Goal: Task Accomplishment & Management: Manage account settings

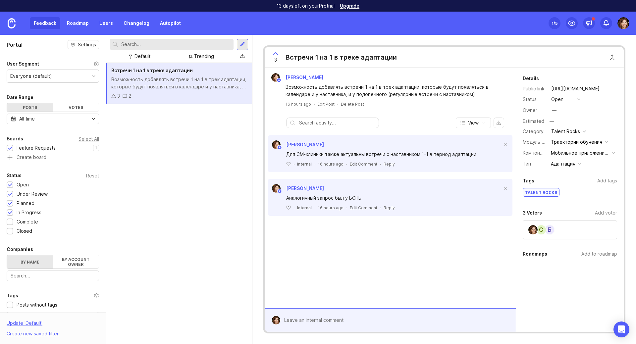
scroll to position [33, 0]
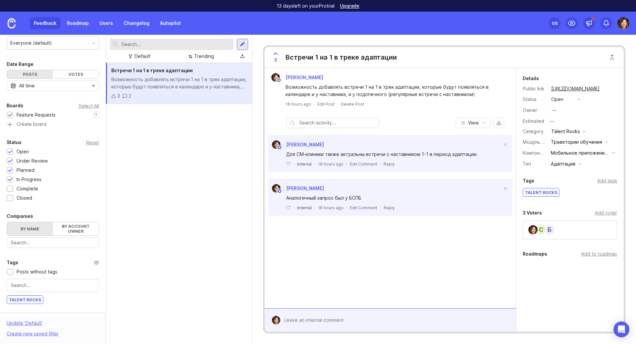
click at [164, 148] on div "Встречи 1 на 1 в треке адаптации Возможность добавлять встречи 1 на 1 в трек ад…" at bounding box center [179, 203] width 146 height 281
click at [146, 79] on div "Возможность добавлять встречи 1 на 1 в трек адаптации, которые будут появляться…" at bounding box center [179, 83] width 136 height 15
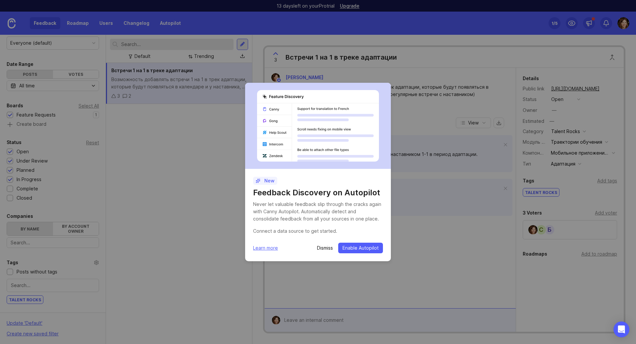
click at [221, 258] on div "New Feedback Discovery on Autopilot Never let valuable feedback slip through th…" at bounding box center [318, 172] width 636 height 344
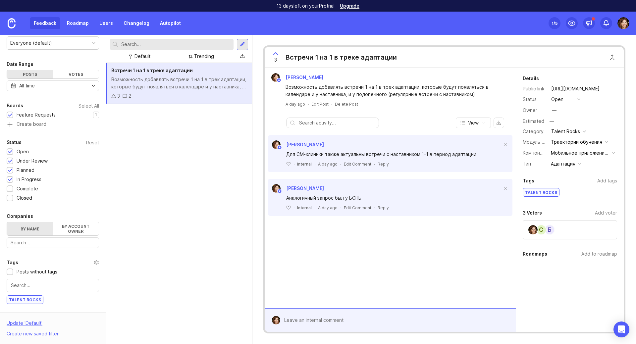
drag, startPoint x: 224, startPoint y: 251, endPoint x: 225, endPoint y: 247, distance: 4.4
click at [224, 250] on div "Встречи 1 на 1 в треке адаптации Возможность добавлять встречи 1 на 1 в трек ад…" at bounding box center [179, 203] width 146 height 281
click at [475, 123] on span "View" at bounding box center [473, 123] width 11 height 7
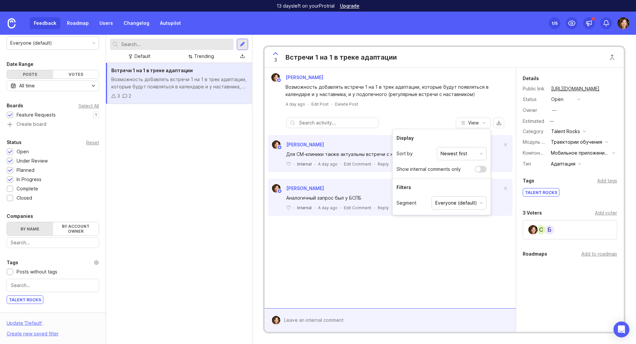
click at [461, 204] on div "Everyone (default)" at bounding box center [456, 202] width 42 height 7
click at [378, 252] on div "[PERSON_NAME] Возможность добавлять встречи 1 на 1 в трек адаптации, которые бу…" at bounding box center [390, 188] width 251 height 241
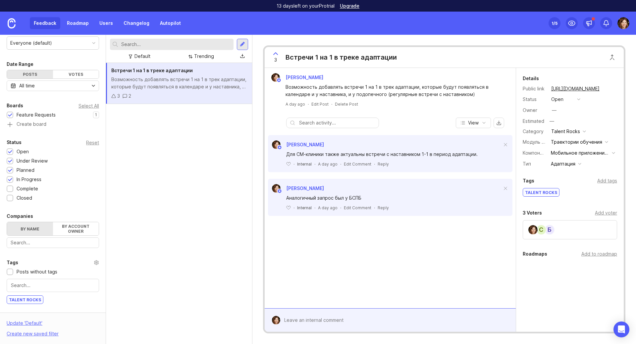
click at [498, 124] on button "export comments" at bounding box center [499, 123] width 11 height 11
click at [223, 171] on div "Встречи 1 на 1 в треке адаптации Возможность добавлять встречи 1 на 1 в трек ад…" at bounding box center [179, 203] width 146 height 281
click at [245, 54] on div at bounding box center [242, 56] width 5 height 5
drag, startPoint x: 222, startPoint y: 190, endPoint x: 211, endPoint y: 192, distance: 10.7
click at [221, 190] on div "Встречи 1 на 1 в треке адаптации Возможность добавлять встречи 1 на 1 в трек ад…" at bounding box center [179, 203] width 146 height 281
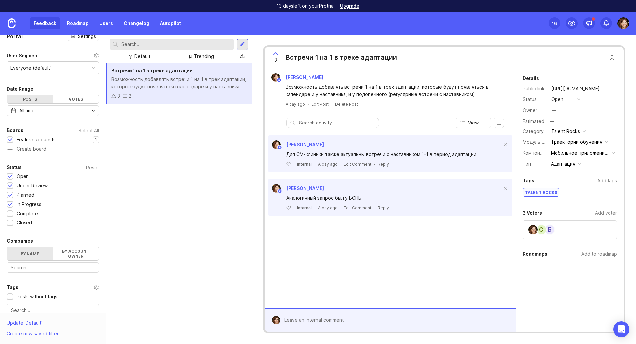
scroll to position [0, 0]
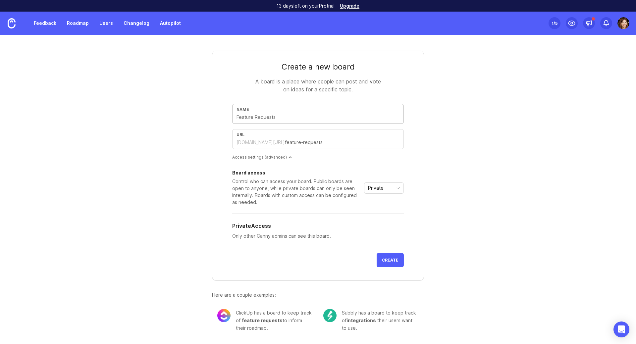
drag, startPoint x: 267, startPoint y: 116, endPoint x: 315, endPoint y: 113, distance: 48.8
click at [269, 116] on input "text" at bounding box center [318, 117] width 163 height 7
type input "E"
type input "e"
type input "ER"
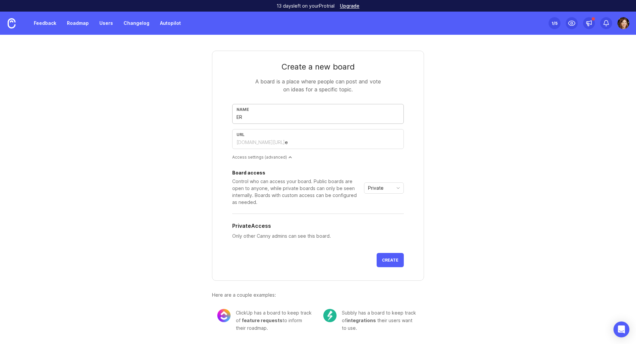
type input "er"
type input "ER F"
type input "er-f"
type input "ER Fe"
type input "er-fe"
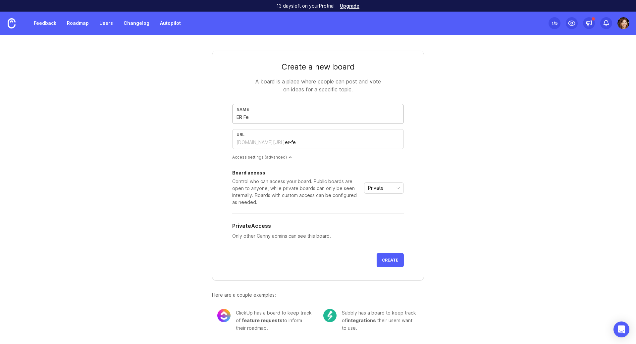
type input "ER Fea"
type input "er-fea"
type input "ER Feat"
type input "er-feat"
type input "ER Featu"
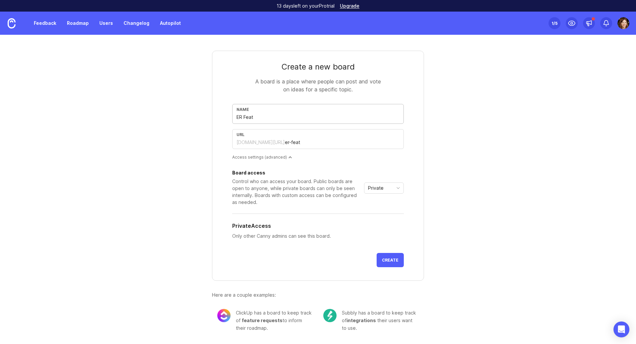
type input "er-featu"
type input "ER Featur"
type input "er-featur"
type input "ER Feature"
type input "er-feature"
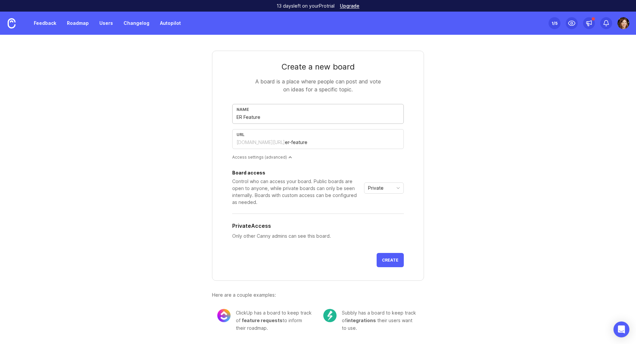
type input "ER Feature r"
type input "er-feature-r"
type input "ER Feature re"
type input "er-feature-re"
type input "ER Feature req"
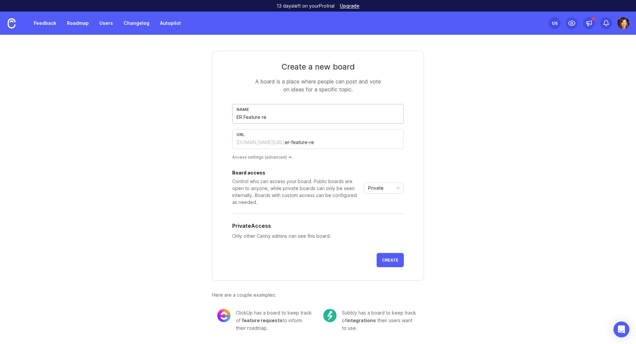
type input "er-feature-req"
type input "ER Feature requ"
type input "er-feature-requ"
type input "ER Feature reque"
type input "er-feature-reque"
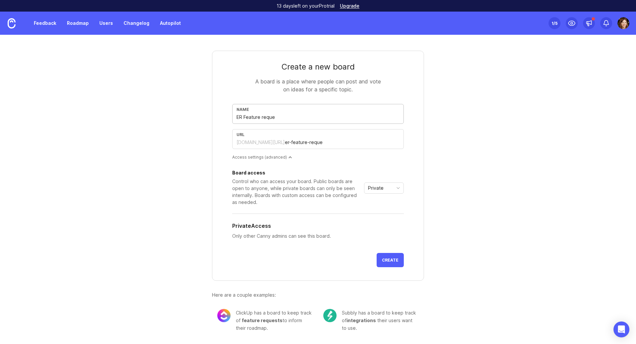
type input "ER Feature reques"
type input "er-feature-reques"
type input "ER Feature request"
type input "er-feature-request"
type input "ER Feature requests"
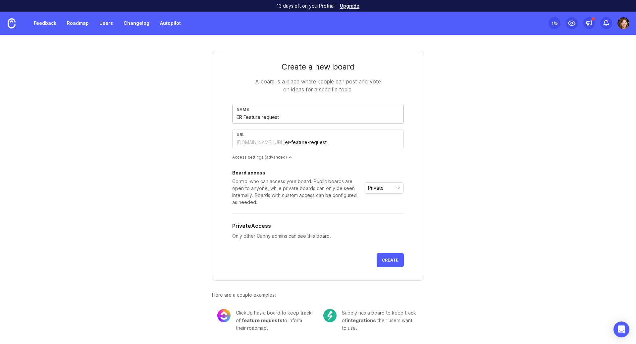
type input "er-feature-requests"
type input "ER Feature requests"
click at [394, 262] on span "Create" at bounding box center [390, 260] width 17 height 5
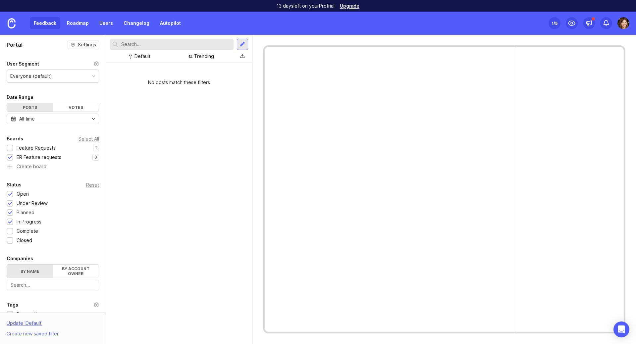
click at [7, 147] on div at bounding box center [10, 148] width 7 height 7
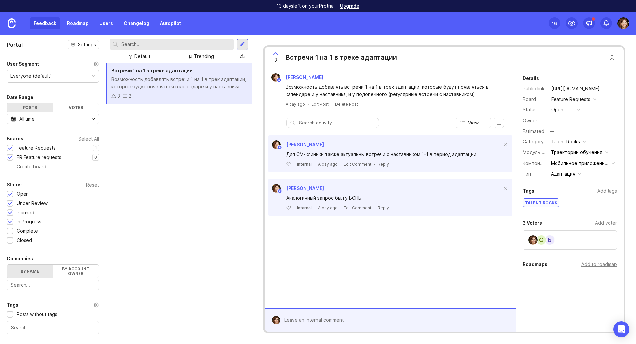
click at [13, 158] on div at bounding box center [10, 157] width 7 height 7
click at [10, 146] on div at bounding box center [10, 148] width 4 height 5
click at [10, 159] on div at bounding box center [10, 157] width 4 height 5
click at [9, 148] on div at bounding box center [10, 148] width 4 height 5
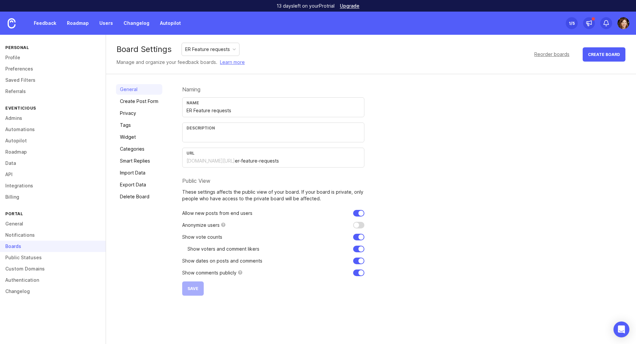
click at [146, 104] on link "Create Post Form" at bounding box center [139, 101] width 46 height 11
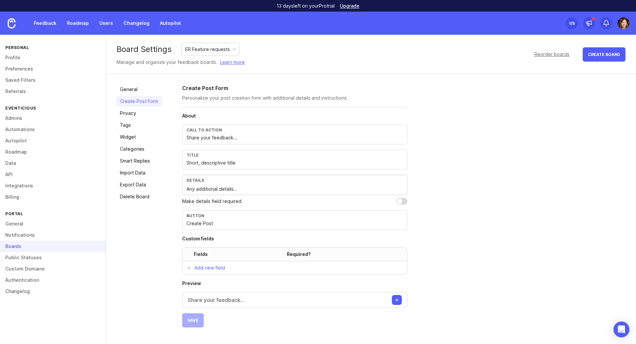
click at [208, 300] on p "Share your feedback..." at bounding box center [216, 300] width 57 height 8
drag, startPoint x: 265, startPoint y: 98, endPoint x: 348, endPoint y: 96, distance: 82.5
click at [348, 96] on p "Personalize your post creation form with additional details and instructions." at bounding box center [294, 98] width 225 height 7
drag, startPoint x: 233, startPoint y: 96, endPoint x: 236, endPoint y: 108, distance: 12.2
click at [240, 96] on p "Personalize your post creation form with additional details and instructions." at bounding box center [294, 98] width 225 height 7
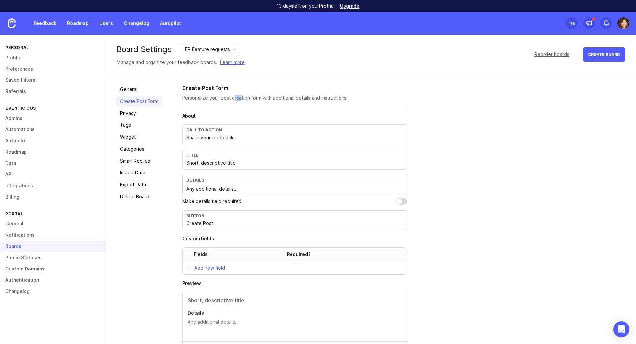
click at [399, 201] on input "checkbox" at bounding box center [401, 201] width 11 height 7
checkbox input "true"
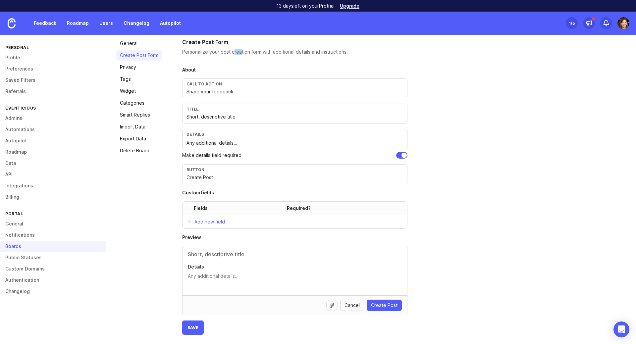
scroll to position [47, 0]
click at [233, 175] on input "Create Post" at bounding box center [295, 176] width 217 height 7
click at [211, 221] on p "Add new field" at bounding box center [210, 221] width 30 height 7
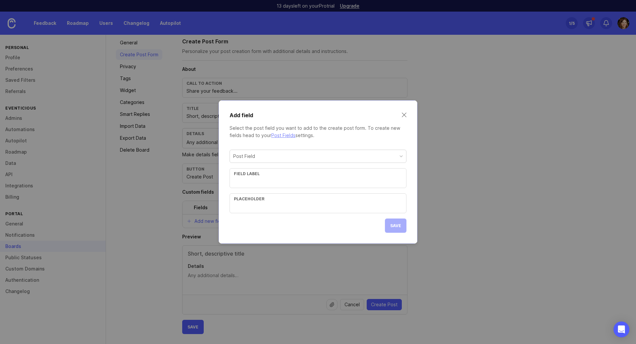
click at [252, 157] on div "Post Field" at bounding box center [244, 156] width 22 height 7
click at [261, 183] on input "text" at bounding box center [318, 181] width 168 height 7
type input "B"
type input "Компонент системы (МП, Веб, Админка)"
click at [320, 200] on div "Placeholder" at bounding box center [318, 198] width 168 height 5
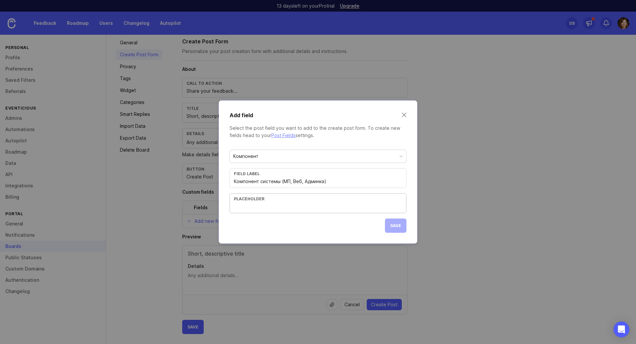
drag, startPoint x: 321, startPoint y: 209, endPoint x: 334, endPoint y: 212, distance: 13.0
click at [321, 209] on input "text" at bounding box center [318, 206] width 168 height 7
click at [395, 226] on div "Save" at bounding box center [396, 226] width 22 height 14
click at [307, 204] on input "text" at bounding box center [318, 206] width 168 height 7
click at [251, 216] on div "Компонент Field label Компонент системы (МП, Веб, Админка) Placeholder Save" at bounding box center [318, 188] width 177 height 88
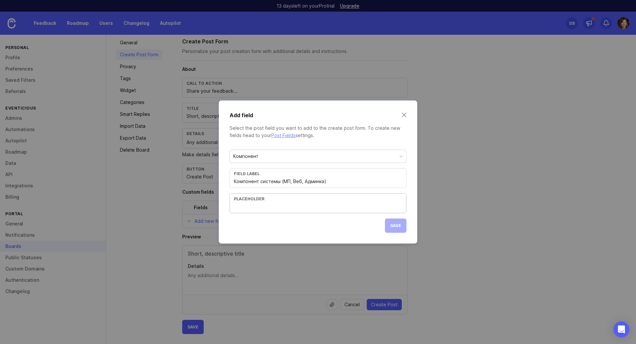
click at [257, 204] on input "text" at bounding box center [318, 206] width 168 height 7
drag, startPoint x: 330, startPoint y: 184, endPoint x: 219, endPoint y: 180, distance: 110.4
click at [219, 180] on div "Add field Select the post field you want to add to the create post form. To cre…" at bounding box center [318, 171] width 199 height 143
click at [259, 205] on input "text" at bounding box center [318, 206] width 168 height 7
paste input "Компонент системы (МП, Веб, Админка)"
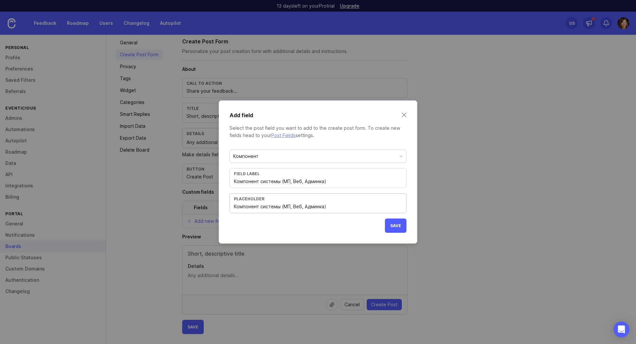
click at [393, 224] on span "Save" at bounding box center [395, 225] width 11 height 5
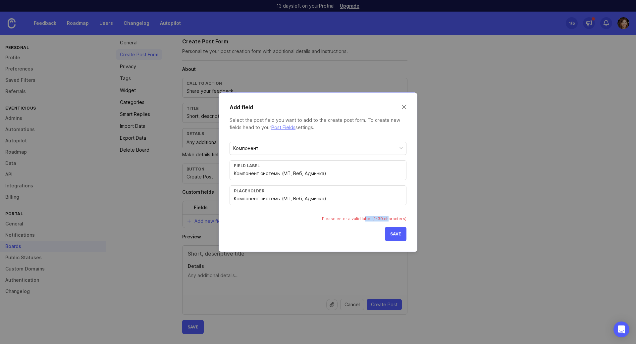
drag, startPoint x: 371, startPoint y: 219, endPoint x: 389, endPoint y: 219, distance: 18.2
click at [389, 219] on div "Please enter a valid label (1-30 characters)" at bounding box center [364, 219] width 84 height 6
drag, startPoint x: 339, startPoint y: 201, endPoint x: 214, endPoint y: 195, distance: 125.7
click at [214, 195] on div "Add field Select the post field you want to add to the create post form. To cre…" at bounding box center [318, 172] width 636 height 344
click at [256, 201] on input "Компонент системы (МП, Веб, Админка)" at bounding box center [318, 198] width 168 height 7
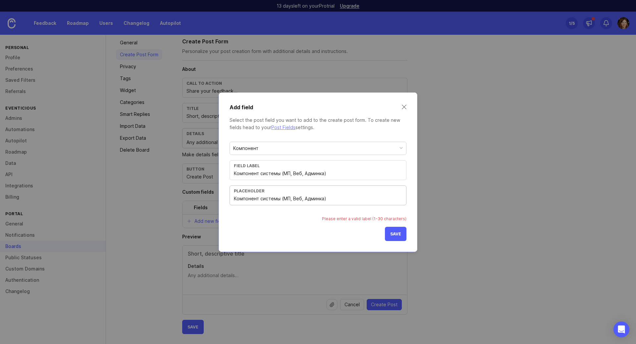
drag, startPoint x: 280, startPoint y: 198, endPoint x: 386, endPoint y: 200, distance: 105.7
click at [385, 200] on input "Компонент системы (МП, Веб, Админка)" at bounding box center [318, 198] width 168 height 7
type input "Компонент системы"
click at [399, 237] on button "Save" at bounding box center [396, 234] width 22 height 14
drag, startPoint x: 279, startPoint y: 174, endPoint x: 404, endPoint y: 173, distance: 124.9
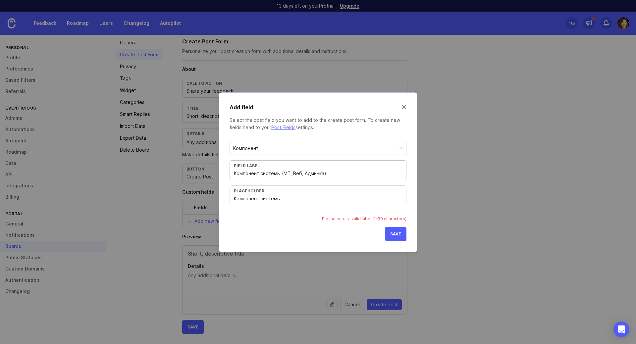
click at [404, 173] on div "Field label Компонент системы (МП, Веб, Админка)" at bounding box center [318, 170] width 177 height 20
type input "Компонент системы"
drag, startPoint x: 295, startPoint y: 200, endPoint x: 210, endPoint y: 200, distance: 84.8
click at [210, 200] on div "Add field Select the post field you want to add to the create post form. To cre…" at bounding box center [318, 172] width 636 height 344
type input "МП"
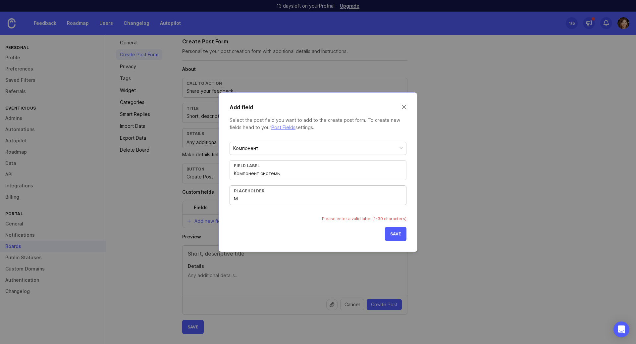
type input "МП"
drag, startPoint x: 288, startPoint y: 175, endPoint x: 193, endPoint y: 172, distance: 95.1
click at [193, 172] on div "Add field Select the post field you want to add to the create post form. To cre…" at bounding box center [318, 172] width 636 height 344
drag, startPoint x: 250, startPoint y: 206, endPoint x: 252, endPoint y: 205, distance: 3.4
click at [250, 206] on div "Компонент Field label Компонент системы Placeholder Please enter a valid label …" at bounding box center [318, 189] width 177 height 105
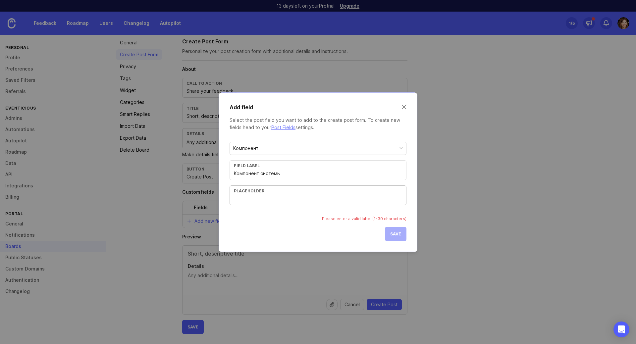
drag, startPoint x: 255, startPoint y: 202, endPoint x: 260, endPoint y: 202, distance: 5.3
click at [255, 202] on input "text" at bounding box center [318, 198] width 168 height 7
paste input "Компонент системы"
type input "Компонент системы"
click at [397, 233] on span "Save" at bounding box center [395, 234] width 11 height 5
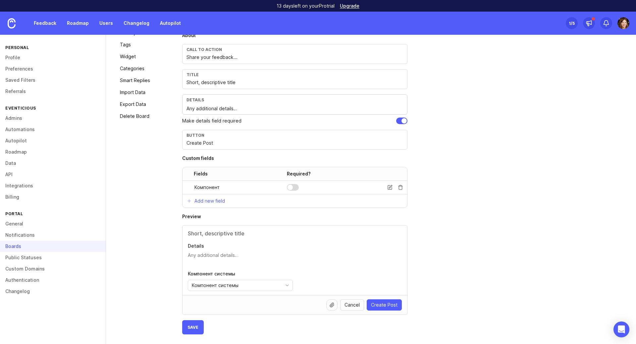
scroll to position [81, 0]
click at [285, 287] on icon "toggle icon" at bounding box center [287, 285] width 11 height 5
click at [452, 272] on div "Create Post Form Personalize your post creation form with additional details an…" at bounding box center [404, 168] width 444 height 331
drag, startPoint x: 209, startPoint y: 257, endPoint x: 223, endPoint y: 259, distance: 14.3
click at [210, 257] on textarea "Details" at bounding box center [295, 258] width 214 height 13
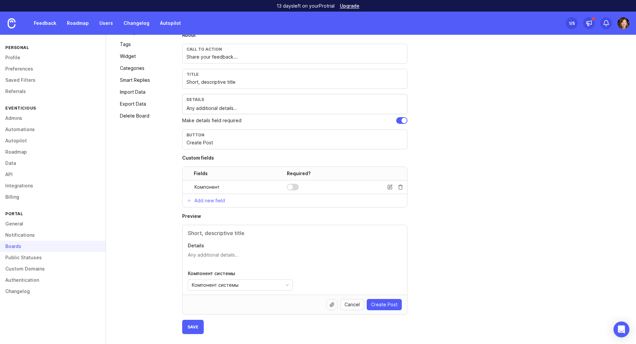
drag, startPoint x: 292, startPoint y: 187, endPoint x: 297, endPoint y: 199, distance: 13.1
click at [292, 187] on div at bounding box center [290, 187] width 5 height 5
click at [390, 188] on icon at bounding box center [389, 187] width 5 height 5
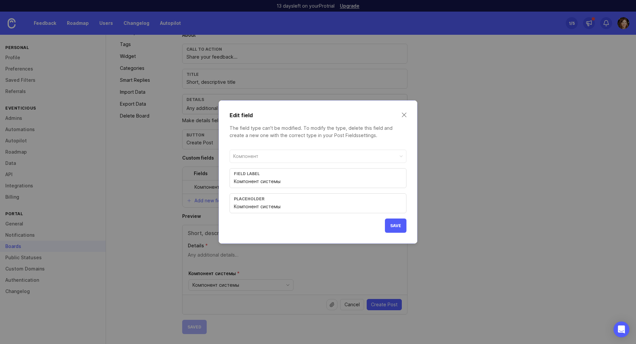
click at [396, 229] on button "Save" at bounding box center [396, 226] width 22 height 14
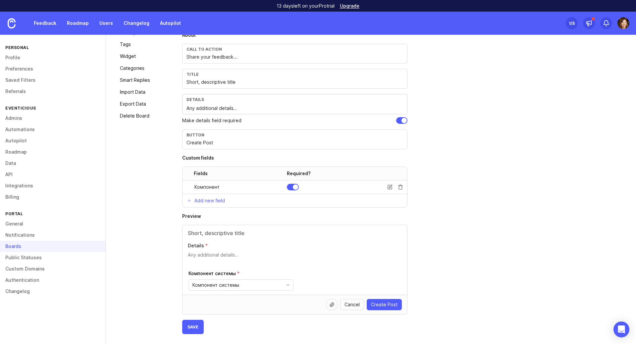
click at [471, 241] on div "Create Post Form Personalize your post creation form with additional details an…" at bounding box center [404, 168] width 444 height 331
click at [206, 286] on span "Компонент системы" at bounding box center [216, 285] width 47 height 7
click at [216, 310] on span "Веб-приложение" at bounding box center [213, 309] width 40 height 7
click at [227, 319] on span "Административная панель" at bounding box center [218, 319] width 50 height 7
click at [440, 274] on div "Create Post Form Personalize your post creation form with additional details an…" at bounding box center [404, 168] width 444 height 331
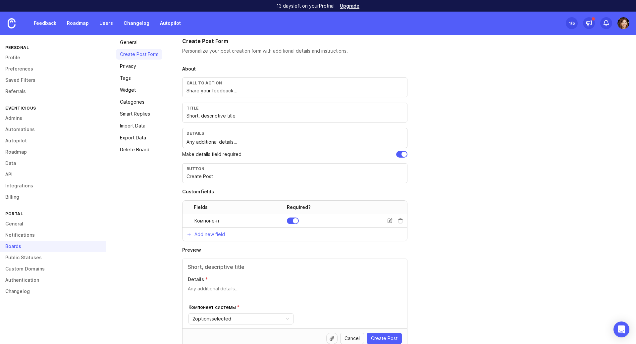
scroll to position [0, 0]
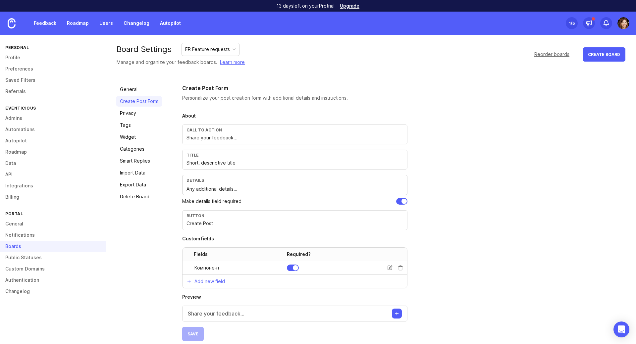
click at [206, 313] on p "Share your feedback..." at bounding box center [216, 314] width 57 height 8
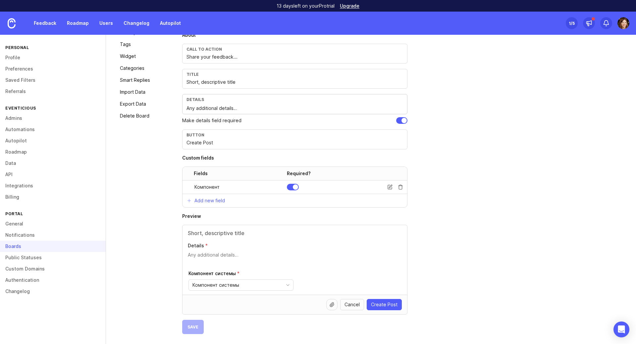
click at [193, 326] on div "About Call to action Share your feedback... Title Short, descriptive title Deta…" at bounding box center [294, 183] width 225 height 303
click at [208, 253] on textarea "Details" at bounding box center [295, 258] width 214 height 13
drag, startPoint x: 208, startPoint y: 235, endPoint x: 215, endPoint y: 232, distance: 6.8
click at [210, 234] on input "text" at bounding box center [295, 233] width 214 height 8
type input "Тест"
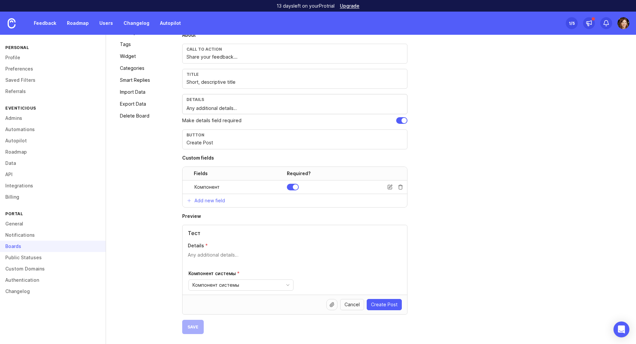
click at [236, 251] on div "Тест Details Компонент системы Компонент системы" at bounding box center [295, 260] width 225 height 70
click at [235, 254] on textarea "Details" at bounding box center [295, 258] width 214 height 13
type textarea "Тест"
click at [394, 307] on span "Create Post" at bounding box center [384, 305] width 27 height 7
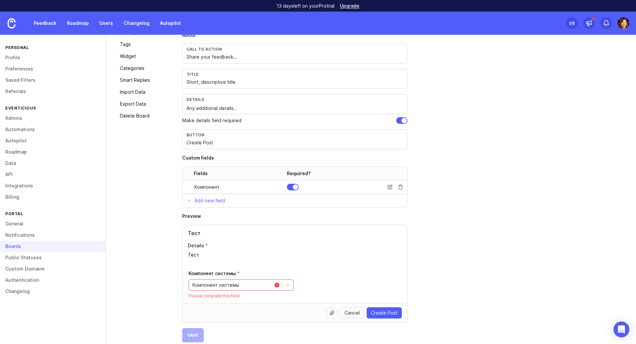
click at [256, 285] on div "Компонент системы" at bounding box center [230, 285] width 83 height 11
click at [236, 306] on span "Мобильное приложение" at bounding box center [218, 306] width 50 height 7
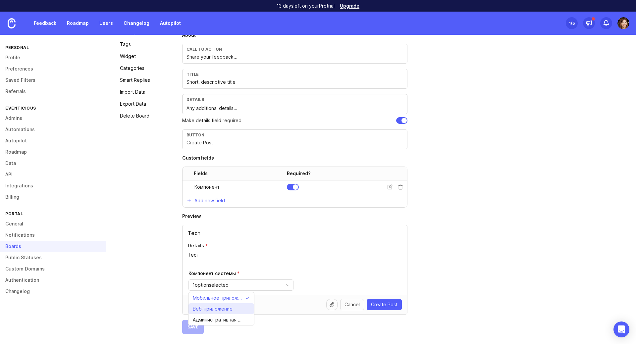
drag, startPoint x: 239, startPoint y: 309, endPoint x: 274, endPoint y: 309, distance: 35.5
click at [239, 309] on li "Веб-приложение" at bounding box center [222, 309] width 66 height 11
click at [379, 305] on span "Create Post" at bounding box center [384, 305] width 27 height 7
click at [395, 306] on span "Create Post" at bounding box center [384, 305] width 27 height 7
click at [350, 305] on span "Cancel" at bounding box center [352, 305] width 15 height 7
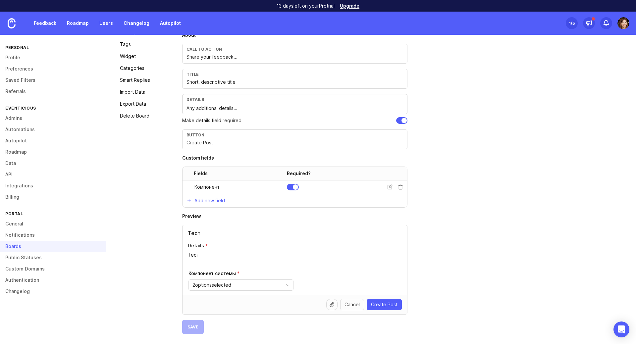
scroll to position [7, 0]
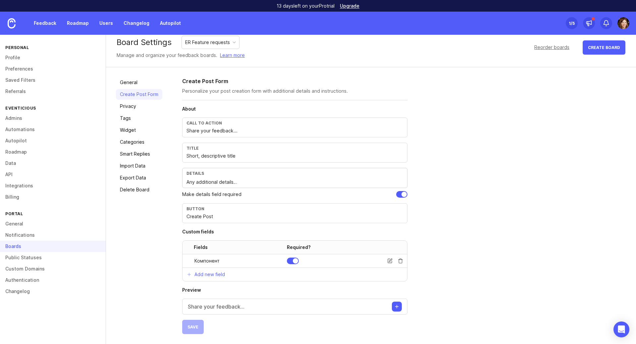
click at [392, 308] on div "Share your feedback..." at bounding box center [294, 307] width 225 height 16
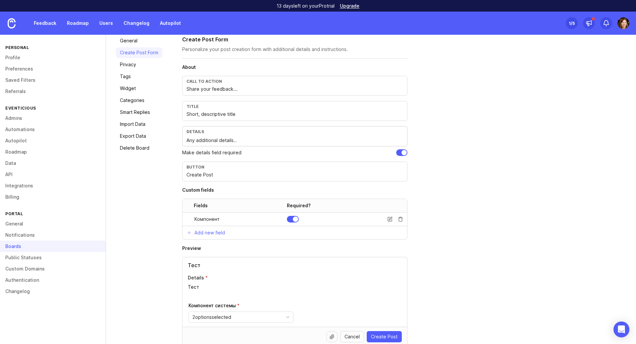
scroll to position [81, 0]
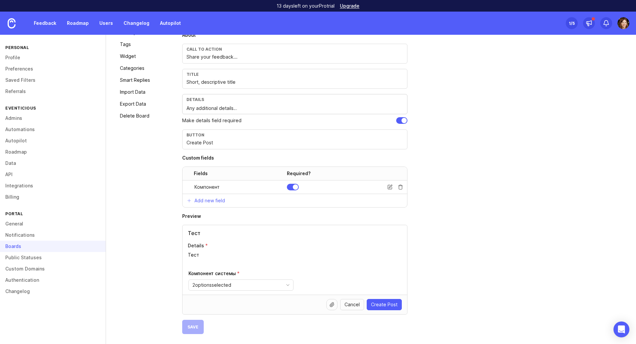
click at [351, 304] on span "Cancel" at bounding box center [352, 305] width 15 height 7
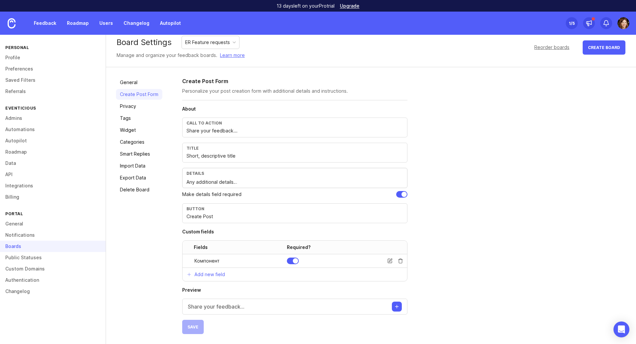
scroll to position [7, 0]
click at [134, 106] on link "Privacy" at bounding box center [139, 106] width 46 height 11
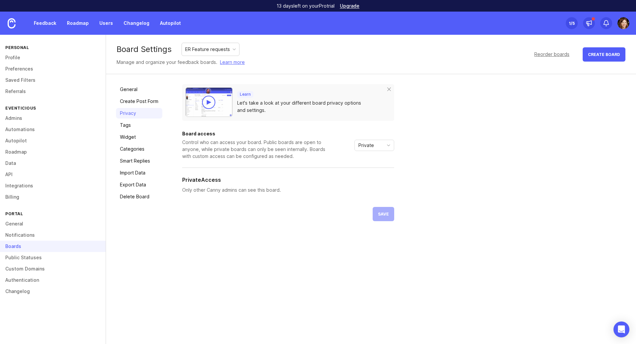
click at [398, 144] on div "Learn Let's take a look at your different board privacy options and settings. B…" at bounding box center [404, 152] width 444 height 137
click at [385, 144] on icon "toggle icon" at bounding box center [388, 145] width 11 height 5
click at [438, 144] on div "Learn Let's take a look at your different board privacy options and settings. B…" at bounding box center [404, 152] width 444 height 137
drag, startPoint x: 234, startPoint y: 189, endPoint x: 272, endPoint y: 189, distance: 37.8
click at [268, 189] on p "Only other Canny admins can see this board." at bounding box center [288, 190] width 212 height 7
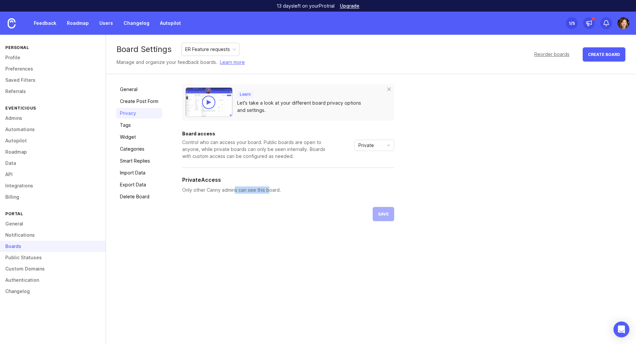
click at [129, 126] on link "Tags" at bounding box center [139, 125] width 46 height 11
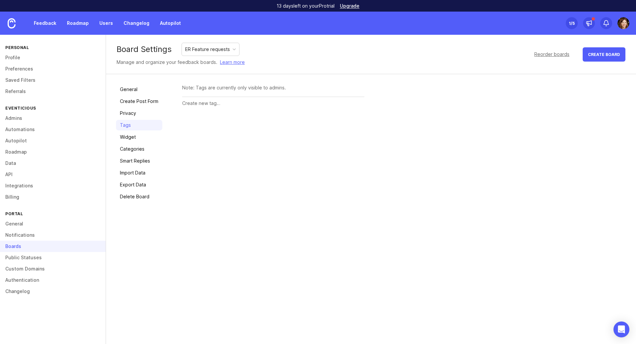
click at [137, 140] on link "Widget" at bounding box center [139, 137] width 46 height 11
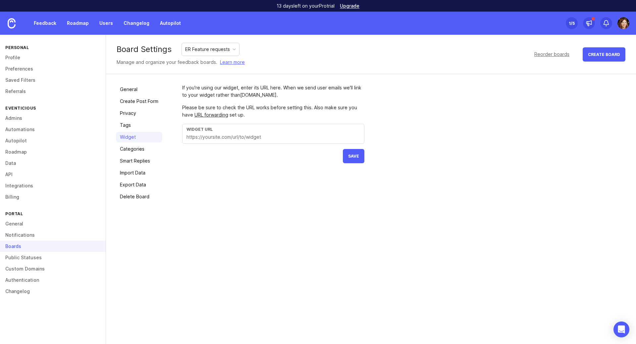
click at [136, 148] on link "Categories" at bounding box center [139, 149] width 46 height 11
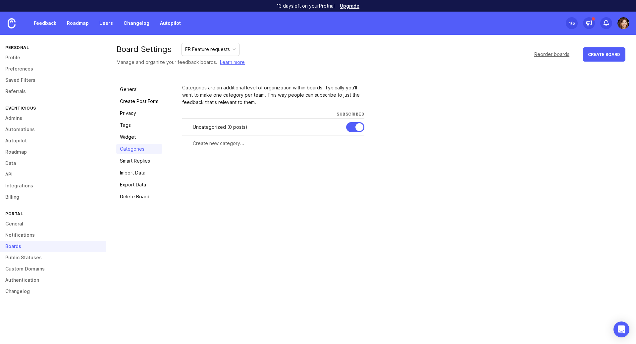
click at [142, 162] on link "Smart Replies" at bounding box center [139, 161] width 46 height 11
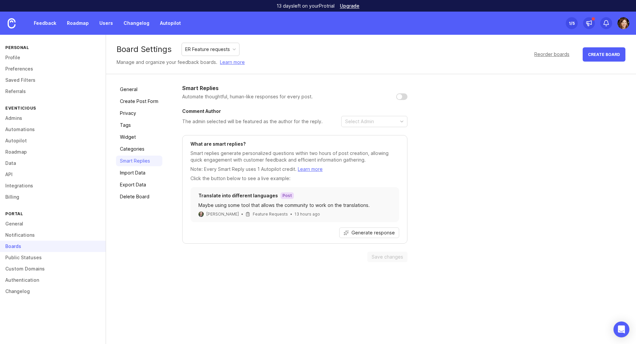
click at [124, 169] on link "Import Data" at bounding box center [139, 173] width 46 height 11
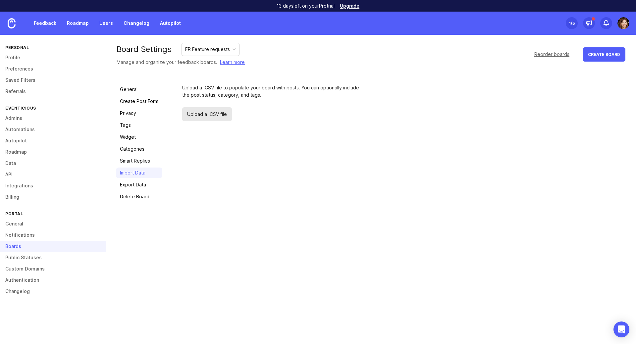
drag, startPoint x: 128, startPoint y: 183, endPoint x: 148, endPoint y: 185, distance: 20.0
click at [129, 184] on link "Export Data" at bounding box center [139, 185] width 46 height 11
click at [135, 95] on div "General Create Post Form Privacy Tags Widget Categories Smart Replies Import Da…" at bounding box center [139, 143] width 46 height 118
click at [27, 260] on link "Public Statuses" at bounding box center [53, 257] width 106 height 11
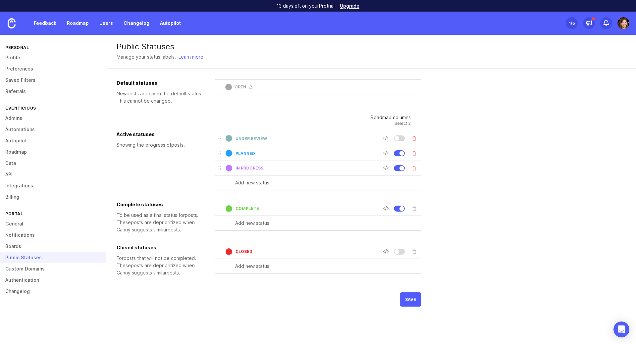
click at [31, 271] on link "Custom Domains" at bounding box center [53, 268] width 106 height 11
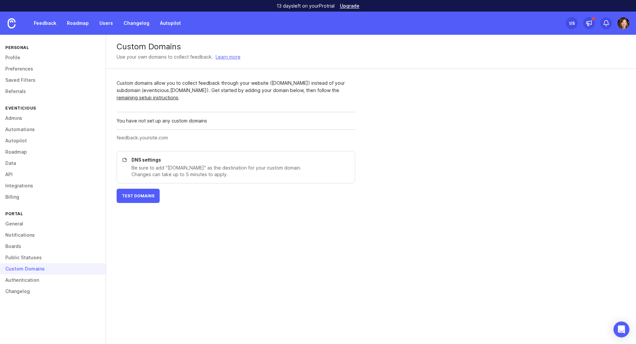
click at [26, 281] on link "Authentication" at bounding box center [53, 280] width 106 height 11
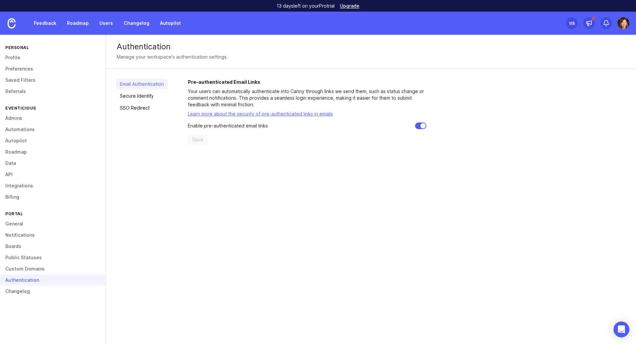
click at [140, 107] on link "SSO Redirect" at bounding box center [142, 108] width 52 height 11
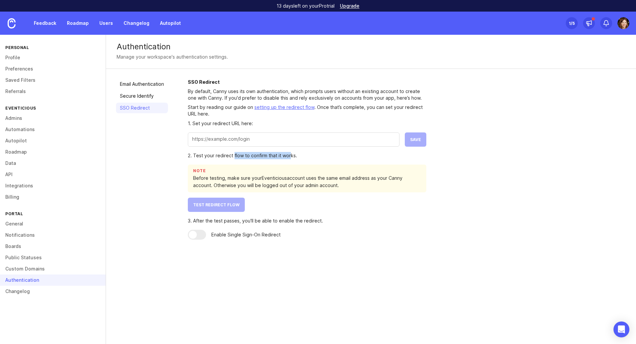
drag, startPoint x: 234, startPoint y: 153, endPoint x: 290, endPoint y: 155, distance: 56.0
click at [290, 155] on div "2. Test your redirect flow to confirm that it works." at bounding box center [307, 155] width 239 height 7
click at [266, 273] on div "Authentication Manage your workspace's authentication settings. Email Authentic…" at bounding box center [371, 189] width 530 height 309
click at [151, 82] on link "Email Authentication" at bounding box center [142, 84] width 52 height 11
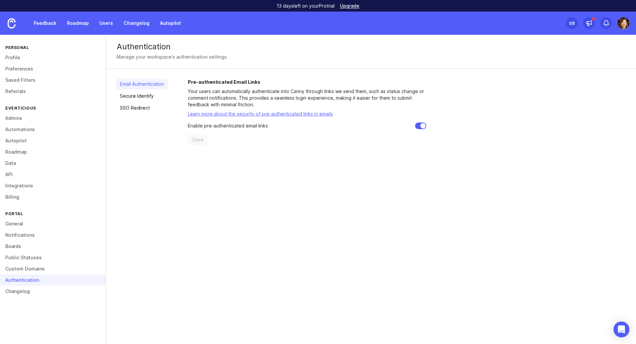
click at [136, 109] on link "SSO Redirect" at bounding box center [142, 108] width 52 height 11
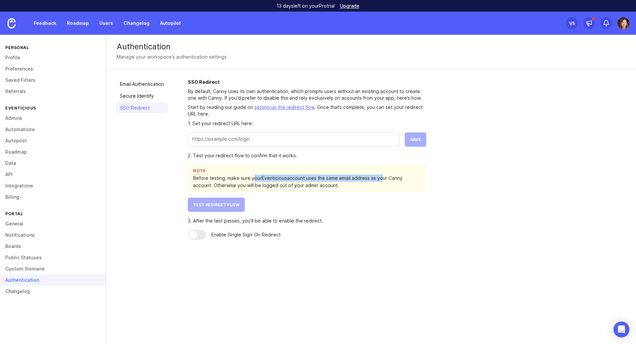
drag, startPoint x: 257, startPoint y: 178, endPoint x: 382, endPoint y: 180, distance: 124.9
click at [382, 180] on div "Before testing, make sure your Eventicious account uses the same email address …" at bounding box center [307, 182] width 228 height 15
drag, startPoint x: 237, startPoint y: 185, endPoint x: 339, endPoint y: 186, distance: 102.1
click at [339, 186] on div "Before testing, make sure your Eventicious account uses the same email address …" at bounding box center [307, 182] width 228 height 15
click at [344, 208] on link "Test Redirect Flow" at bounding box center [307, 205] width 239 height 14
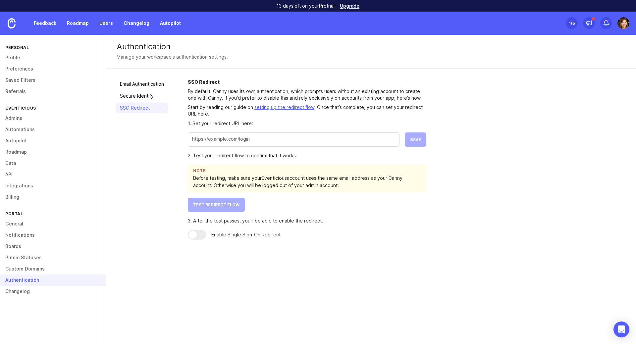
click at [23, 291] on link "Changelog" at bounding box center [53, 291] width 106 height 11
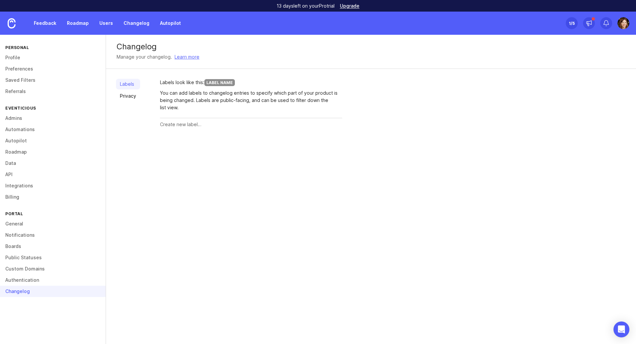
click at [126, 96] on link "Privacy" at bounding box center [128, 96] width 24 height 11
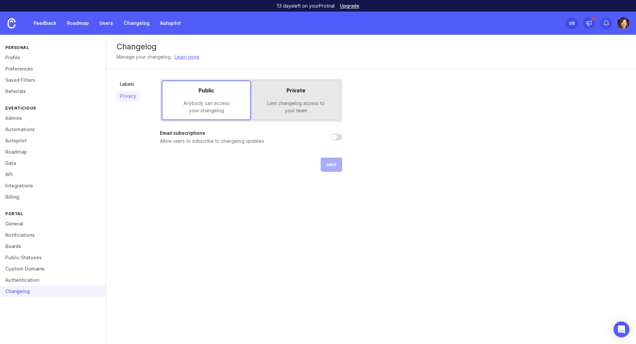
drag, startPoint x: 284, startPoint y: 115, endPoint x: 280, endPoint y: 119, distance: 4.9
click at [284, 115] on div "Private Limit changelog access to your team" at bounding box center [295, 101] width 89 height 40
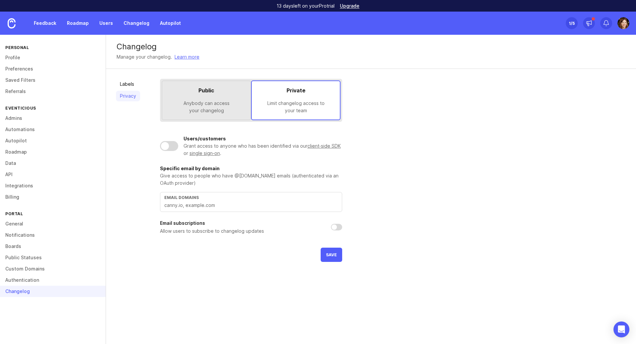
click at [327, 259] on button "Save" at bounding box center [332, 255] width 22 height 14
click at [18, 278] on link "Authentication" at bounding box center [53, 280] width 106 height 11
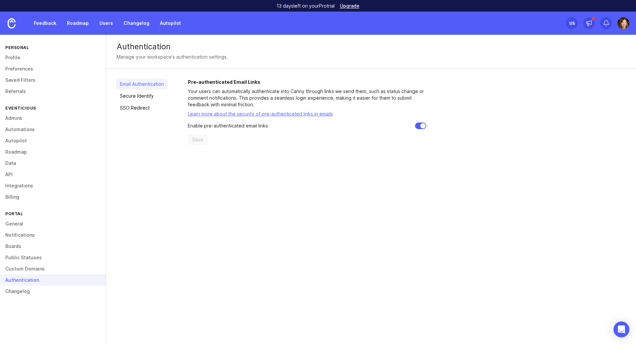
click at [19, 267] on link "Custom Domains" at bounding box center [53, 268] width 106 height 11
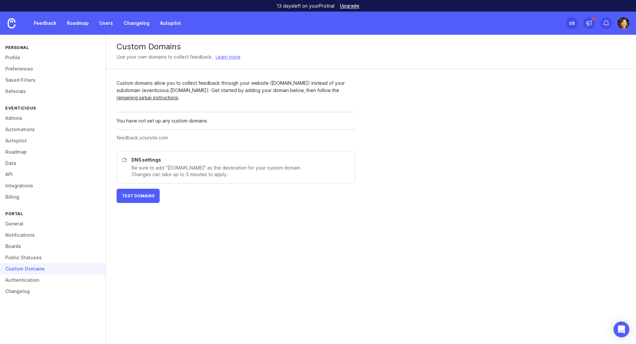
click at [22, 256] on link "Public Statuses" at bounding box center [53, 257] width 106 height 11
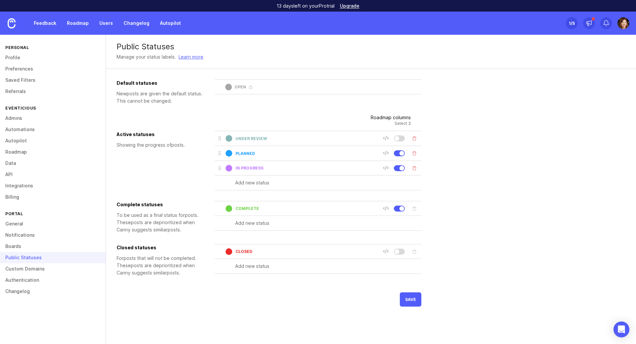
click at [19, 247] on link "Boards" at bounding box center [53, 246] width 106 height 11
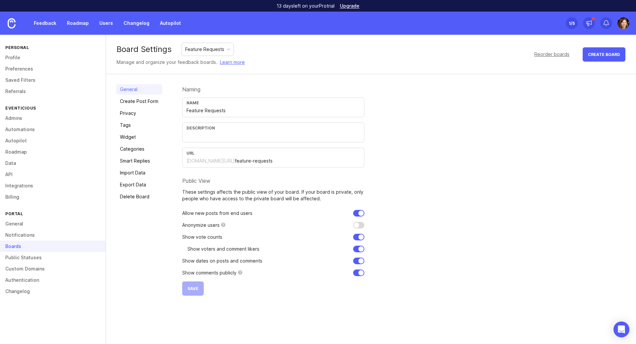
click at [131, 105] on link "Create Post Form" at bounding box center [139, 101] width 46 height 11
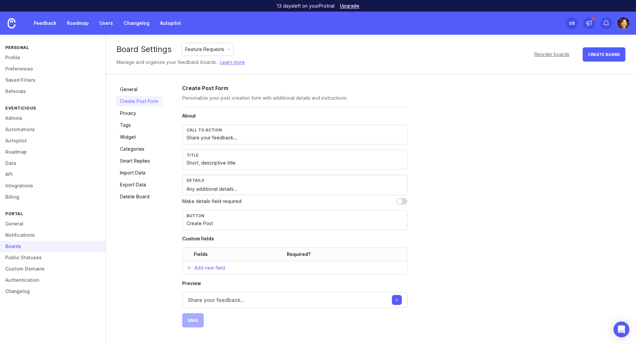
click at [132, 114] on link "Privacy" at bounding box center [139, 113] width 46 height 11
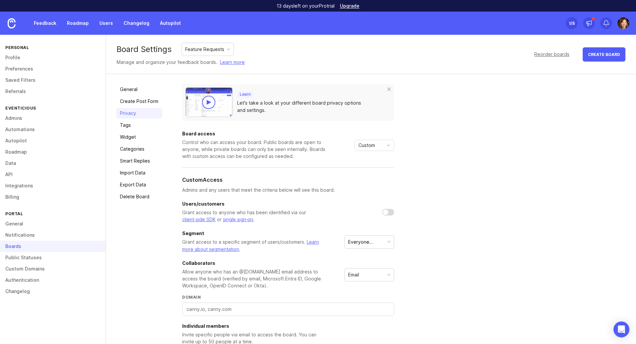
click at [379, 145] on div "Custom" at bounding box center [369, 145] width 28 height 11
click at [377, 158] on span "Private" at bounding box center [368, 158] width 18 height 7
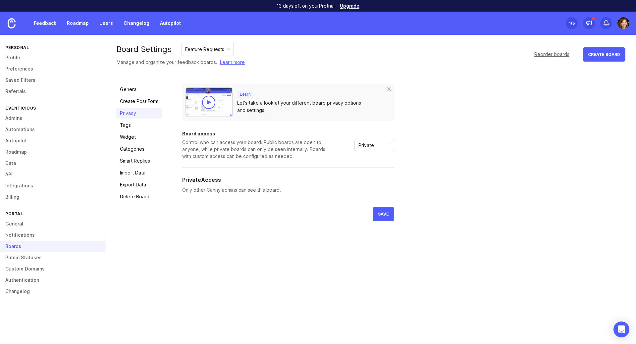
click at [368, 148] on span "Private" at bounding box center [367, 145] width 16 height 7
click at [365, 168] on span "Public" at bounding box center [365, 169] width 13 height 7
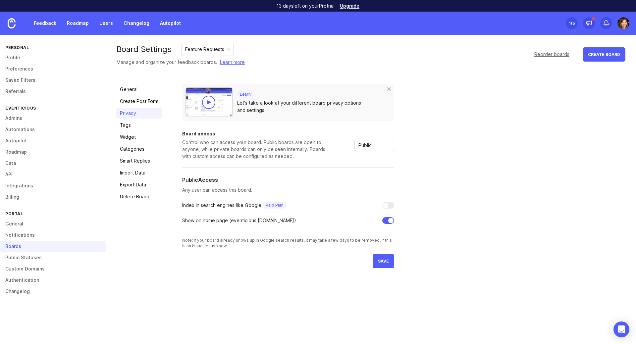
click at [369, 143] on span "Public" at bounding box center [365, 145] width 13 height 7
click at [365, 181] on span "Custom" at bounding box center [367, 180] width 17 height 7
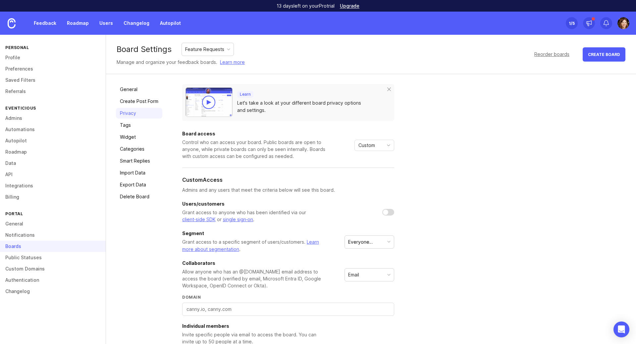
click at [371, 241] on div "Everyone (default)" at bounding box center [366, 242] width 36 height 7
click at [428, 238] on div "Learn Let's take a look at your different board privacy options and settings. B…" at bounding box center [404, 237] width 444 height 307
drag, startPoint x: 272, startPoint y: 243, endPoint x: 293, endPoint y: 243, distance: 20.2
click at [293, 243] on div "Grant access to a specific segment of users/customers. Learn more about segment…" at bounding box center [255, 246] width 146 height 15
click at [330, 219] on div "Users/customers Grant access to anyone who has been identified via our client‑s…" at bounding box center [288, 213] width 212 height 22
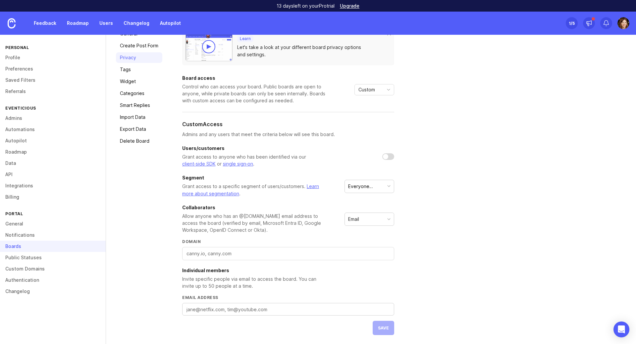
scroll to position [57, 0]
drag, startPoint x: 264, startPoint y: 278, endPoint x: 287, endPoint y: 279, distance: 22.6
click at [287, 279] on div "Invite specific people via email to access the board. You can invite up to 50 p…" at bounding box center [255, 282] width 146 height 14
drag, startPoint x: 213, startPoint y: 284, endPoint x: 234, endPoint y: 284, distance: 20.5
click at [234, 284] on div "Invite specific people via email to access the board. You can invite up to 50 p…" at bounding box center [255, 282] width 146 height 14
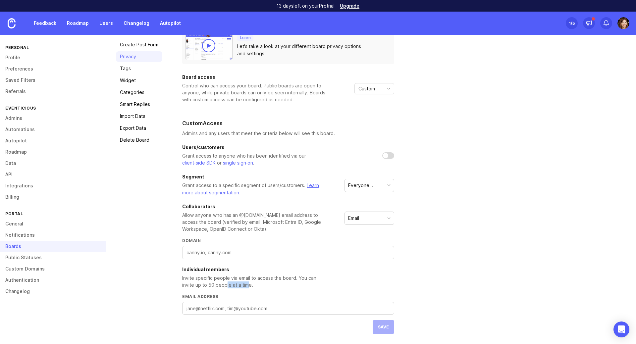
click at [136, 47] on link "Create Post Form" at bounding box center [139, 44] width 46 height 11
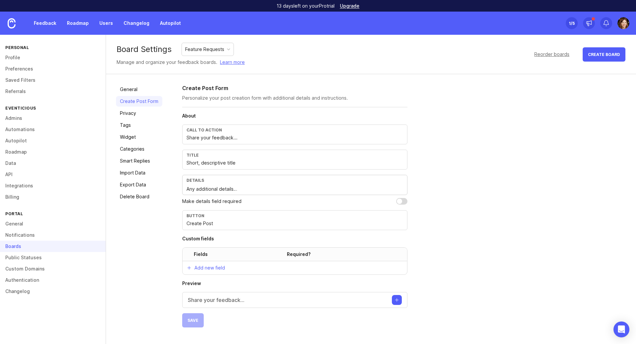
click at [133, 137] on link "Widget" at bounding box center [139, 137] width 46 height 11
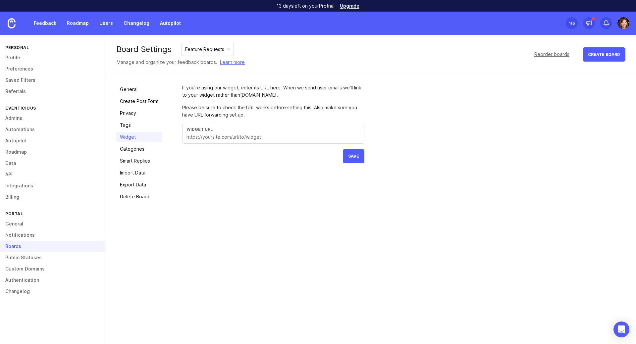
click at [132, 101] on link "Create Post Form" at bounding box center [139, 101] width 46 height 11
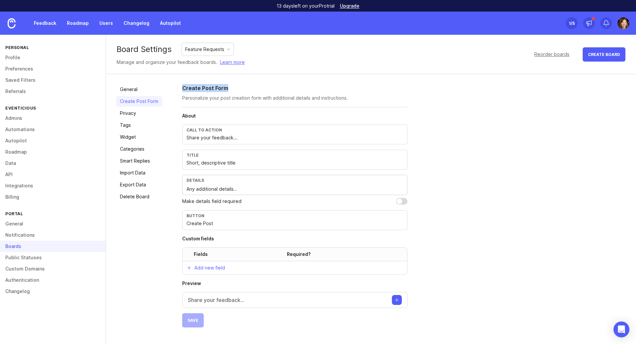
drag, startPoint x: 232, startPoint y: 88, endPoint x: 183, endPoint y: 88, distance: 49.0
click at [183, 88] on h2 "Create Post Form" at bounding box center [294, 88] width 225 height 8
copy h2 "Create Post Form"
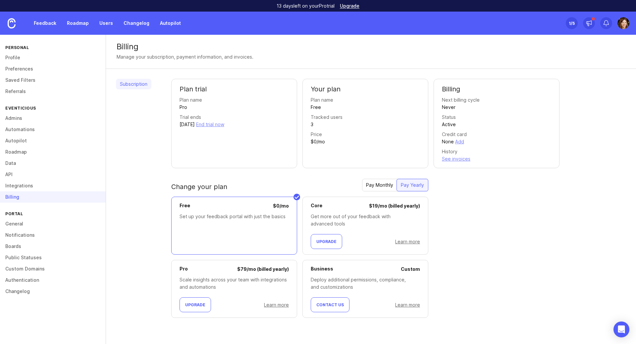
click at [12, 186] on link "Integrations" at bounding box center [53, 185] width 106 height 11
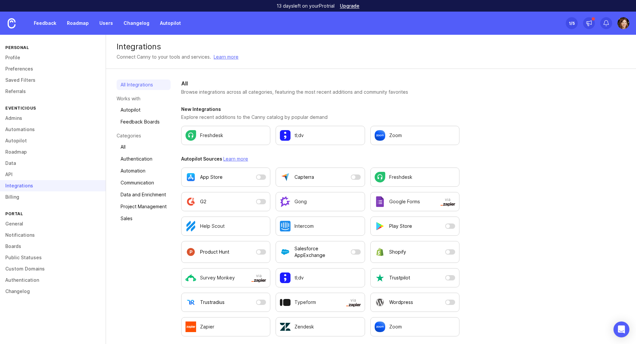
click at [155, 121] on link "Feedback Boards" at bounding box center [144, 122] width 54 height 11
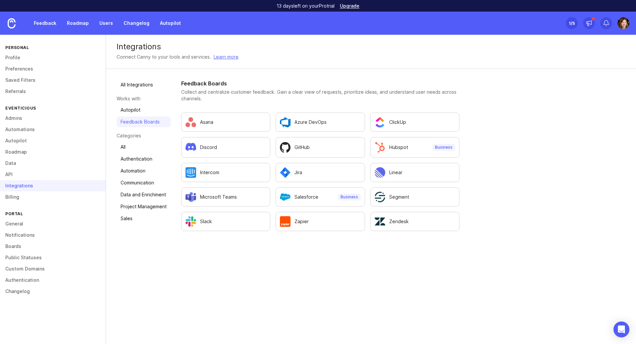
click at [11, 174] on link "API" at bounding box center [53, 174] width 106 height 11
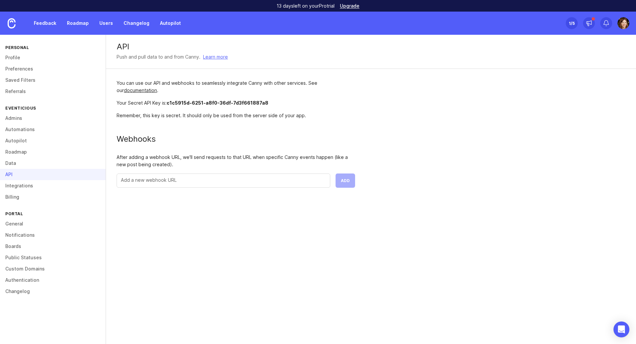
click at [11, 162] on link "Data" at bounding box center [53, 163] width 106 height 11
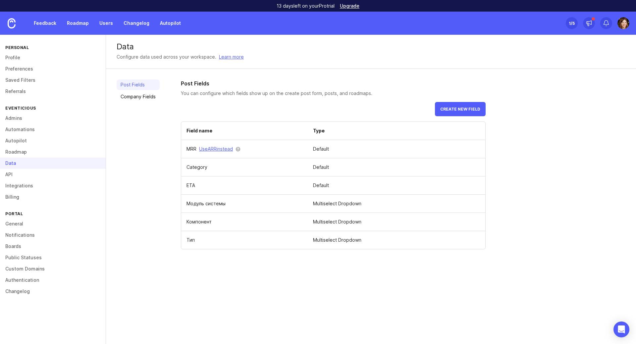
click at [124, 96] on link "Company Fields" at bounding box center [138, 96] width 43 height 11
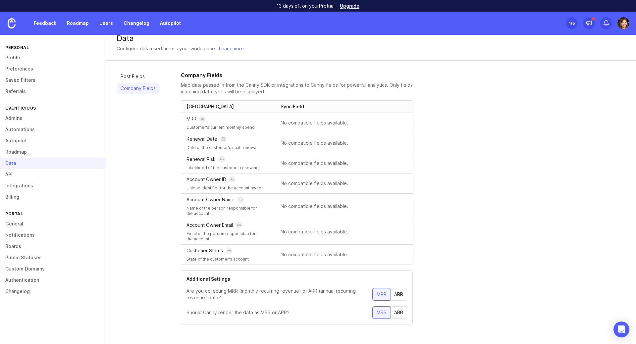
scroll to position [10, 0]
click at [230, 250] on icon at bounding box center [229, 249] width 4 height 4
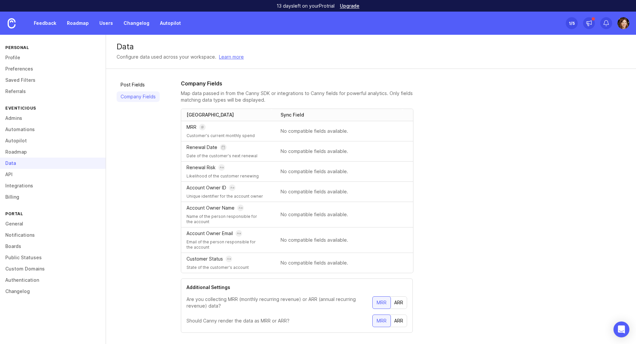
click at [15, 56] on link "Profile" at bounding box center [53, 57] width 106 height 11
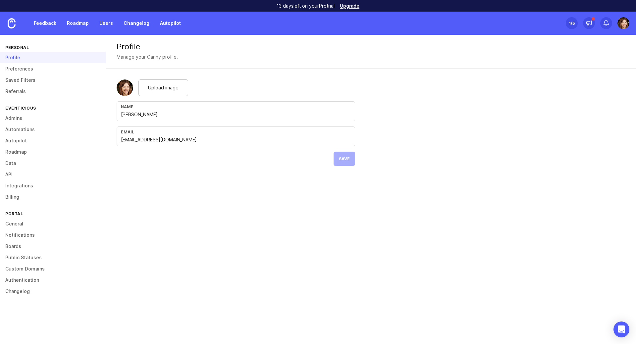
click at [13, 68] on link "Preferences" at bounding box center [53, 68] width 106 height 11
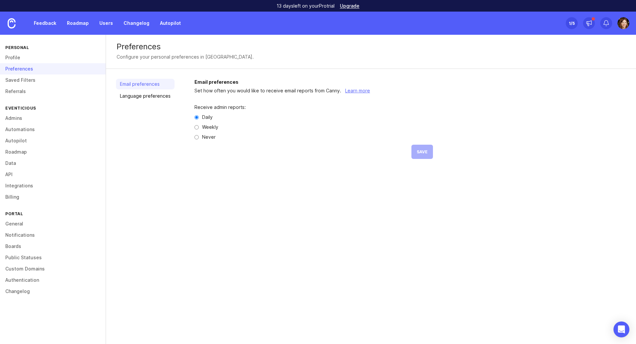
click at [15, 77] on link "Saved Filters" at bounding box center [53, 80] width 106 height 11
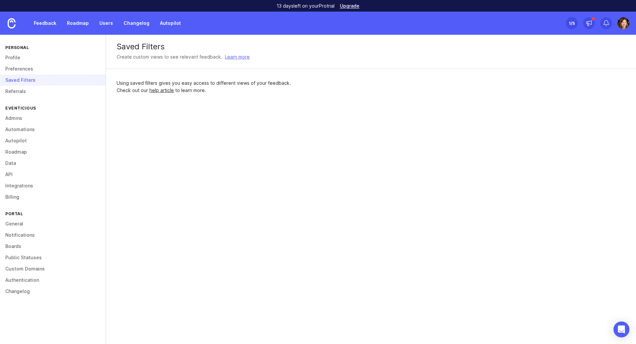
click at [15, 70] on link "Preferences" at bounding box center [53, 68] width 106 height 11
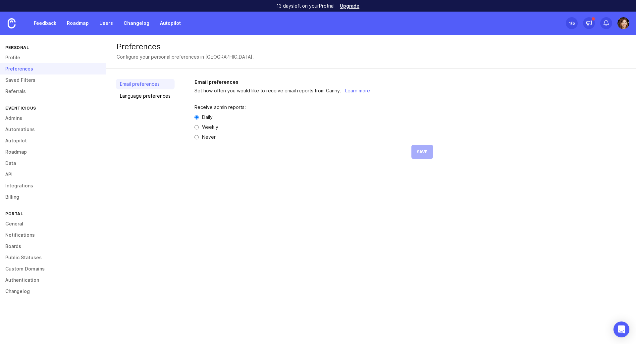
click at [15, 83] on link "Saved Filters" at bounding box center [53, 80] width 106 height 11
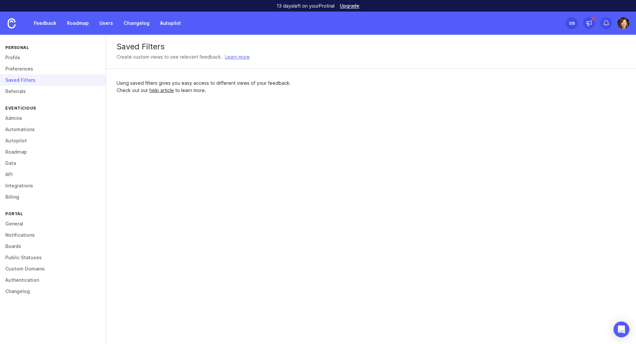
click at [15, 92] on link "Referrals" at bounding box center [53, 91] width 106 height 11
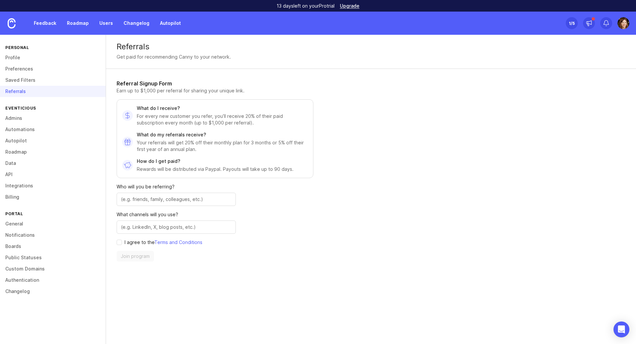
click at [17, 116] on link "Admins" at bounding box center [53, 118] width 106 height 11
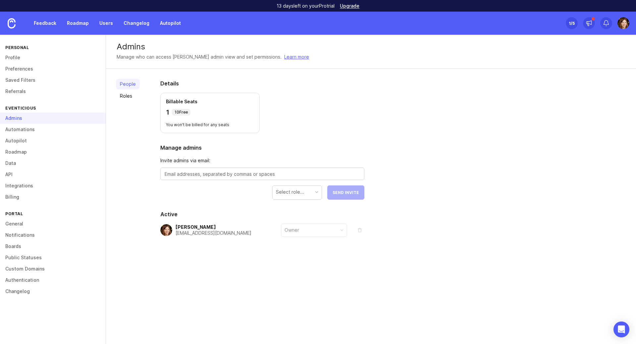
click at [297, 196] on div "Select role..." at bounding box center [290, 192] width 28 height 7
click at [249, 192] on form "Invite admins via email: Select role... Send Invite" at bounding box center [262, 178] width 204 height 43
click at [124, 94] on link "Roles" at bounding box center [128, 96] width 24 height 11
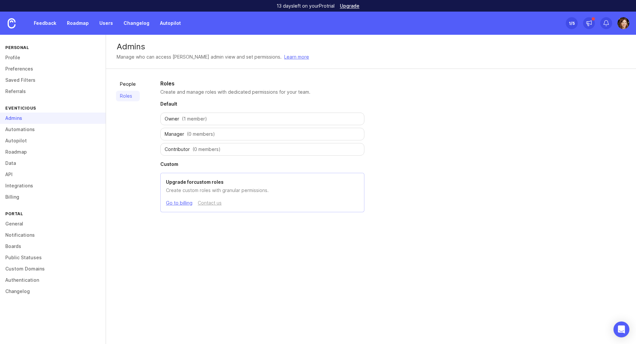
click at [123, 85] on link "People" at bounding box center [128, 84] width 24 height 11
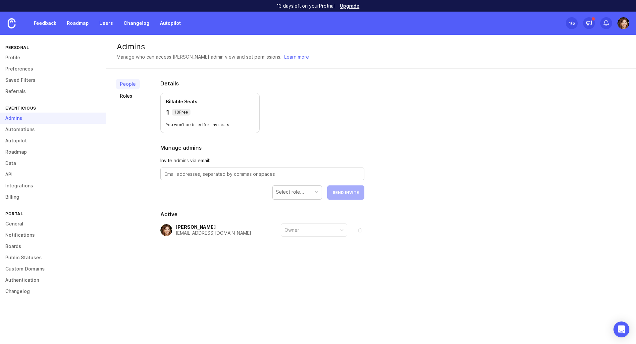
click at [15, 162] on link "Data" at bounding box center [53, 163] width 106 height 11
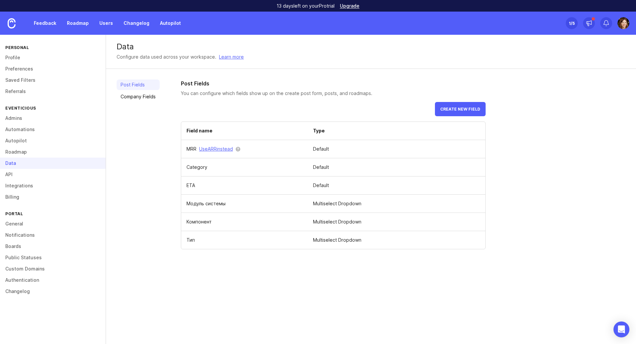
click at [52, 22] on link "Feedback" at bounding box center [45, 23] width 30 height 12
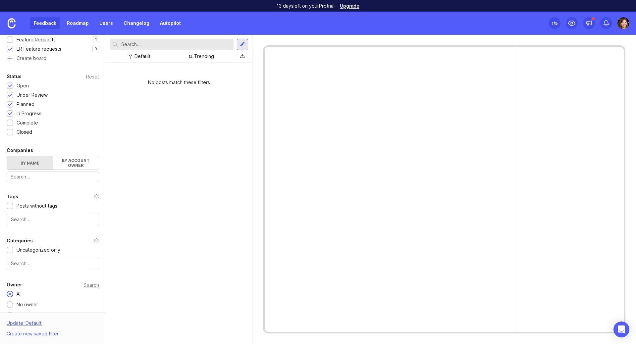
scroll to position [120, 0]
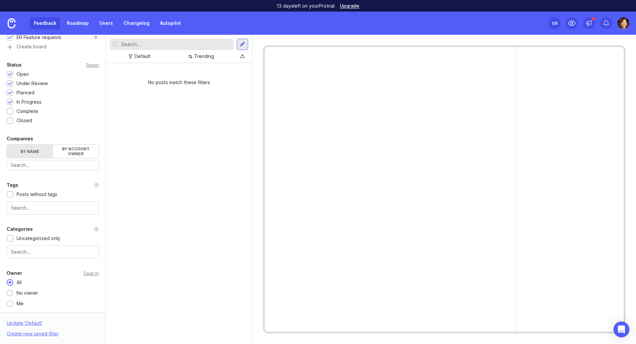
click at [242, 44] on div at bounding box center [242, 44] width 5 height 6
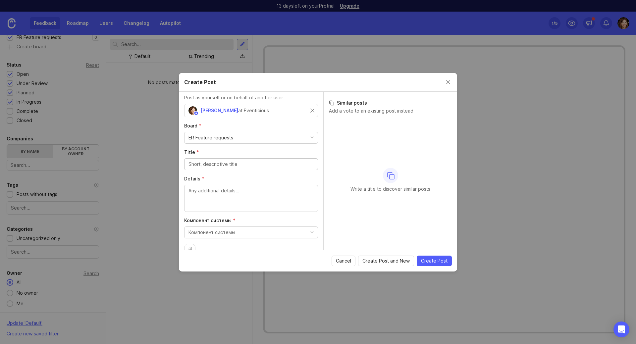
scroll to position [27, 0]
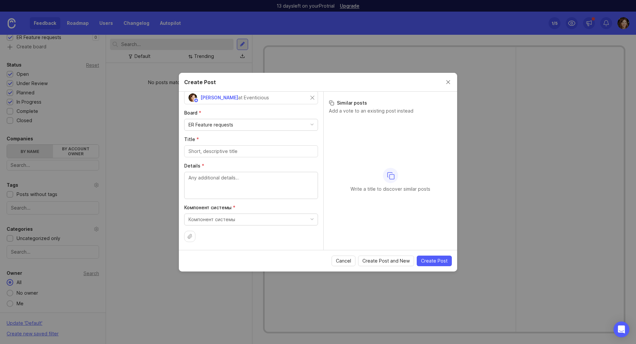
click at [270, 217] on button "Компонент системы" at bounding box center [251, 220] width 134 height 12
click at [191, 190] on textarea "Details *" at bounding box center [251, 185] width 125 height 22
click at [196, 218] on div "Компонент системы" at bounding box center [212, 219] width 47 height 7
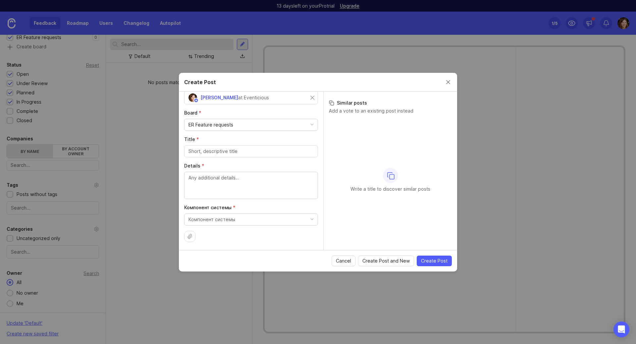
click at [446, 83] on button "Close create post modal" at bounding box center [448, 82] width 7 height 7
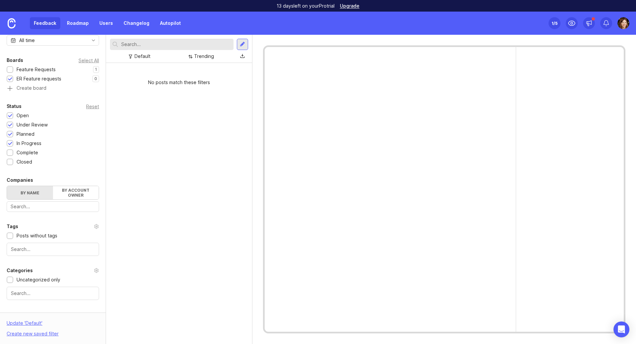
scroll to position [21, 0]
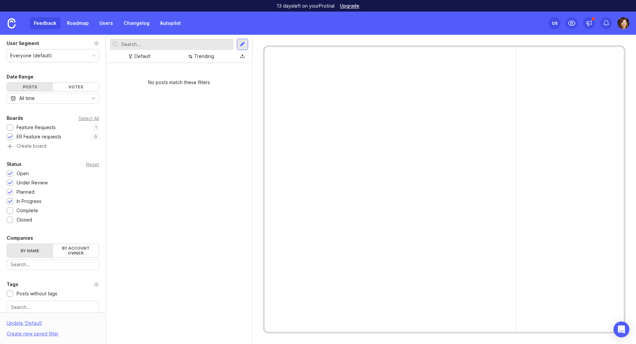
click at [36, 96] on div "All time" at bounding box center [53, 98] width 92 height 11
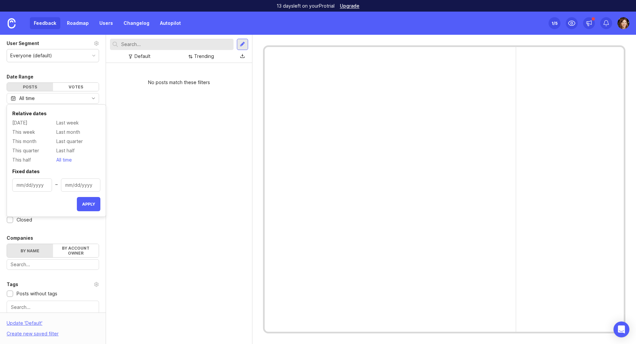
click at [36, 96] on div "All time" at bounding box center [53, 98] width 92 height 11
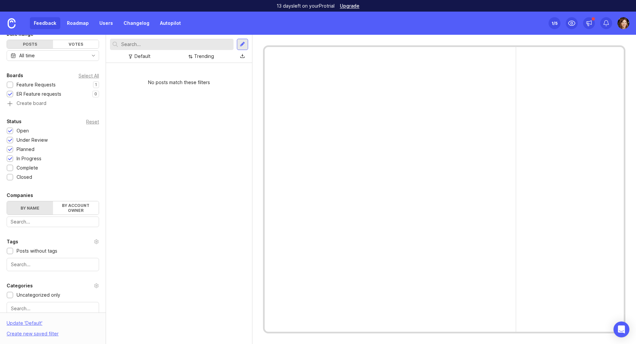
scroll to position [120, 0]
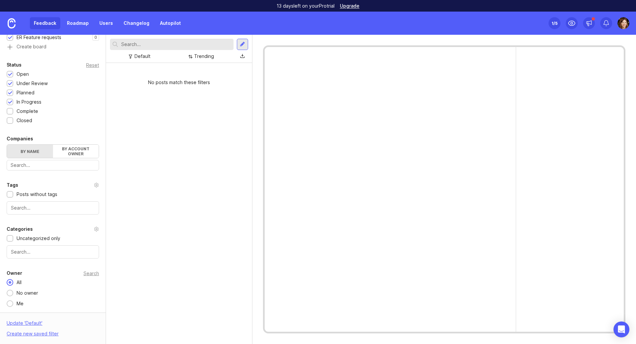
click at [24, 238] on div "Uncategorized only" at bounding box center [39, 238] width 44 height 7
click at [47, 236] on div "Uncategorized only" at bounding box center [39, 238] width 44 height 7
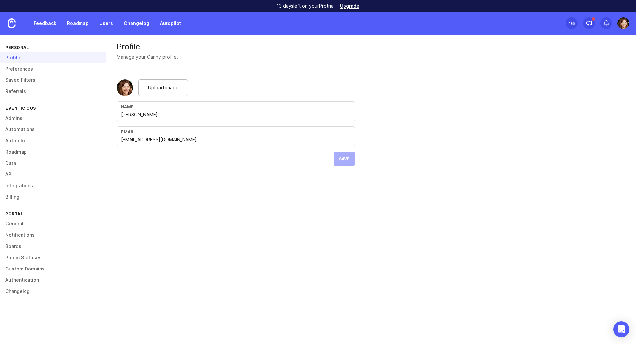
click at [52, 20] on link "Feedback" at bounding box center [45, 23] width 30 height 12
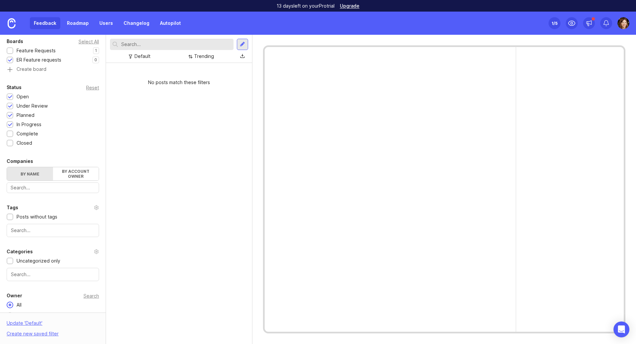
scroll to position [99, 0]
click at [27, 225] on input "text" at bounding box center [53, 228] width 84 height 7
click at [156, 233] on div "No posts match these filters" at bounding box center [179, 203] width 146 height 281
click at [49, 189] on input "text" at bounding box center [53, 185] width 84 height 7
click at [129, 183] on div "No posts match these filters" at bounding box center [179, 203] width 146 height 281
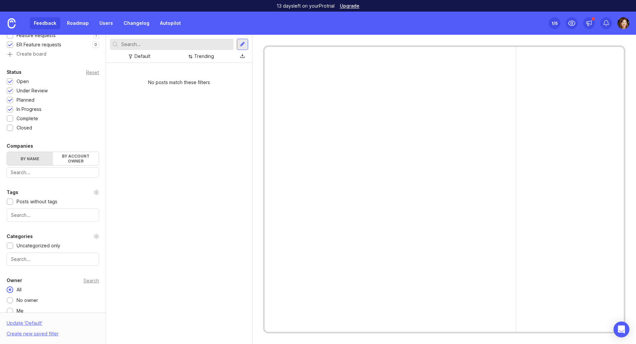
scroll to position [120, 0]
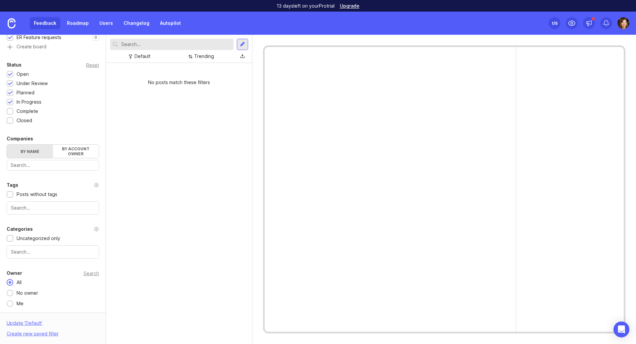
click at [54, 240] on div "Uncategorized only" at bounding box center [39, 238] width 44 height 7
click at [94, 228] on div "Categories Uncategorized only" at bounding box center [53, 241] width 106 height 33
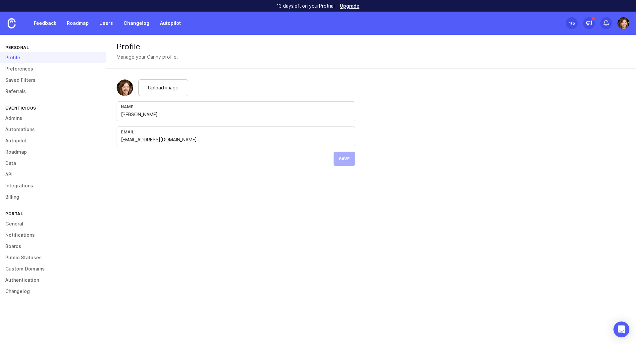
click at [12, 246] on link "Boards" at bounding box center [53, 246] width 106 height 11
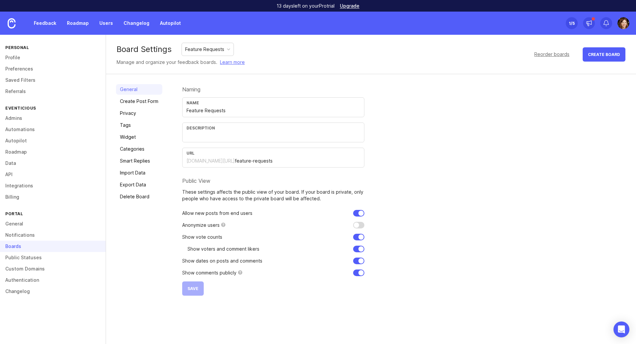
click at [133, 150] on link "Categories" at bounding box center [139, 149] width 46 height 11
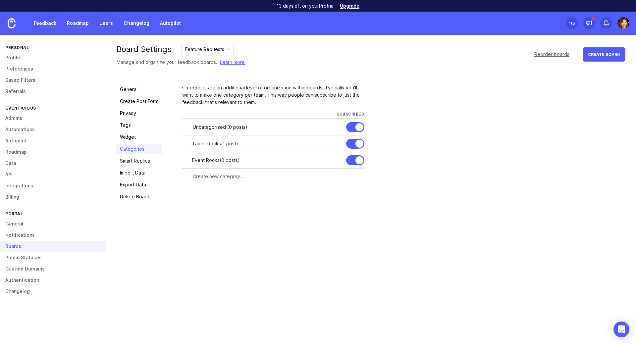
click at [130, 174] on link "Import Data" at bounding box center [139, 173] width 46 height 11
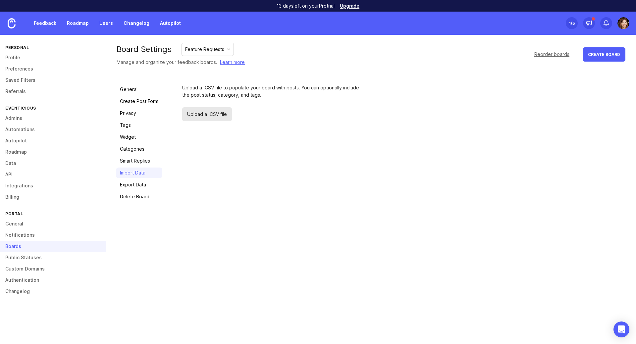
click at [133, 159] on link "Smart Replies" at bounding box center [139, 161] width 46 height 11
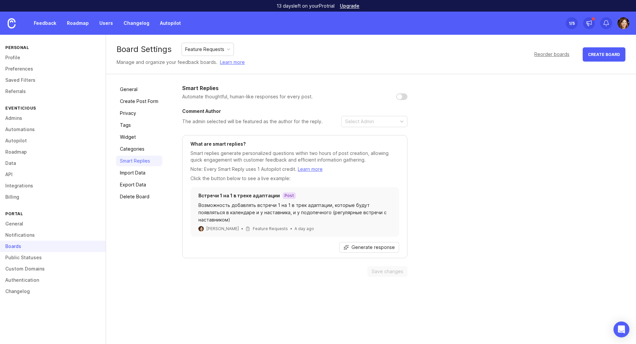
click at [134, 149] on link "Categories" at bounding box center [139, 149] width 46 height 11
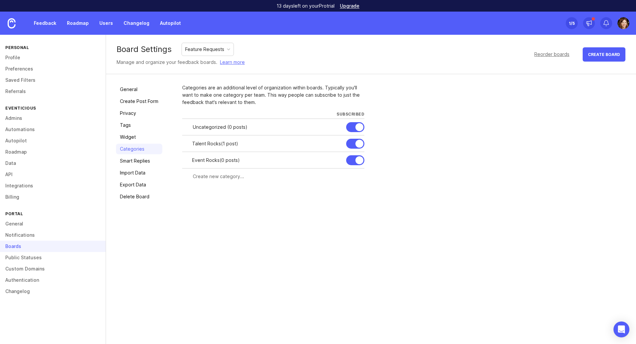
click at [235, 203] on div "General Create Post Form Privacy Tags Widget Categories Smart Replies Import Da…" at bounding box center [371, 143] width 530 height 138
click at [200, 49] on div "Feature Requests" at bounding box center [204, 49] width 39 height 7
click at [202, 50] on div "ER Feature requests" at bounding box center [207, 49] width 45 height 7
click at [46, 21] on link "Feedback" at bounding box center [45, 23] width 30 height 12
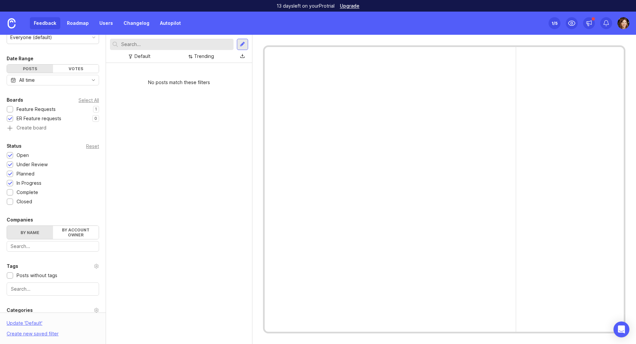
scroll to position [99, 0]
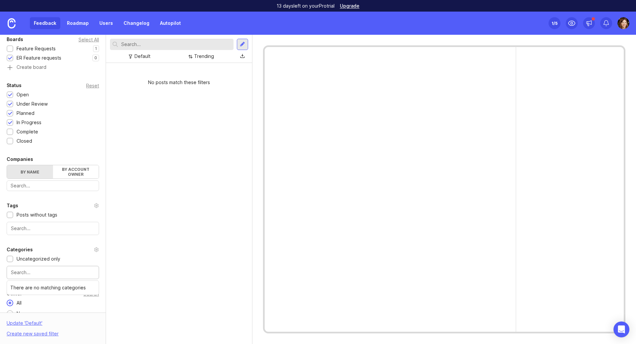
click at [26, 270] on input "text" at bounding box center [53, 272] width 84 height 7
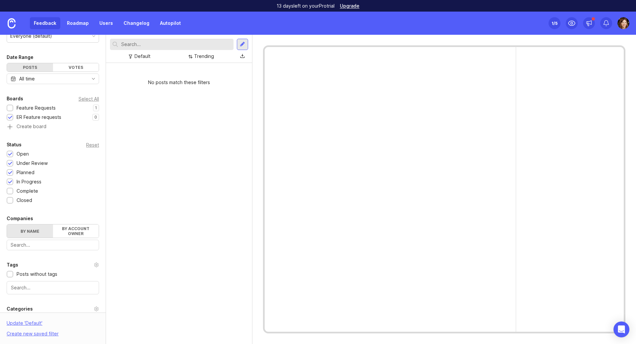
scroll to position [33, 0]
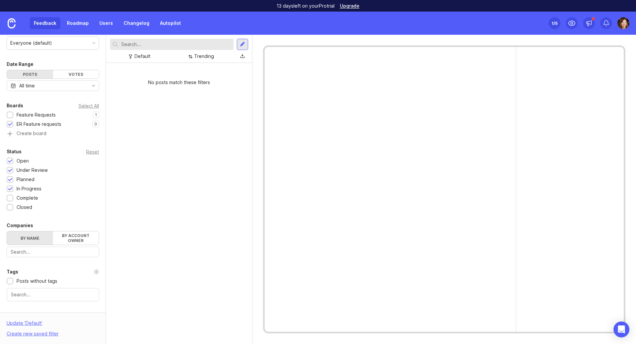
click at [11, 115] on div at bounding box center [10, 115] width 4 height 5
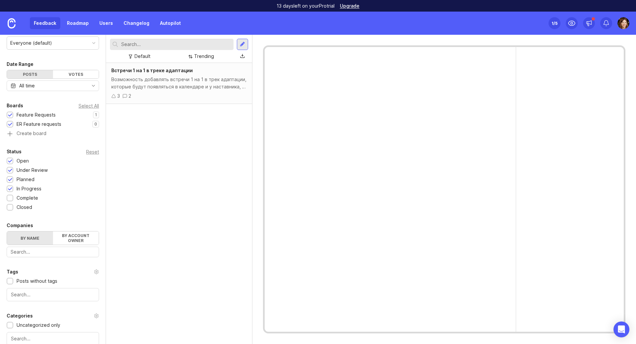
click at [11, 124] on div at bounding box center [10, 124] width 4 height 5
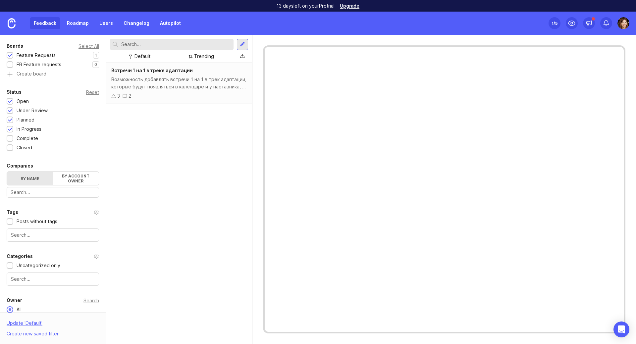
scroll to position [99, 0]
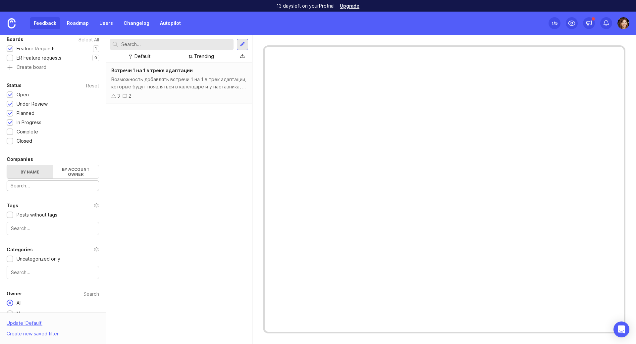
click at [65, 187] on input "text" at bounding box center [53, 185] width 84 height 7
click at [142, 211] on div "Встречи 1 на 1 в треке адаптации Возможность добавлять встречи 1 на 1 в трек ад…" at bounding box center [179, 203] width 146 height 281
click at [154, 73] on div "Встречи 1 на 1 в треке адаптации" at bounding box center [179, 70] width 136 height 7
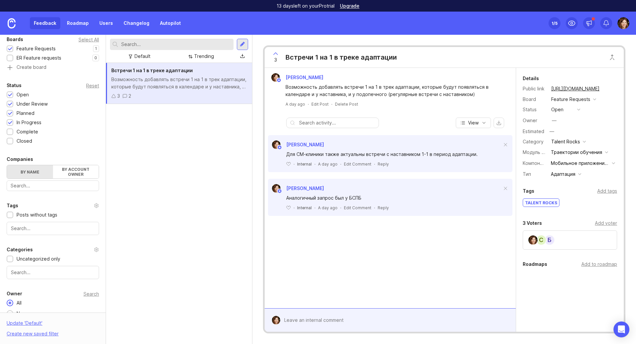
click at [576, 153] on div "Траектории обучения" at bounding box center [576, 152] width 51 height 7
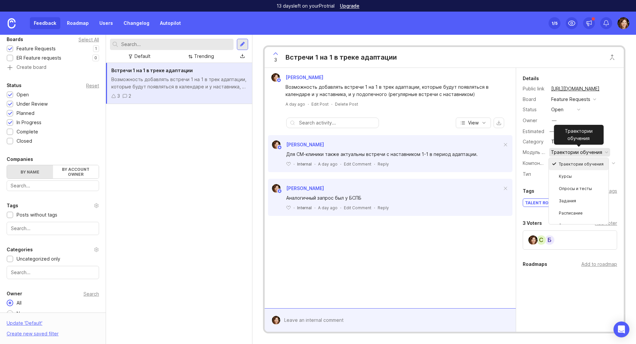
click at [576, 153] on div "Траектории обучения" at bounding box center [576, 152] width 51 height 7
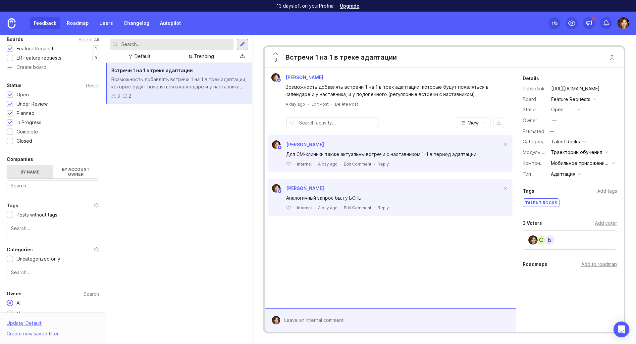
click at [556, 175] on div "Адаптация" at bounding box center [563, 174] width 25 height 7
click at [604, 179] on div "Тип Адаптация" at bounding box center [570, 174] width 94 height 9
click at [484, 125] on icon "button" at bounding box center [483, 122] width 5 height 5
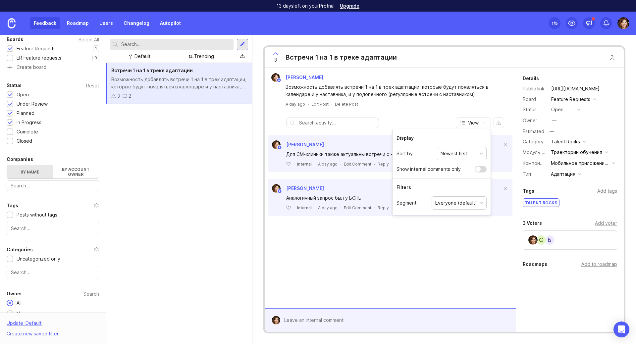
click at [439, 204] on div "Everyone (default)" at bounding box center [456, 202] width 42 height 7
click at [427, 235] on div "[PERSON_NAME] Возможность добавлять встречи 1 на 1 в трек адаптации, которые бу…" at bounding box center [390, 188] width 251 height 241
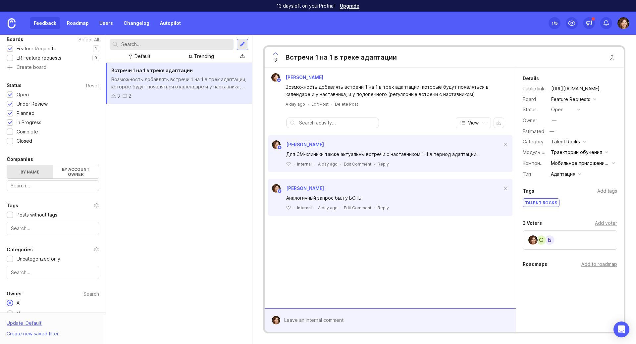
scroll to position [120, 0]
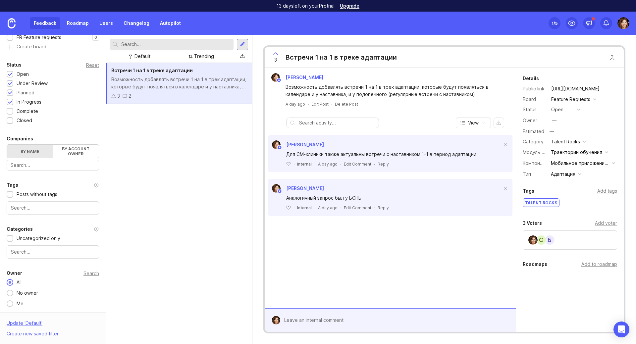
click at [581, 140] on button "Talent Rocks" at bounding box center [568, 142] width 39 height 9
click at [569, 165] on li "Event Rocks" at bounding box center [568, 166] width 38 height 12
click at [577, 142] on div "Event Rocks" at bounding box center [565, 141] width 28 height 7
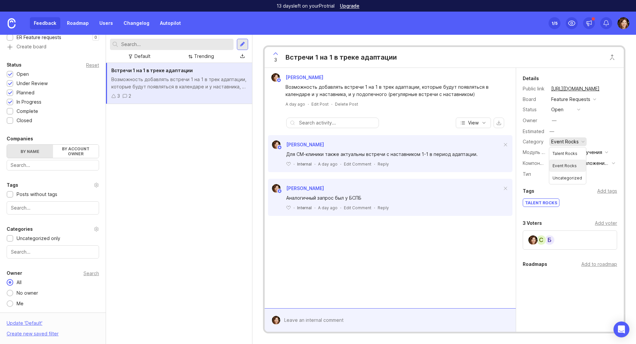
click at [571, 165] on li "Event Rocks" at bounding box center [567, 166] width 37 height 12
click at [571, 143] on div "Event Rocks" at bounding box center [565, 141] width 28 height 7
click at [567, 152] on li "Talent Rocks" at bounding box center [567, 153] width 37 height 12
click at [567, 141] on div "Talent Rocks" at bounding box center [565, 141] width 29 height 7
click at [563, 164] on li "Event Rocks" at bounding box center [568, 166] width 38 height 12
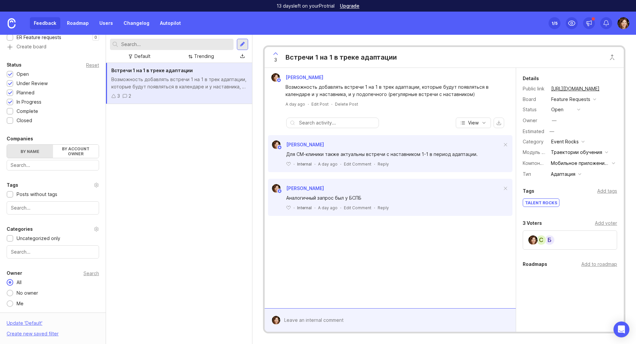
click at [481, 247] on div "Elena Kushpel Возможность добавлять встречи 1 на 1 в трек адаптации, которые бу…" at bounding box center [390, 188] width 251 height 241
click at [236, 200] on div "Встречи 1 на 1 в треке адаптации Возможность добавлять встречи 1 на 1 в трек ад…" at bounding box center [179, 203] width 146 height 281
click at [189, 170] on div "Встречи 1 на 1 в треке адаптации Возможность добавлять встречи 1 на 1 в трек ад…" at bounding box center [179, 203] width 146 height 281
click at [76, 254] on input "text" at bounding box center [53, 252] width 84 height 7
click at [148, 229] on div "Встречи 1 на 1 в треке адаптации Возможность добавлять встречи 1 на 1 в трек ад…" at bounding box center [179, 203] width 146 height 281
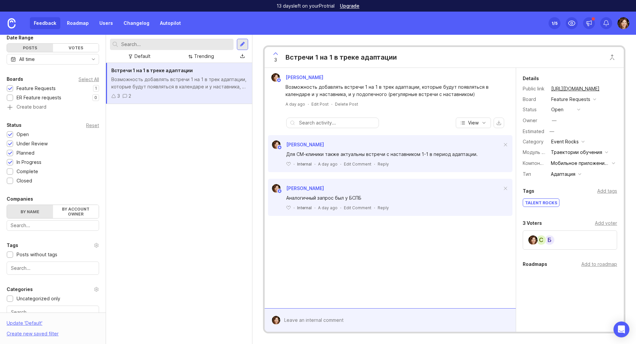
scroll to position [0, 0]
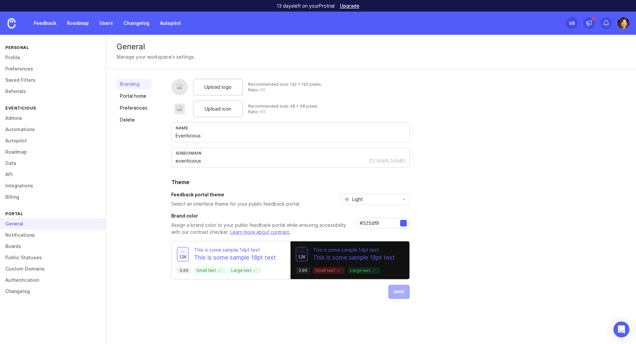
click at [9, 246] on link "Boards" at bounding box center [53, 246] width 106 height 11
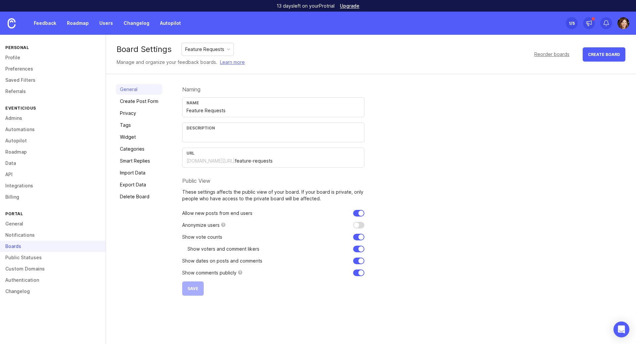
click at [356, 211] on input "checkbox" at bounding box center [358, 213] width 11 height 7
checkbox input "false"
click at [196, 295] on button "Save" at bounding box center [193, 289] width 22 height 14
click at [133, 103] on link "Create Post Form" at bounding box center [139, 101] width 46 height 11
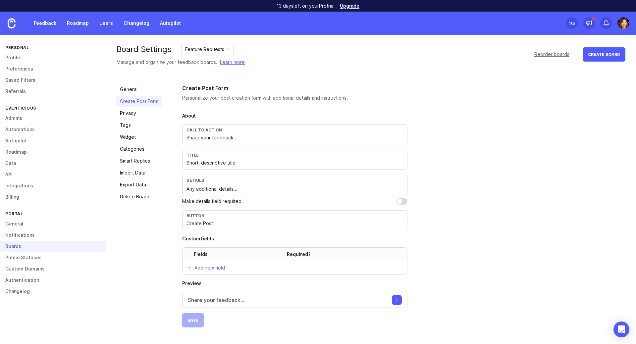
click at [137, 113] on link "Privacy" at bounding box center [139, 113] width 46 height 11
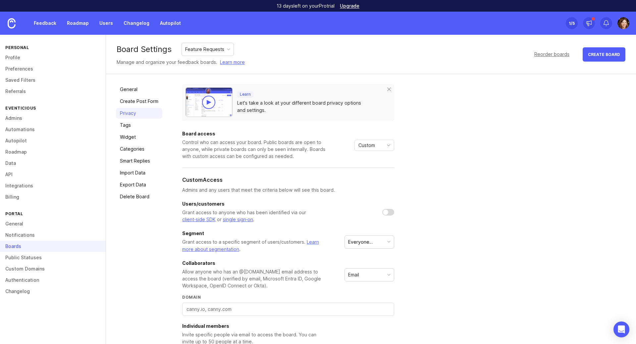
click at [361, 145] on span "Custom" at bounding box center [367, 145] width 17 height 7
click at [363, 160] on span "Private" at bounding box center [367, 158] width 16 height 7
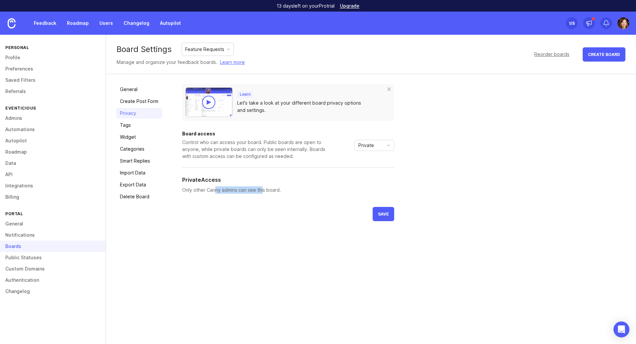
drag, startPoint x: 219, startPoint y: 190, endPoint x: 262, endPoint y: 190, distance: 43.4
click at [262, 190] on p "Only other Canny admins can see this board." at bounding box center [288, 190] width 212 height 7
click at [210, 189] on p "Only other Canny admins can see this board." at bounding box center [288, 190] width 212 height 7
drag, startPoint x: 188, startPoint y: 191, endPoint x: 257, endPoint y: 191, distance: 68.9
click at [254, 191] on p "Only other Canny admins can see this board." at bounding box center [288, 190] width 212 height 7
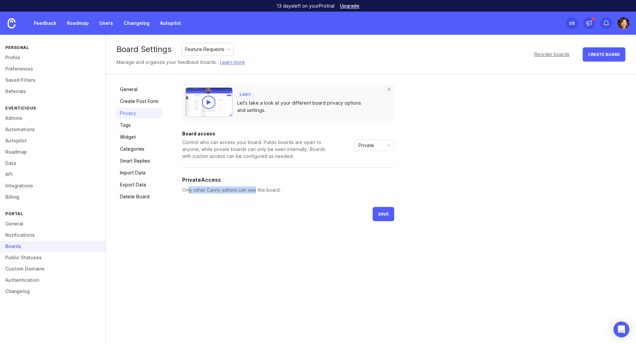
click at [376, 211] on button "save" at bounding box center [384, 214] width 22 height 14
click at [135, 99] on link "Create Post Form" at bounding box center [139, 101] width 46 height 11
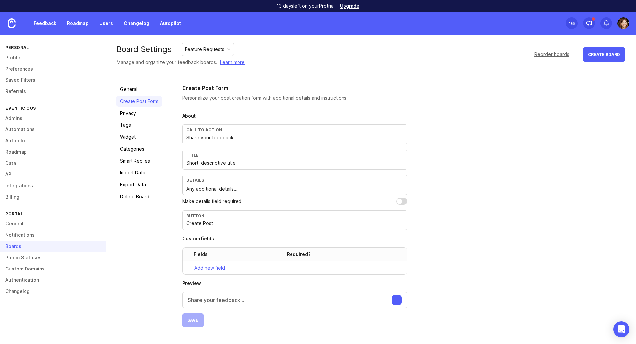
click at [137, 112] on link "Privacy" at bounding box center [139, 113] width 46 height 11
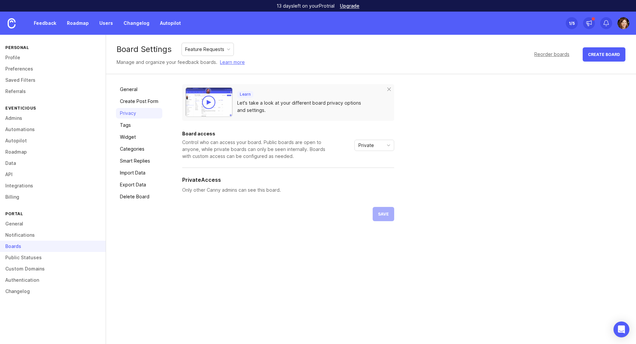
click at [135, 127] on link "Tags" at bounding box center [139, 125] width 46 height 11
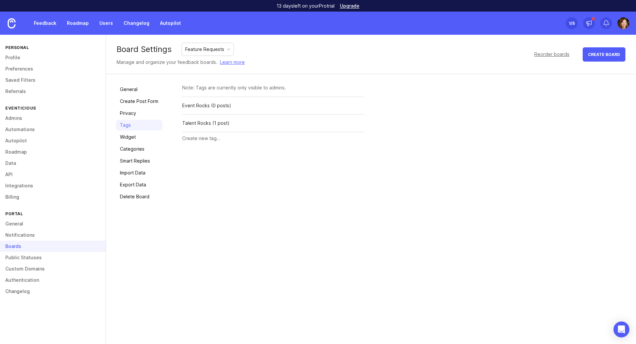
click at [132, 138] on link "Widget" at bounding box center [139, 137] width 46 height 11
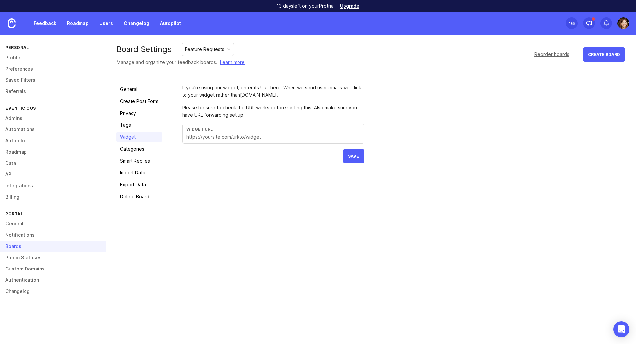
click at [129, 151] on link "Categories" at bounding box center [139, 149] width 46 height 11
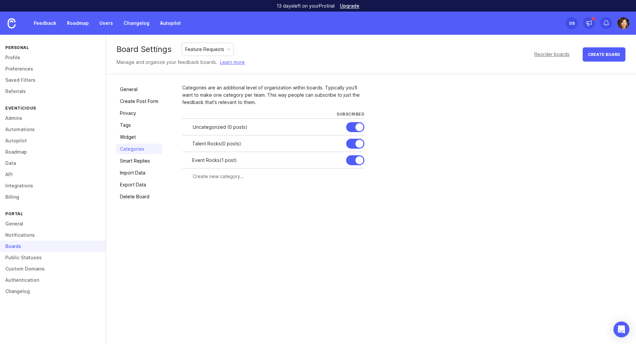
click at [126, 159] on link "Smart Replies" at bounding box center [139, 161] width 46 height 11
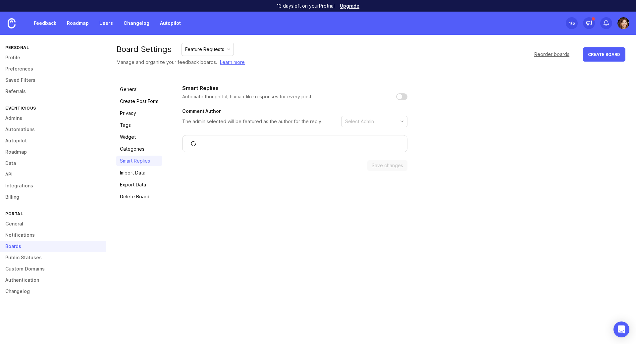
click at [122, 173] on link "Import Data" at bounding box center [139, 173] width 46 height 11
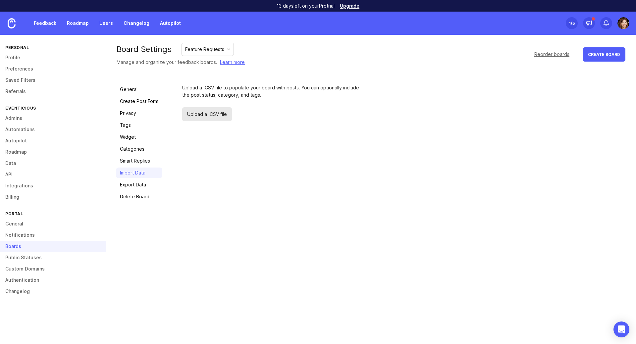
click at [124, 92] on link "General" at bounding box center [139, 89] width 46 height 11
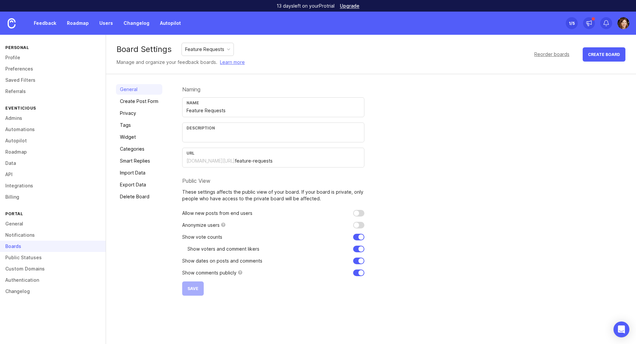
click at [423, 107] on div "Naming Name Feature Requests Description URL eventicious.canny.io/ feature-requ…" at bounding box center [404, 190] width 444 height 212
click at [137, 111] on link "Privacy" at bounding box center [139, 113] width 46 height 11
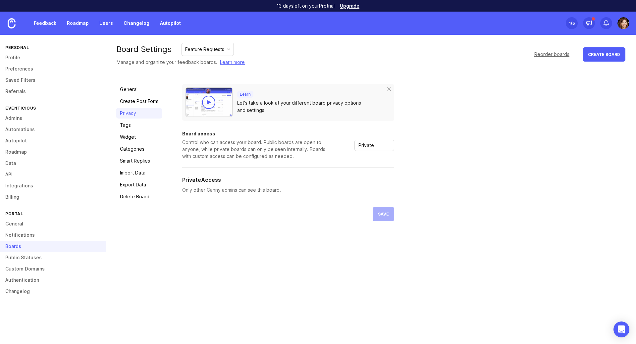
click at [210, 100] on div at bounding box center [208, 102] width 13 height 13
click at [139, 113] on link "Privacy" at bounding box center [139, 113] width 46 height 11
click at [369, 145] on span "Private" at bounding box center [367, 145] width 16 height 7
click at [373, 168] on span "Public" at bounding box center [367, 169] width 16 height 7
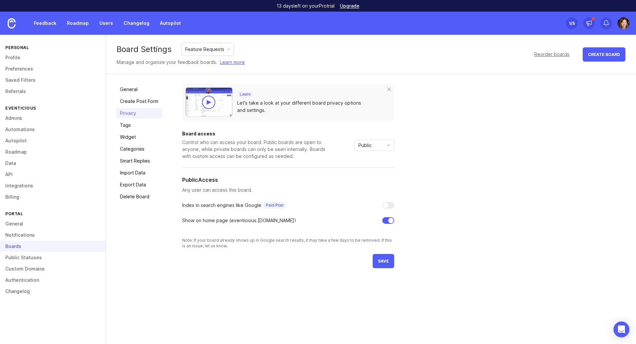
click at [373, 145] on div "Public" at bounding box center [369, 145] width 28 height 11
click at [368, 180] on span "Custom" at bounding box center [367, 180] width 17 height 7
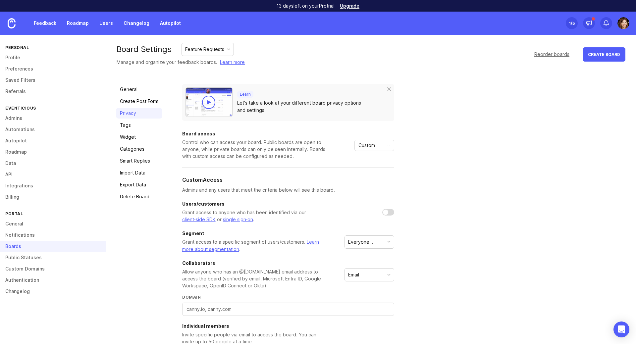
scroll to position [57, 0]
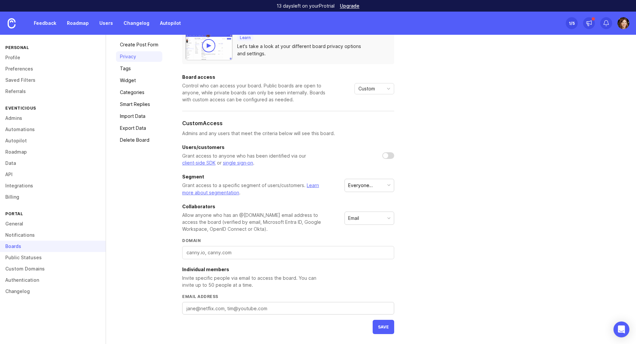
click at [390, 156] on div at bounding box center [388, 155] width 12 height 7
click at [363, 185] on div "Everyone (default)" at bounding box center [366, 185] width 36 height 7
click at [365, 221] on div "Email" at bounding box center [369, 218] width 49 height 13
click at [206, 252] on input "Domain" at bounding box center [288, 252] width 203 height 7
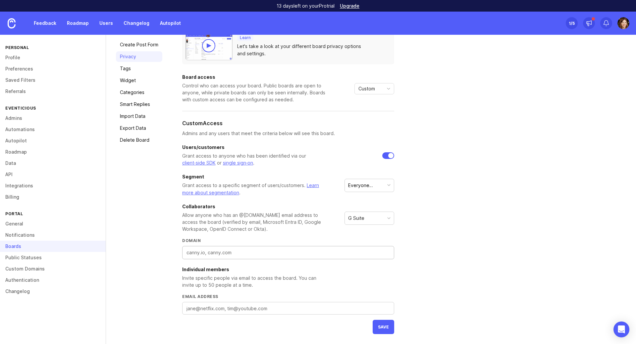
click at [384, 220] on div "G Suite" at bounding box center [369, 218] width 49 height 13
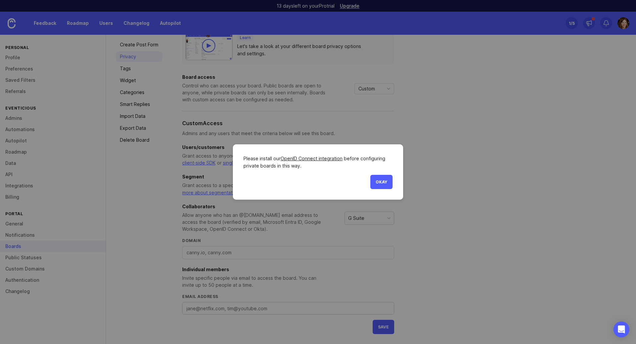
click at [384, 186] on button "Okay" at bounding box center [381, 182] width 22 height 14
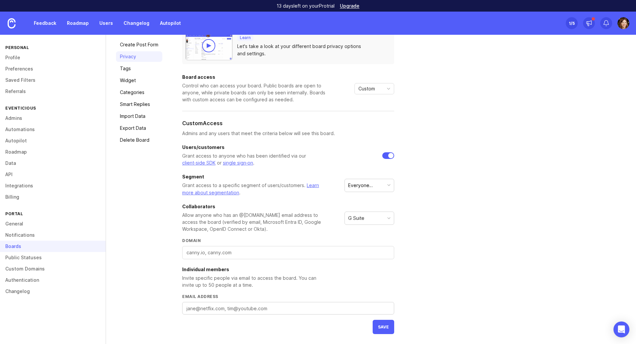
click at [375, 216] on div "G Suite" at bounding box center [369, 218] width 49 height 13
drag, startPoint x: 261, startPoint y: 254, endPoint x: 265, endPoint y: 252, distance: 4.2
click at [262, 254] on input "Domain" at bounding box center [288, 252] width 203 height 7
type input "eventicious.ru"
click at [256, 308] on textarea "Email address" at bounding box center [288, 308] width 203 height 7
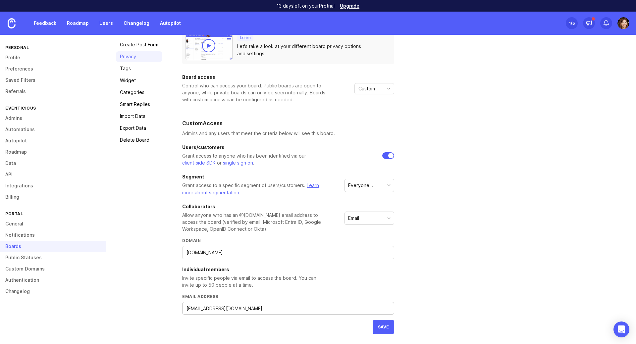
type textarea "kushpel@eventicious.ru"
click at [424, 246] on div "Learn Let's take a look at your different board privacy options and settings. B…" at bounding box center [404, 181] width 444 height 307
click at [386, 155] on div at bounding box center [388, 155] width 12 height 7
click at [370, 188] on div "Everyone (default)" at bounding box center [366, 185] width 36 height 7
click at [429, 186] on div "Learn Let's take a look at your different board privacy options and settings. B…" at bounding box center [404, 181] width 444 height 307
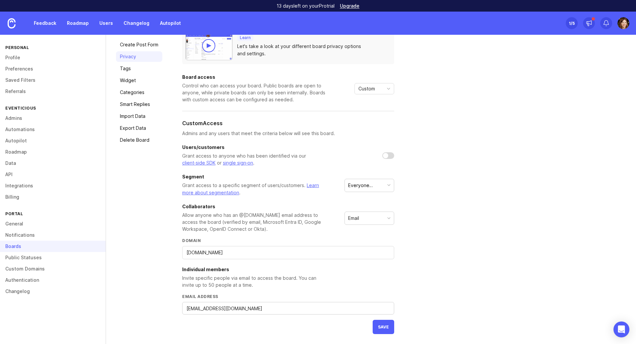
click at [254, 312] on textarea "kushpel@eventicious.ru" at bounding box center [288, 308] width 203 height 7
click at [381, 326] on span "save" at bounding box center [383, 327] width 11 height 5
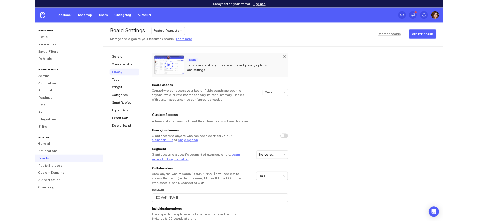
scroll to position [0, 0]
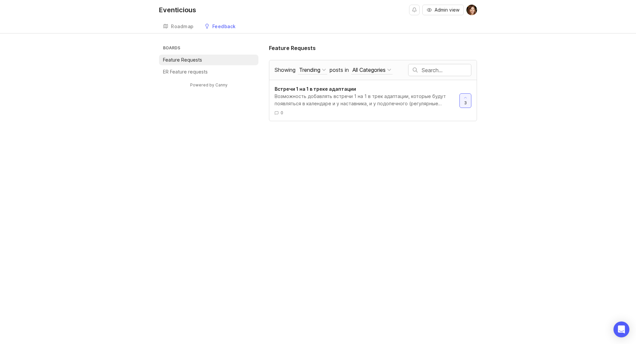
click at [191, 73] on p "ER Feature requests" at bounding box center [185, 72] width 45 height 7
click at [331, 96] on div "Возможность добавлять встречи 1 на 1 в трек адаптации, которые будут появляться…" at bounding box center [365, 100] width 180 height 15
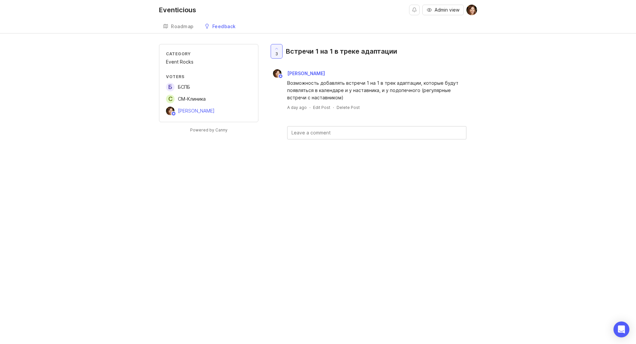
click at [188, 26] on div "Roadmap" at bounding box center [182, 26] width 23 height 5
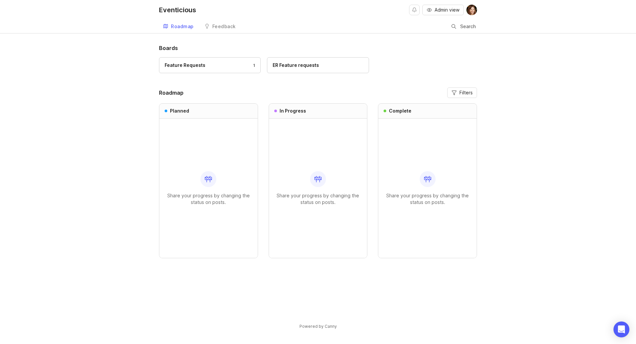
click at [218, 28] on div "Feedback" at bounding box center [224, 26] width 24 height 5
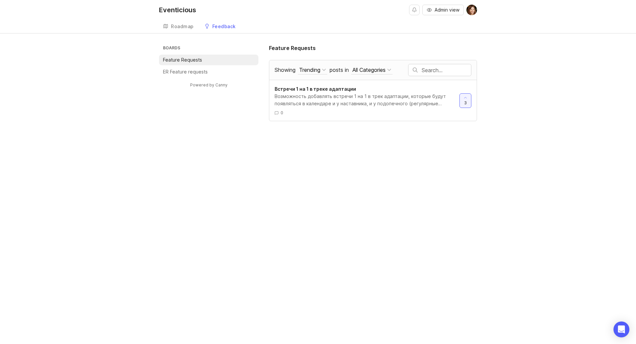
click at [174, 28] on div "Roadmap" at bounding box center [182, 26] width 23 height 5
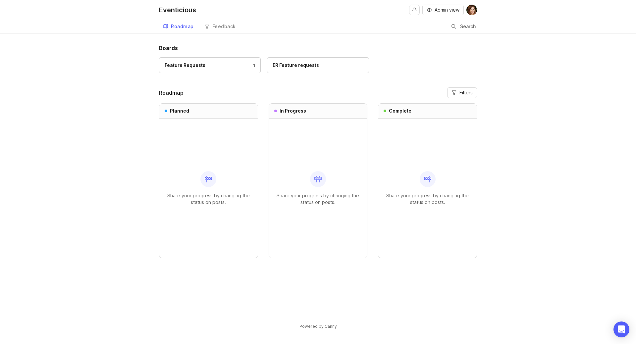
click at [218, 28] on div "Feedback" at bounding box center [224, 26] width 24 height 5
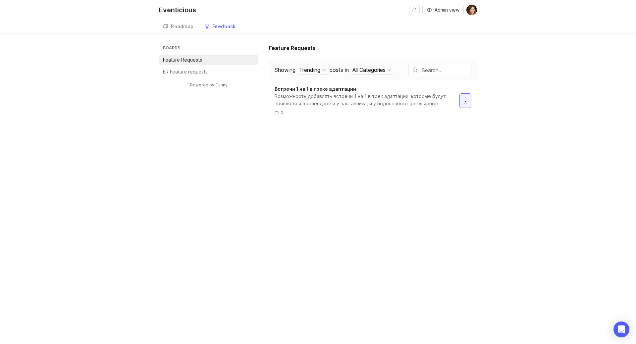
click at [186, 27] on div "Roadmap" at bounding box center [182, 26] width 23 height 5
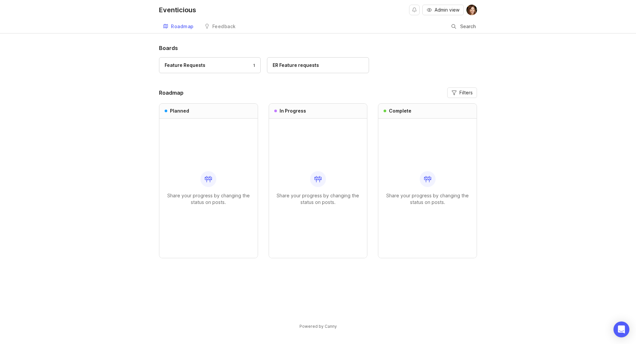
click at [187, 10] on div "Eventicious" at bounding box center [177, 10] width 37 height 7
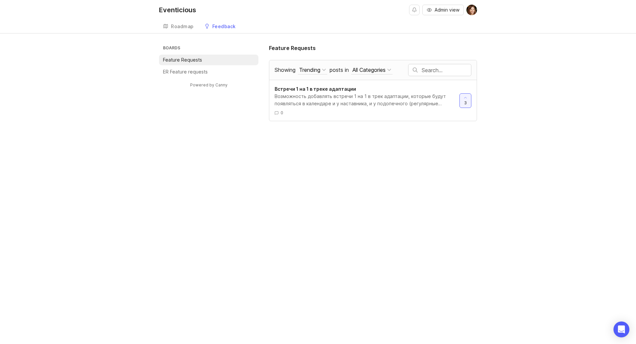
click at [313, 69] on div "Trending" at bounding box center [309, 69] width 21 height 7
click at [314, 69] on div "Trending" at bounding box center [309, 69] width 21 height 7
click at [366, 71] on div "All Categories" at bounding box center [369, 69] width 33 height 7
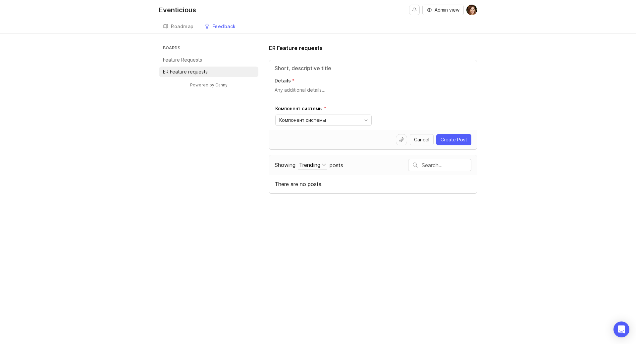
click at [452, 140] on span "Create Post" at bounding box center [454, 140] width 27 height 7
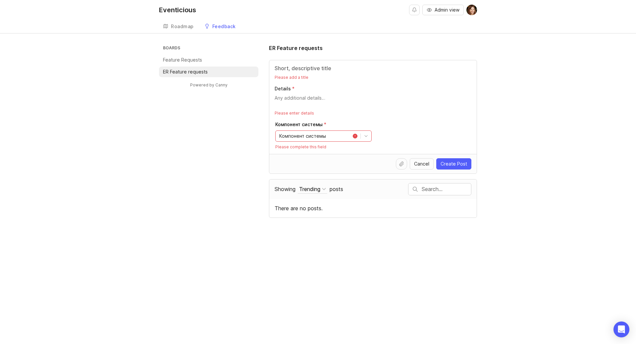
click at [412, 118] on div "Please add a title Details Please enter details Компонент системы Компонент сис…" at bounding box center [372, 107] width 207 height 94
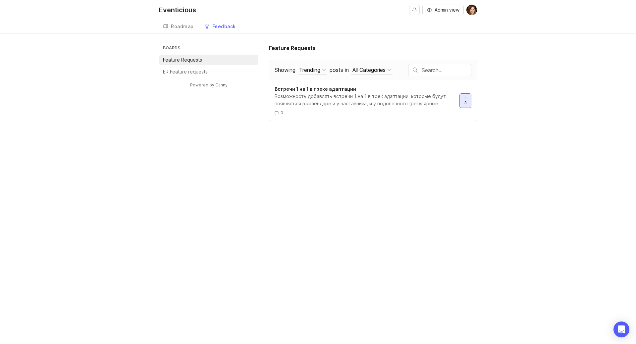
click at [466, 104] on span "3" at bounding box center [465, 103] width 3 height 6
click at [466, 105] on span "2" at bounding box center [466, 103] width 2 height 6
click at [467, 106] on div at bounding box center [465, 101] width 11 height 14
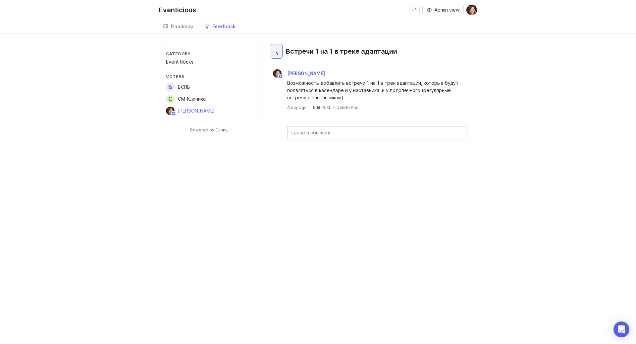
click at [228, 31] on link "Feedback" at bounding box center [219, 27] width 39 height 14
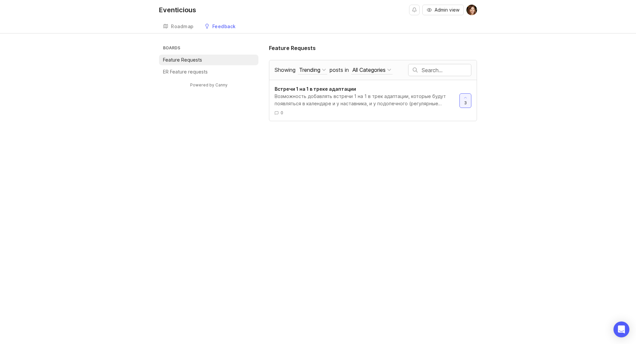
click at [213, 72] on li "ER Feature requests" at bounding box center [208, 72] width 99 height 11
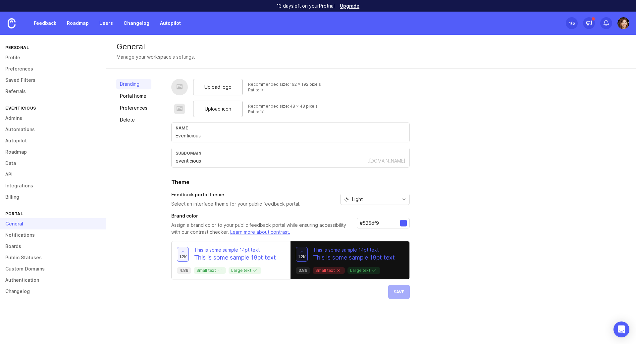
click at [15, 246] on link "Boards" at bounding box center [53, 246] width 106 height 11
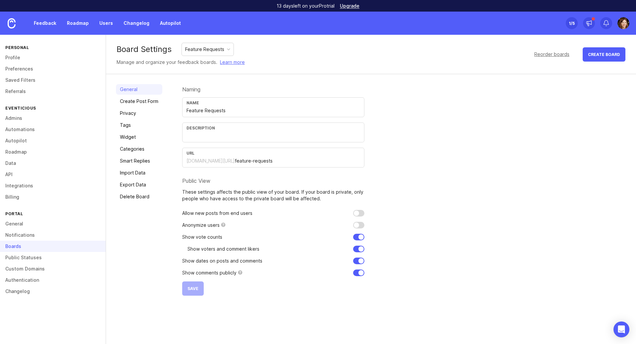
click at [129, 114] on link "Privacy" at bounding box center [139, 113] width 46 height 11
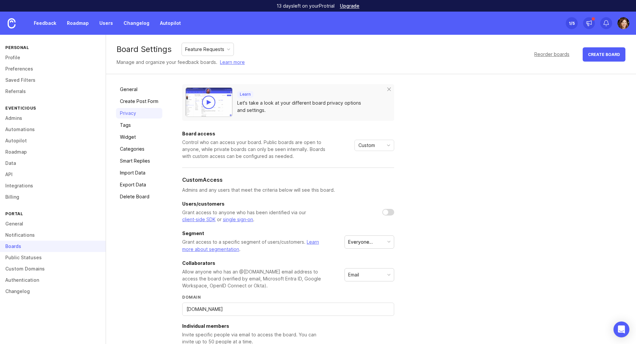
click at [377, 145] on div "Custom" at bounding box center [369, 145] width 28 height 11
click at [373, 157] on span "Private" at bounding box center [367, 158] width 16 height 7
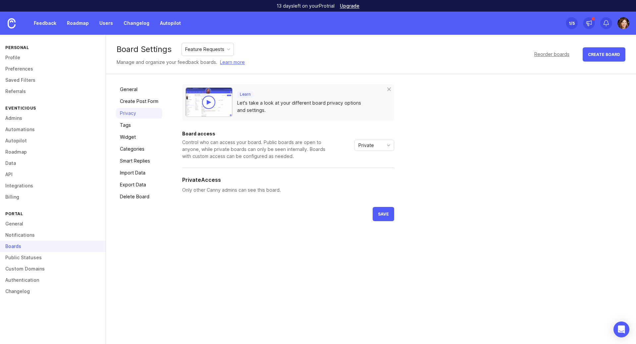
click at [388, 215] on span "save" at bounding box center [383, 214] width 11 height 5
drag, startPoint x: 213, startPoint y: 189, endPoint x: 271, endPoint y: 193, distance: 57.8
click at [271, 193] on p "Only other Canny admins can see this board." at bounding box center [288, 190] width 212 height 7
click at [271, 213] on div "Learn Let's take a look at your different board privacy options and settings. B…" at bounding box center [288, 152] width 212 height 137
click at [140, 98] on link "Create Post Form" at bounding box center [139, 101] width 46 height 11
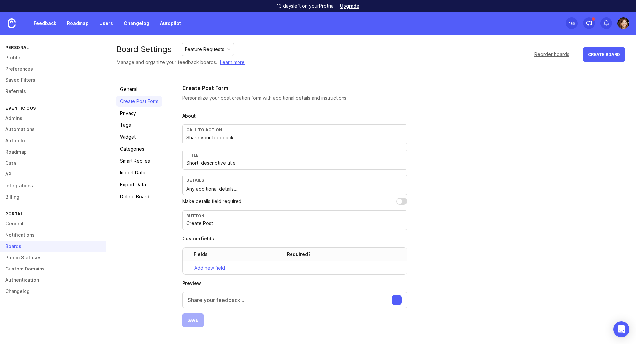
click at [129, 114] on link "Privacy" at bounding box center [139, 113] width 46 height 11
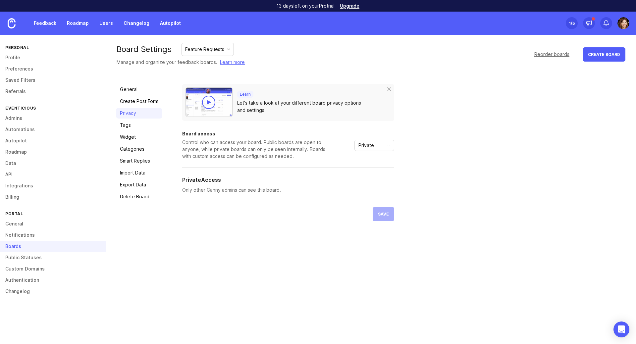
click at [128, 126] on link "Tags" at bounding box center [139, 125] width 46 height 11
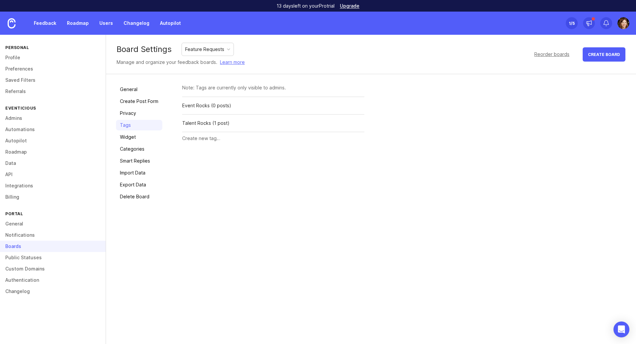
click at [128, 135] on link "Widget" at bounding box center [139, 137] width 46 height 11
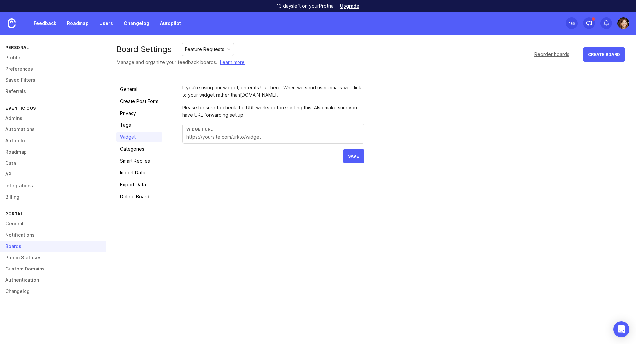
click at [128, 146] on link "Categories" at bounding box center [139, 149] width 46 height 11
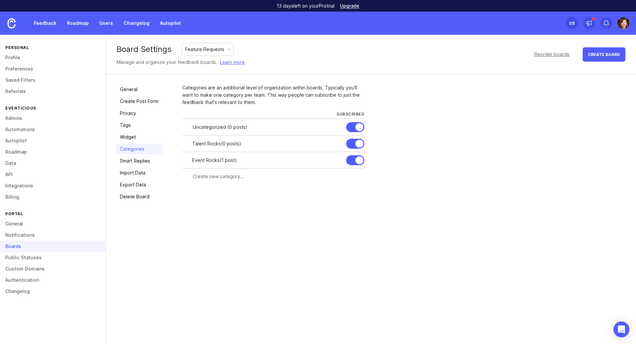
click at [129, 161] on link "Smart Replies" at bounding box center [139, 161] width 46 height 11
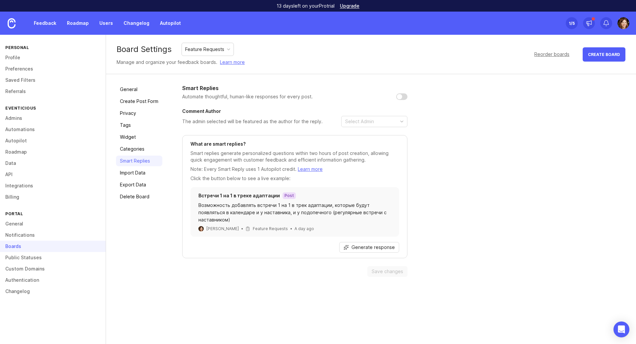
click at [129, 182] on link "Export Data" at bounding box center [139, 185] width 46 height 11
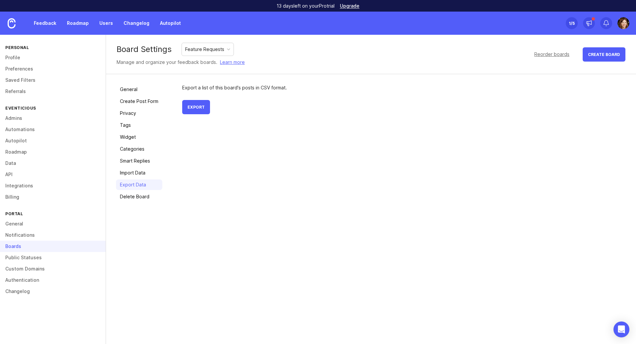
click at [126, 92] on link "General" at bounding box center [139, 89] width 46 height 11
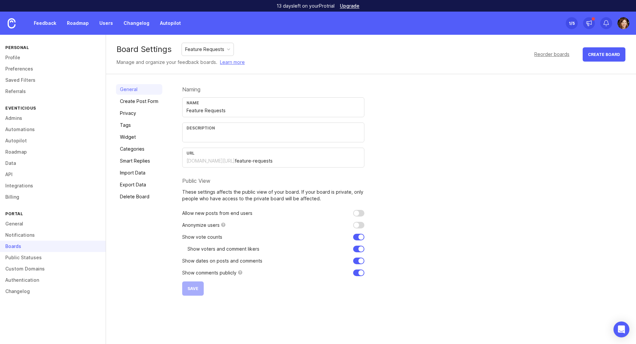
click at [529, 155] on div "Naming Name Feature Requests Description URL eventicious.canny.io/ feature-requ…" at bounding box center [404, 190] width 444 height 212
drag, startPoint x: 291, startPoint y: 162, endPoint x: 178, endPoint y: 163, distance: 113.3
click at [178, 163] on div "General Create Post Form Privacy Tags Widget Categories Smart Replies Import Da…" at bounding box center [371, 190] width 530 height 232
click at [196, 139] on input "text" at bounding box center [274, 135] width 174 height 7
click at [442, 140] on div "Naming Name Feature Requests Description URL eventicious.canny.io/ feature-requ…" at bounding box center [404, 190] width 444 height 212
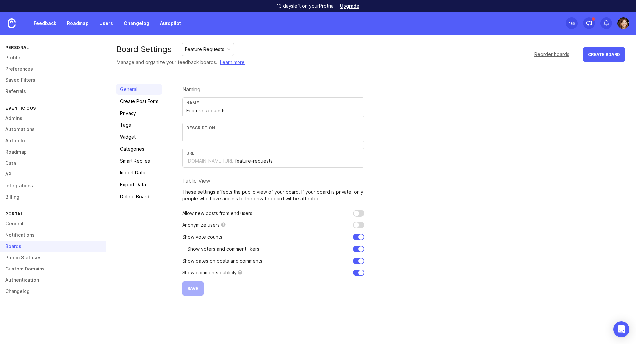
click at [12, 257] on link "Public Statuses" at bounding box center [53, 257] width 106 height 11
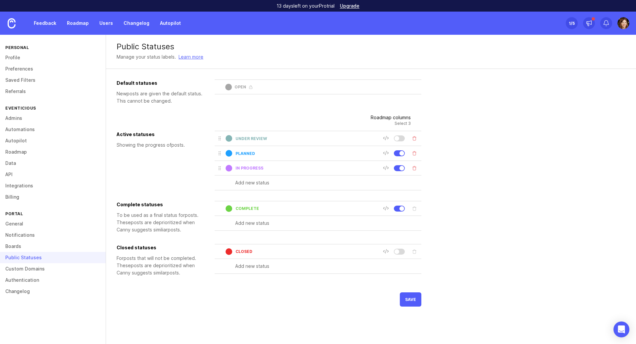
click at [19, 267] on link "Custom Domains" at bounding box center [53, 268] width 106 height 11
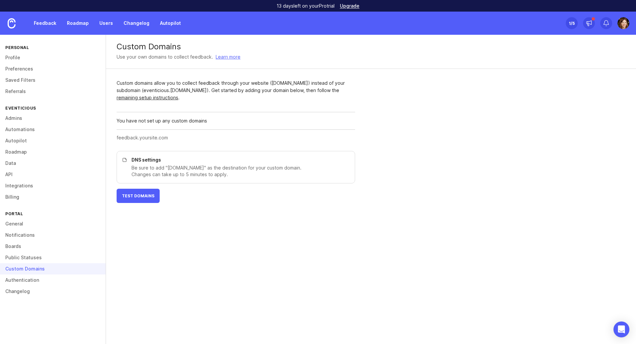
click at [10, 294] on link "Changelog" at bounding box center [53, 291] width 106 height 11
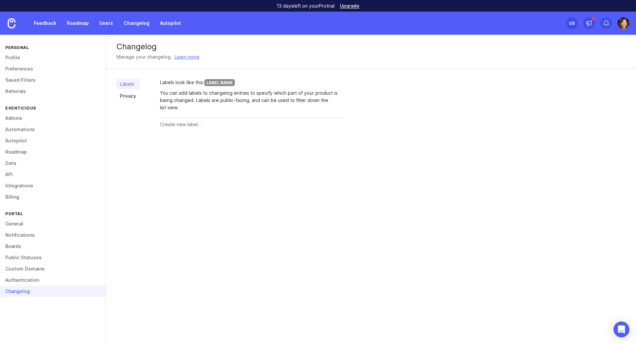
click at [12, 280] on link "Authentication" at bounding box center [53, 280] width 106 height 11
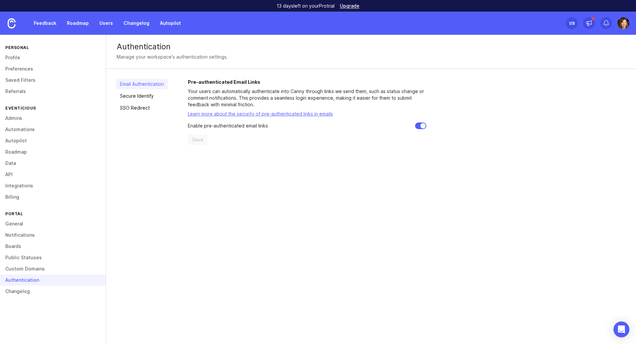
click at [13, 267] on link "Custom Domains" at bounding box center [53, 268] width 106 height 11
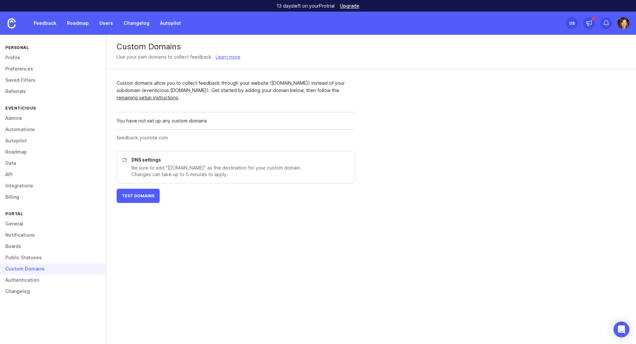
click at [16, 222] on link "General" at bounding box center [53, 223] width 106 height 11
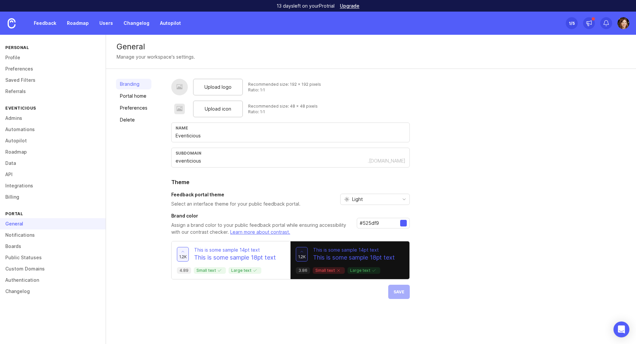
click at [16, 185] on link "Integrations" at bounding box center [53, 185] width 106 height 11
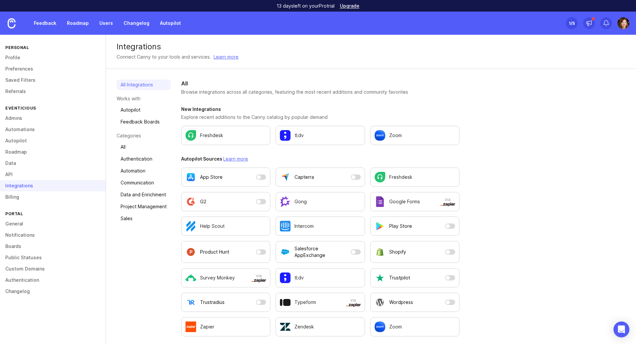
click at [11, 173] on link "API" at bounding box center [53, 174] width 106 height 11
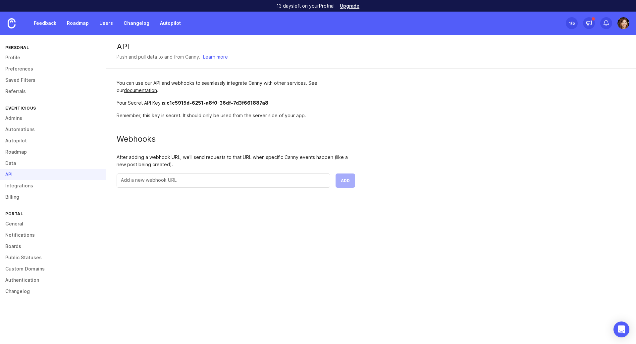
click at [11, 163] on link "Data" at bounding box center [53, 163] width 106 height 11
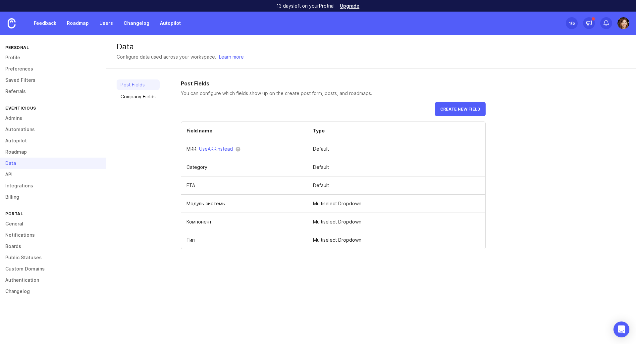
click at [17, 150] on link "Roadmap" at bounding box center [53, 151] width 106 height 11
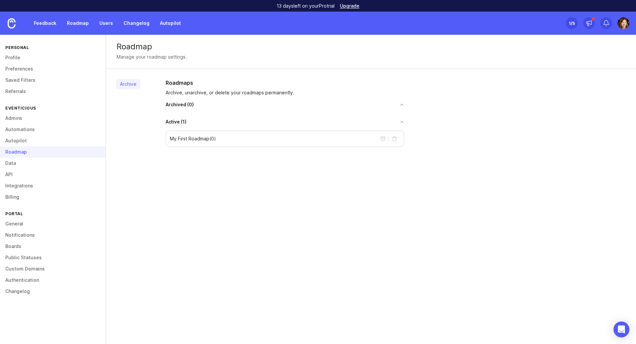
click at [17, 140] on link "Autopilot" at bounding box center [53, 140] width 106 height 11
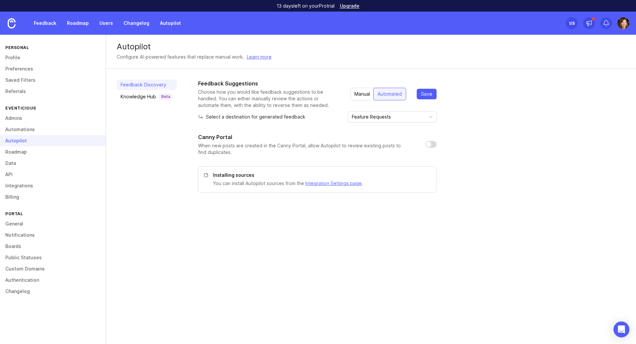
click at [17, 130] on link "Automations" at bounding box center [53, 129] width 106 height 11
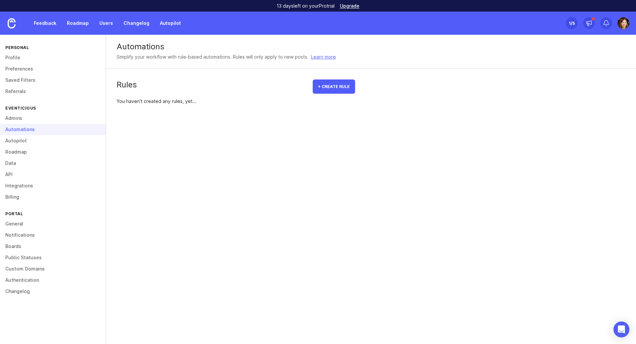
click at [17, 120] on link "Admins" at bounding box center [53, 118] width 106 height 11
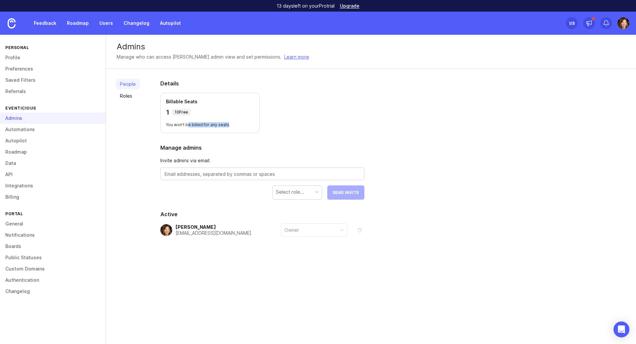
drag, startPoint x: 207, startPoint y: 123, endPoint x: 227, endPoint y: 123, distance: 19.2
click at [227, 123] on div "Billable Seats 1 10 Free You won't be billed for any seats" at bounding box center [209, 113] width 99 height 40
click at [310, 124] on section "Details Billable Seats 1 10 Free You won't be billed for any seats" at bounding box center [262, 107] width 204 height 54
click at [123, 95] on link "Roles" at bounding box center [128, 96] width 24 height 11
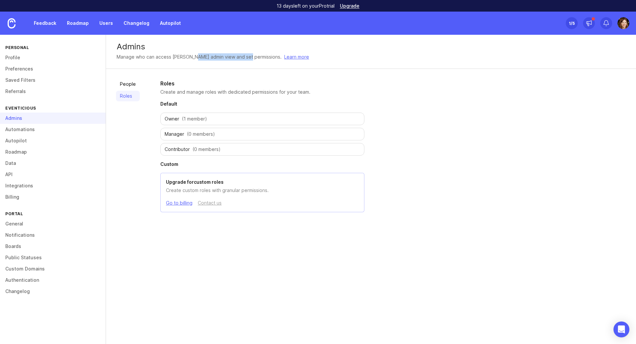
drag, startPoint x: 194, startPoint y: 58, endPoint x: 248, endPoint y: 56, distance: 54.0
click at [248, 56] on div "Manage who can access Canny's admin view and set permissions." at bounding box center [199, 56] width 165 height 7
click at [169, 83] on h2 "Roles" at bounding box center [262, 84] width 204 height 8
click at [126, 84] on link "People" at bounding box center [128, 84] width 24 height 11
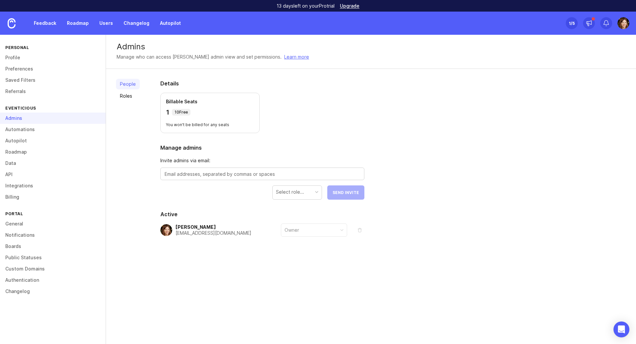
click at [218, 173] on textarea at bounding box center [263, 174] width 196 height 7
click at [198, 175] on textarea "kushpel@eventicius.ru" at bounding box center [263, 174] width 196 height 7
click at [203, 174] on textarea "kushpel@eventicius.ru" at bounding box center [263, 174] width 196 height 7
drag, startPoint x: 230, startPoint y: 177, endPoint x: 147, endPoint y: 177, distance: 82.5
click at [147, 177] on div "People Roles Details Billable Seats 1 10 Free You won't be billed for any seats…" at bounding box center [371, 174] width 530 height 210
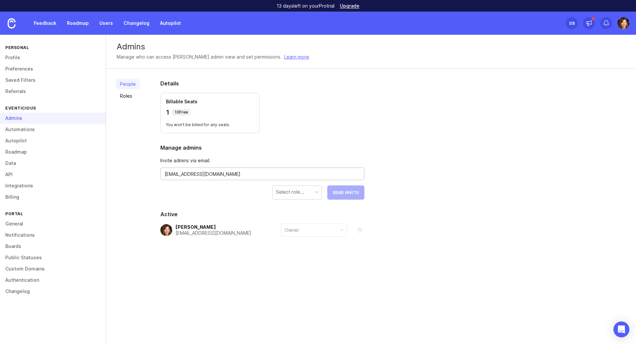
type textarea "kushpel@eventicious.ru"
click at [300, 190] on div "Select role..." at bounding box center [290, 192] width 28 height 7
click at [346, 192] on span "Send Invite" at bounding box center [346, 192] width 27 height 5
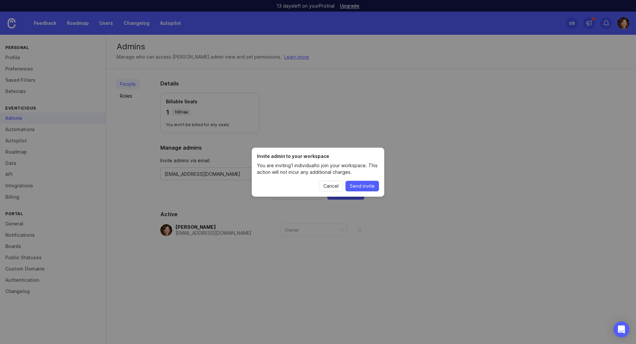
click at [357, 188] on span "Send invite" at bounding box center [362, 186] width 25 height 7
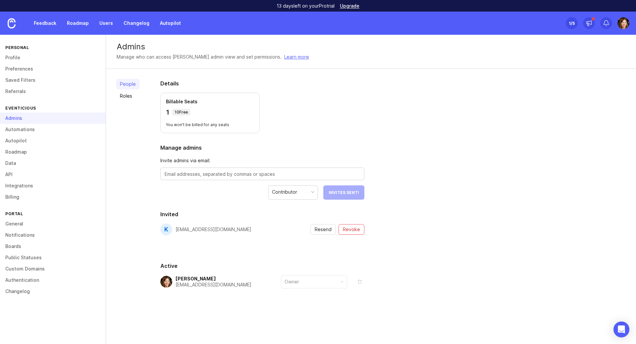
click at [237, 174] on textarea at bounding box center [263, 174] width 196 height 7
click at [248, 175] on textarea at bounding box center [263, 174] width 196 height 7
click at [167, 174] on textarea "elena.kushpel@gmail.com" at bounding box center [263, 174] width 196 height 7
type textarea "e.kushpel@gmail.com"
click at [342, 196] on button "Send Invite" at bounding box center [345, 193] width 37 height 14
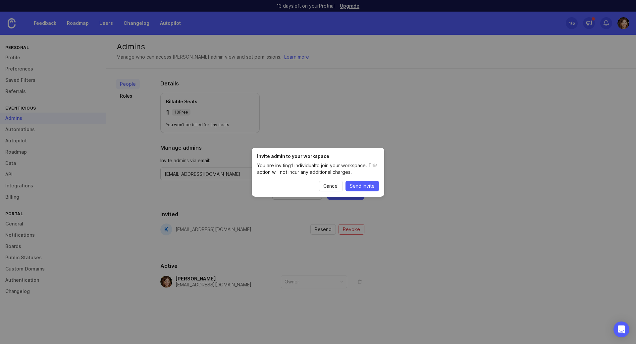
click at [354, 184] on span "Send invite" at bounding box center [362, 186] width 25 height 7
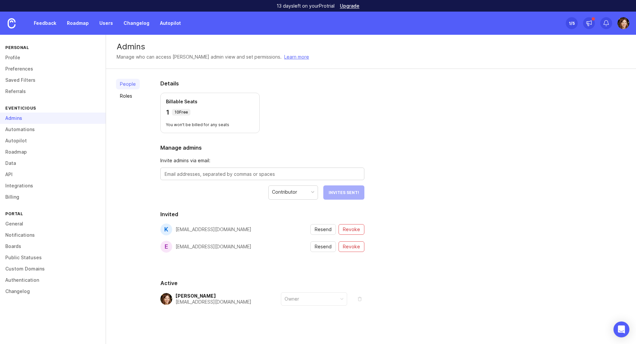
drag, startPoint x: 349, startPoint y: 245, endPoint x: 352, endPoint y: 247, distance: 3.7
click at [349, 245] on span "Revoke" at bounding box center [351, 247] width 17 height 7
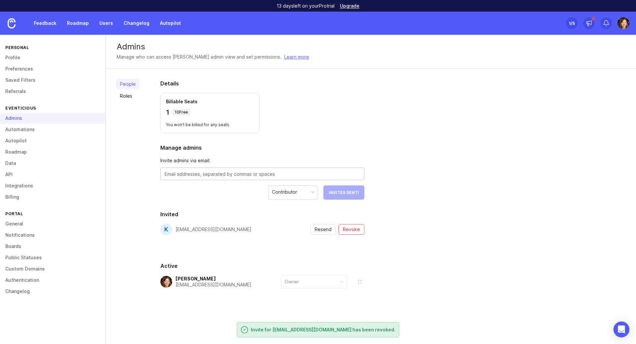
click at [273, 178] on textarea at bounding box center [263, 174] width 196 height 7
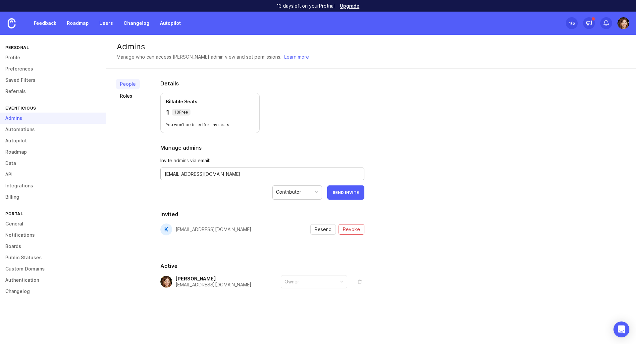
type textarea "[EMAIL_ADDRESS][DOMAIN_NAME]"
click at [341, 192] on span "Send Invite" at bounding box center [346, 192] width 27 height 5
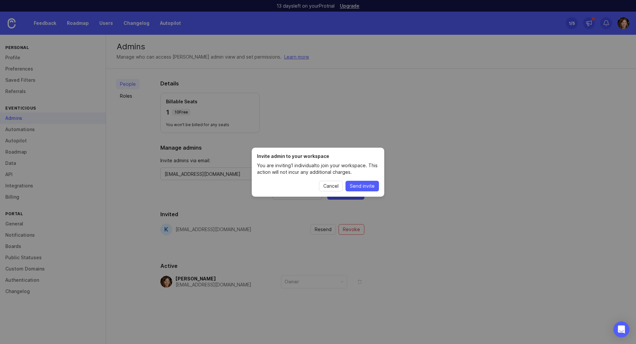
click at [356, 186] on span "Send invite" at bounding box center [362, 186] width 25 height 7
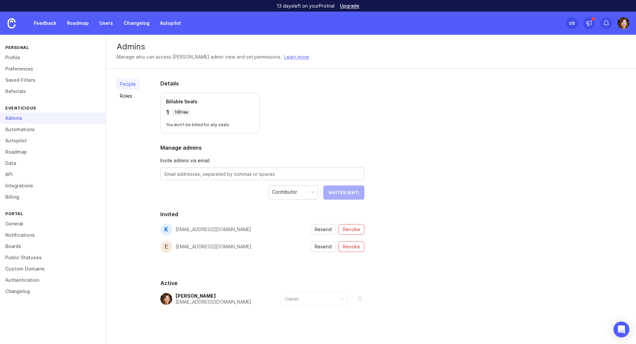
click at [411, 122] on div "People Roles Details Billable Seats 1 10 Free You won't be billed for any seats…" at bounding box center [371, 208] width 530 height 279
click at [172, 19] on link "Autopilot" at bounding box center [170, 23] width 29 height 12
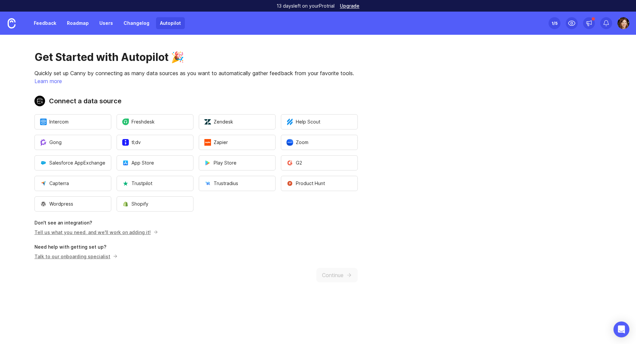
click at [38, 23] on link "Feedback" at bounding box center [45, 23] width 30 height 12
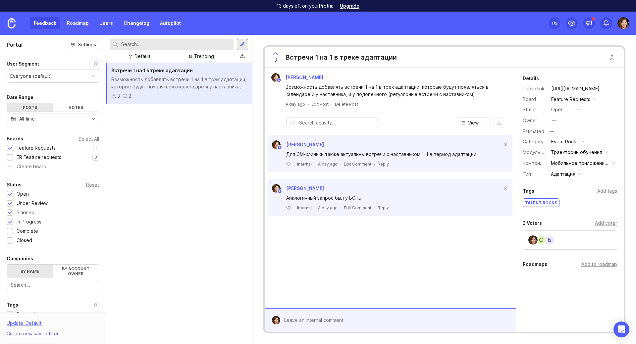
click at [191, 198] on div "Встречи 1 на 1 в треке адаптации Возможность добавлять встречи 1 на 1 в трек ад…" at bounding box center [179, 203] width 146 height 281
click at [190, 170] on div "Встречи 1 на 1 в треке адаптации Возможность добавлять встречи 1 на 1 в трек ад…" at bounding box center [179, 203] width 146 height 281
click at [580, 110] on div "button" at bounding box center [578, 109] width 3 height 3
click at [186, 135] on div "Встречи 1 на 1 в треке адаптации Возможность добавлять встречи 1 на 1 в трек ад…" at bounding box center [179, 203] width 146 height 281
click at [611, 87] on button "copy icon" at bounding box center [606, 88] width 9 height 9
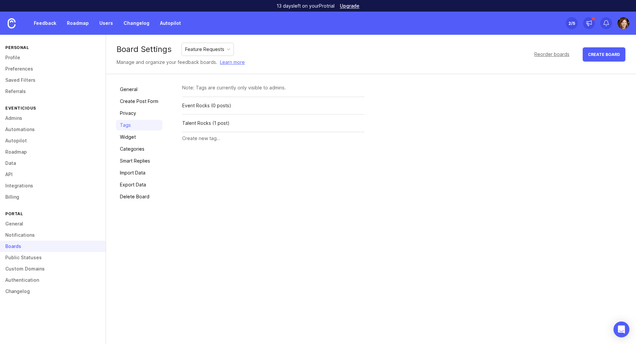
click at [140, 111] on link "Privacy" at bounding box center [139, 113] width 46 height 11
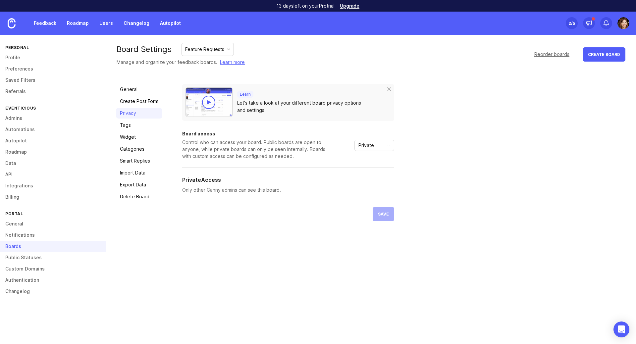
click at [40, 23] on link "Feedback" at bounding box center [45, 23] width 30 height 12
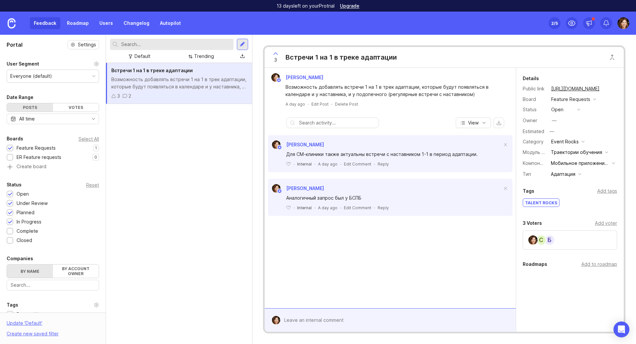
click at [611, 88] on button "copy icon" at bounding box center [606, 88] width 9 height 9
click at [610, 89] on button "copy icon" at bounding box center [606, 88] width 9 height 9
click at [229, 165] on div "Встречи 1 на 1 в треке адаптации Возможность добавлять встречи 1 на 1 в трек ад…" at bounding box center [179, 203] width 146 height 281
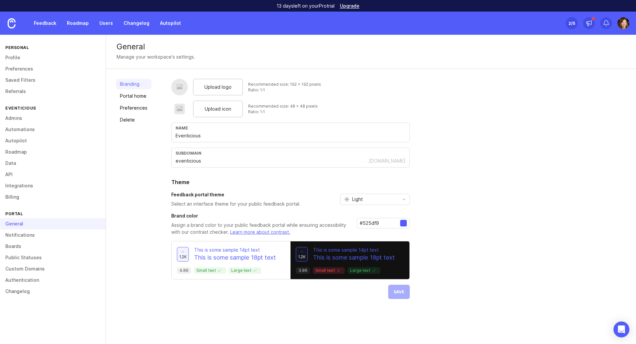
click at [17, 57] on link "Profile" at bounding box center [53, 57] width 106 height 11
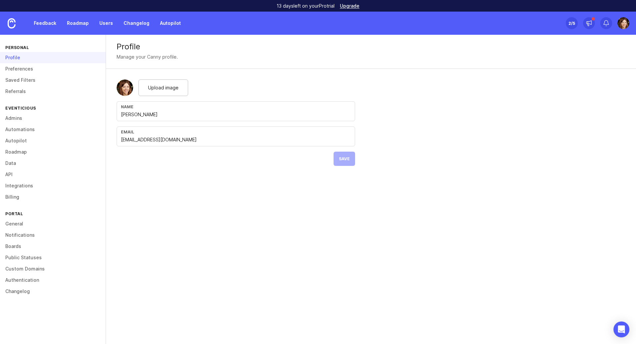
click at [47, 24] on link "Feedback" at bounding box center [45, 23] width 30 height 12
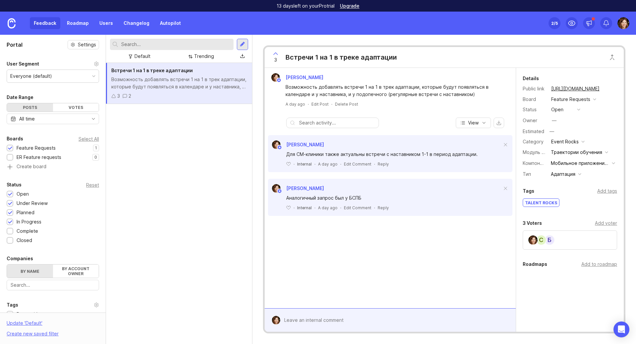
click at [5, 24] on link at bounding box center [11, 23] width 23 height 23
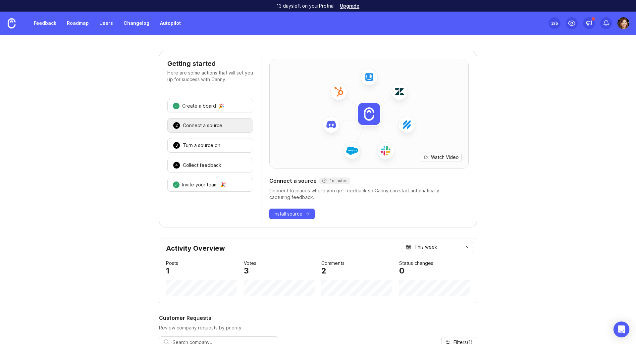
click at [193, 166] on div "Collect feedback" at bounding box center [202, 165] width 38 height 7
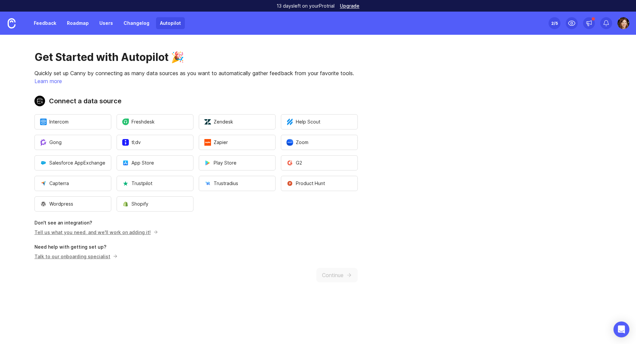
click at [40, 24] on link "Feedback" at bounding box center [45, 23] width 30 height 12
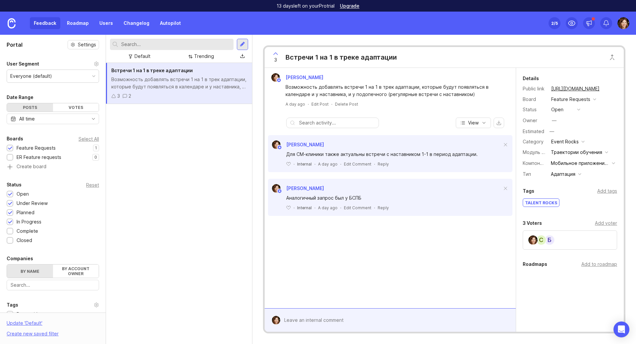
click at [160, 152] on div "Встречи 1 на 1 в треке адаптации Возможность добавлять встречи 1 на 1 в трек ад…" at bounding box center [179, 203] width 146 height 281
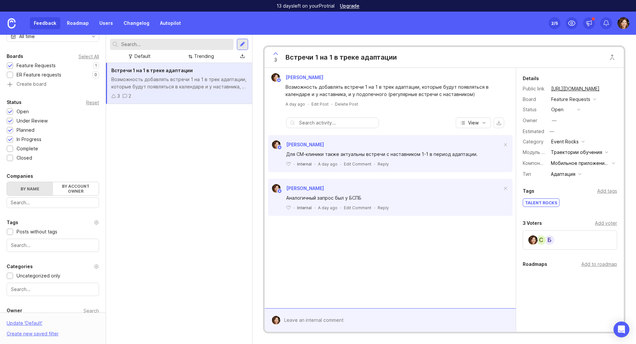
scroll to position [99, 0]
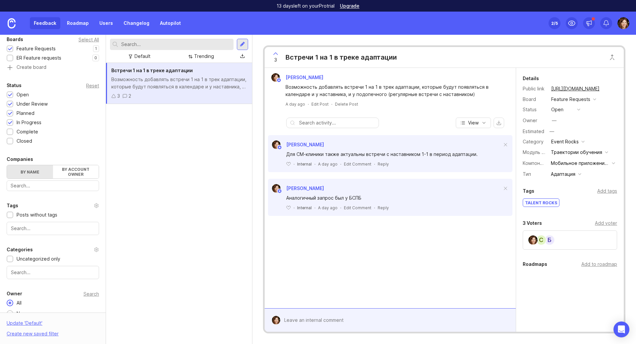
click at [73, 173] on label "By account owner" at bounding box center [76, 171] width 46 height 13
click at [7, 165] on input "By account owner" at bounding box center [7, 165] width 0 height 0
click at [41, 177] on label "By name" at bounding box center [30, 171] width 46 height 13
click at [7, 165] on input "By name" at bounding box center [7, 165] width 0 height 0
click at [73, 174] on label "By account owner" at bounding box center [76, 171] width 46 height 13
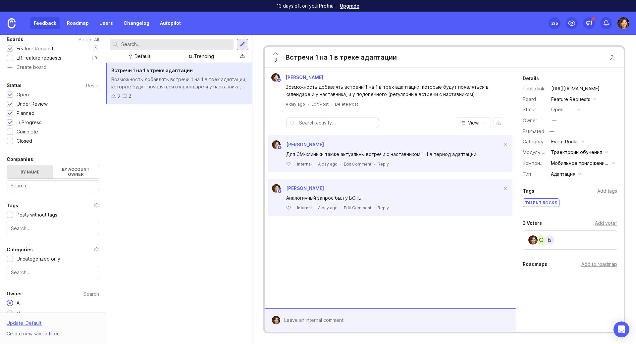
click at [7, 165] on input "By account owner" at bounding box center [7, 165] width 0 height 0
click at [88, 188] on icon "toggle icon" at bounding box center [93, 186] width 11 height 5
click at [30, 173] on label "By name" at bounding box center [30, 171] width 46 height 13
click at [7, 165] on input "By name" at bounding box center [7, 165] width 0 height 0
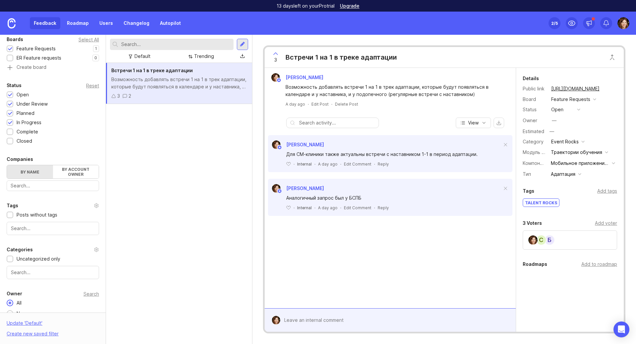
click at [141, 184] on div "Встречи 1 на 1 в треке адаптации Возможность добавлять встречи 1 на 1 в трек ад…" at bounding box center [179, 203] width 146 height 281
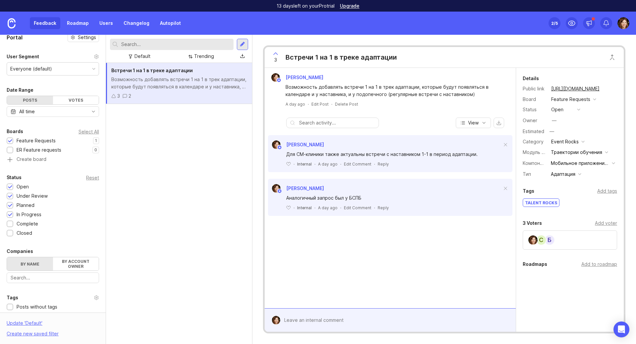
scroll to position [0, 0]
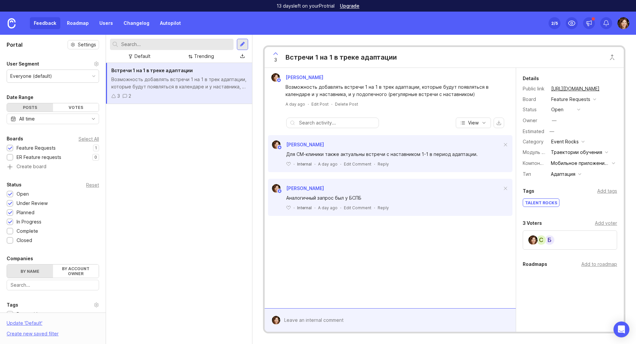
click at [147, 150] on div "Встречи 1 на 1 в треке адаптации Возможность добавлять встречи 1 на 1 в трек ад…" at bounding box center [179, 203] width 146 height 281
click at [580, 163] on div "Мобильное приложение, Веб-приложение" at bounding box center [580, 163] width 58 height 7
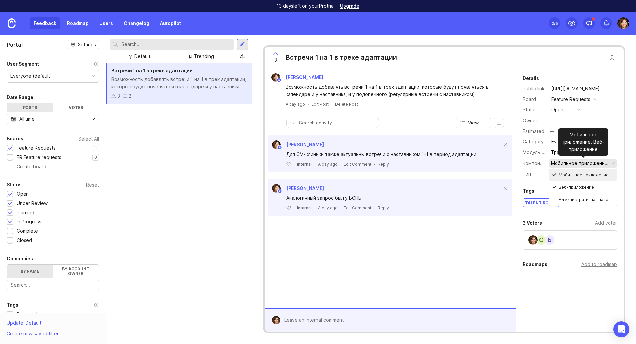
click at [580, 163] on div "Мобильное приложение, Веб-приложение" at bounding box center [580, 163] width 58 height 7
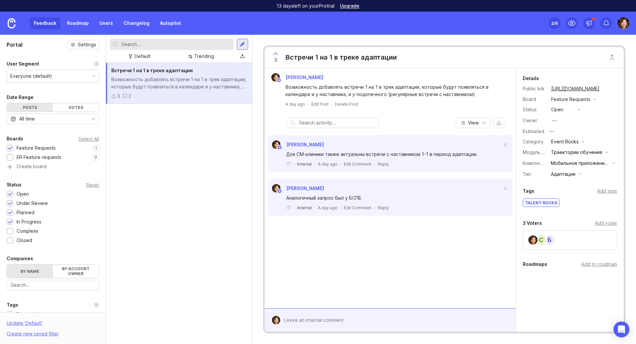
click at [169, 46] on input "text" at bounding box center [176, 44] width 110 height 7
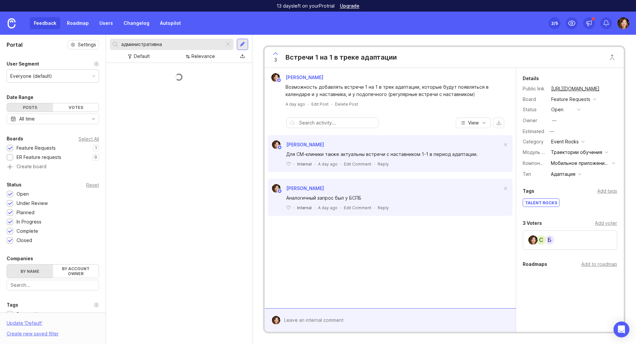
type input "административная"
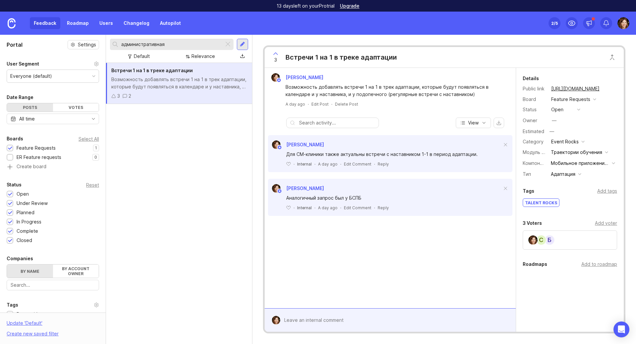
drag, startPoint x: 180, startPoint y: 45, endPoint x: 112, endPoint y: 47, distance: 68.0
click at [112, 47] on div "административная" at bounding box center [167, 44] width 114 height 11
click at [572, 164] on div "Мобильное приложение, Веб-приложение" at bounding box center [580, 163] width 58 height 7
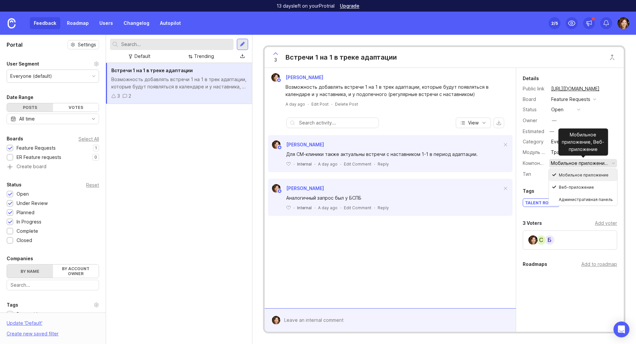
click at [572, 164] on div "Мобильное приложение, Веб-приложение" at bounding box center [580, 163] width 58 height 7
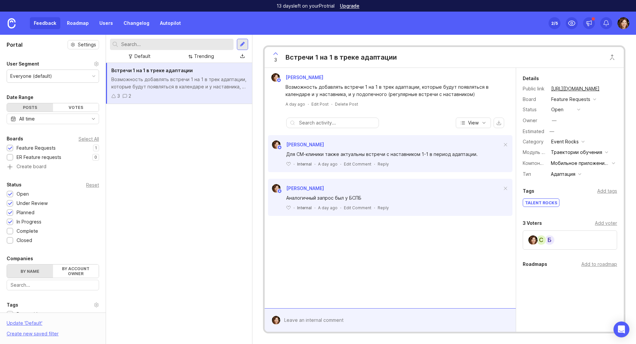
click at [554, 119] on div "—" at bounding box center [554, 120] width 5 height 7
click at [483, 222] on div "Elena Kushpel Для СМ-клиники также актуальны встречи с наставником 1-1 в период…" at bounding box center [390, 180] width 251 height 93
click at [575, 108] on button "open" at bounding box center [565, 109] width 33 height 9
click at [577, 98] on div "Feature Requests" at bounding box center [570, 99] width 39 height 7
click at [464, 264] on div "Elena Kushpel Возможность добавлять встречи 1 на 1 в трек адаптации, которые бу…" at bounding box center [390, 188] width 251 height 241
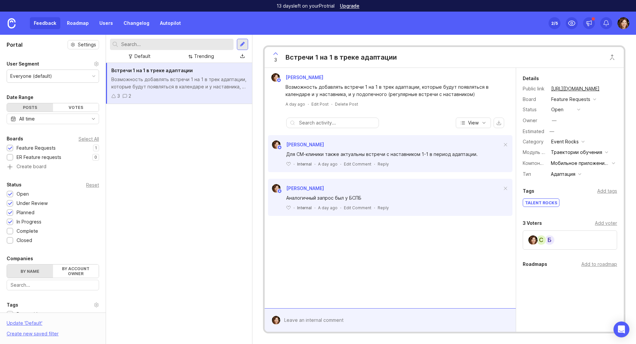
click at [484, 122] on icon "button" at bounding box center [483, 122] width 5 height 5
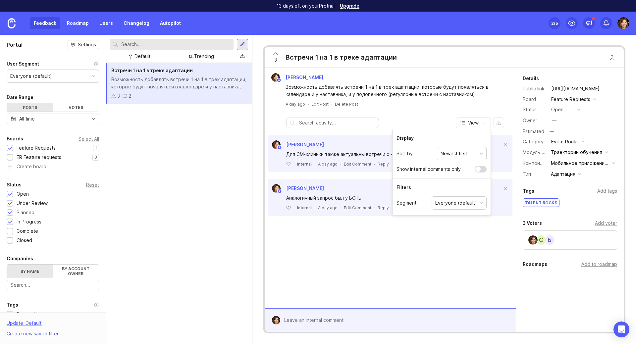
click at [459, 205] on div "Everyone (default)" at bounding box center [456, 202] width 42 height 7
click at [361, 252] on div "Elena Kushpel Возможность добавлять встречи 1 на 1 в трек адаптации, которые бу…" at bounding box center [390, 188] width 251 height 241
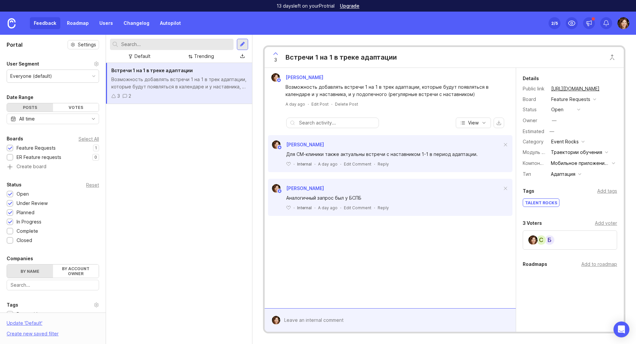
click at [245, 58] on div at bounding box center [242, 56] width 5 height 5
click at [200, 125] on div "Встречи 1 на 1 в треке адаптации Возможность добавлять встречи 1 на 1 в трек ад…" at bounding box center [179, 203] width 146 height 281
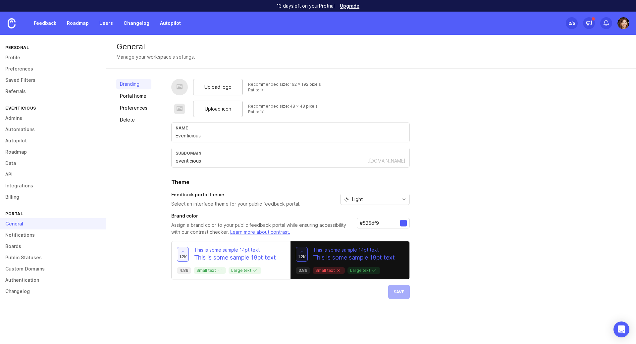
click at [17, 247] on link "Boards" at bounding box center [53, 246] width 106 height 11
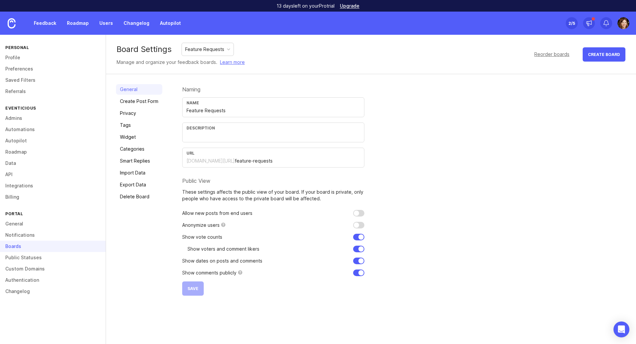
click at [132, 100] on link "Create Post Form" at bounding box center [139, 101] width 46 height 11
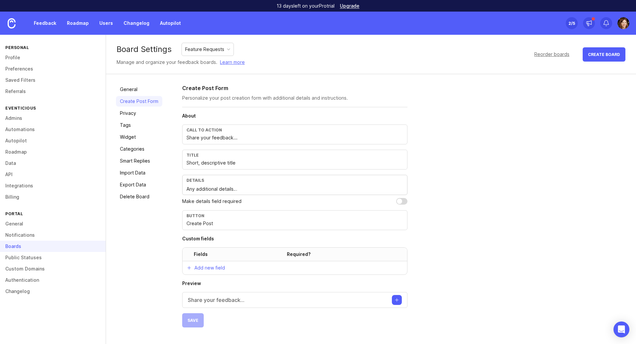
click at [51, 23] on link "Feedback" at bounding box center [45, 23] width 30 height 12
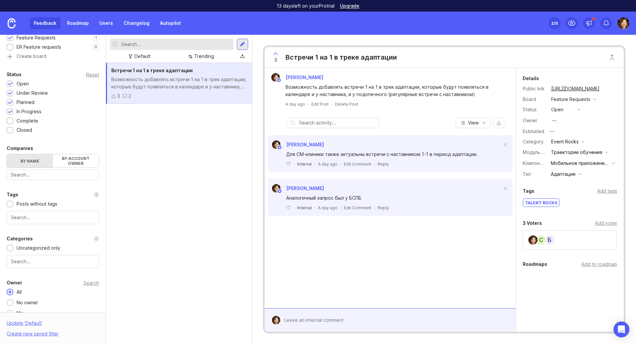
scroll to position [120, 0]
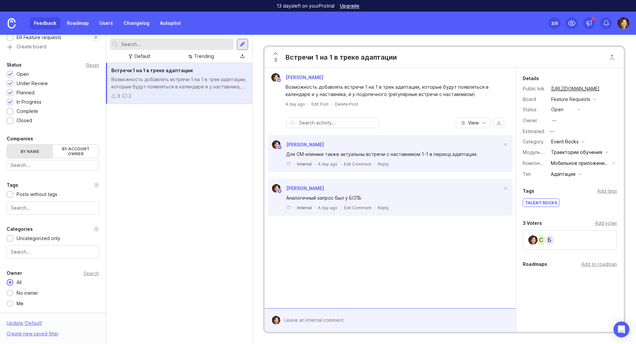
click at [245, 43] on div at bounding box center [242, 44] width 5 height 6
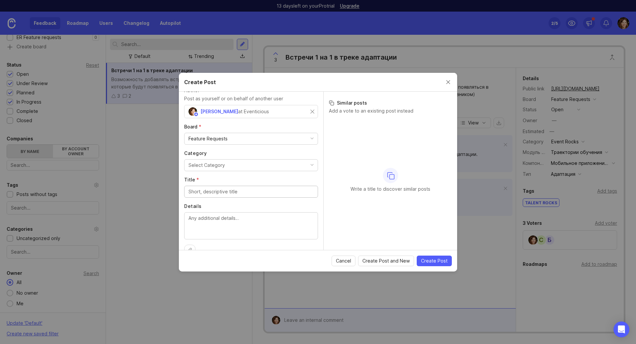
scroll to position [0, 0]
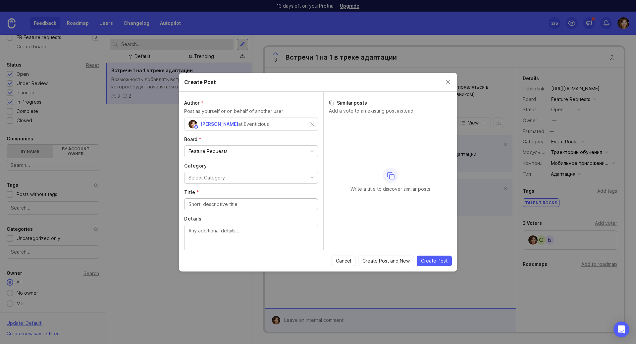
click at [448, 82] on button "Close create post modal" at bounding box center [448, 82] width 7 height 7
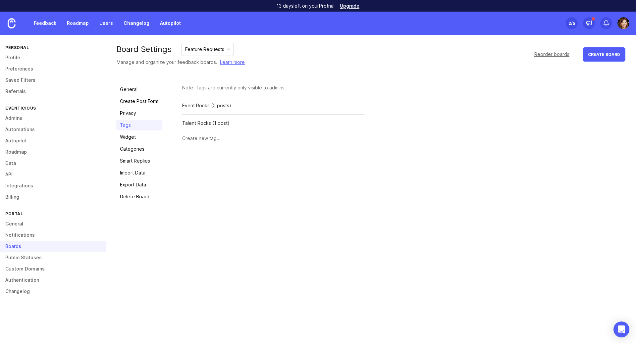
click at [127, 100] on link "Create Post Form" at bounding box center [139, 101] width 46 height 11
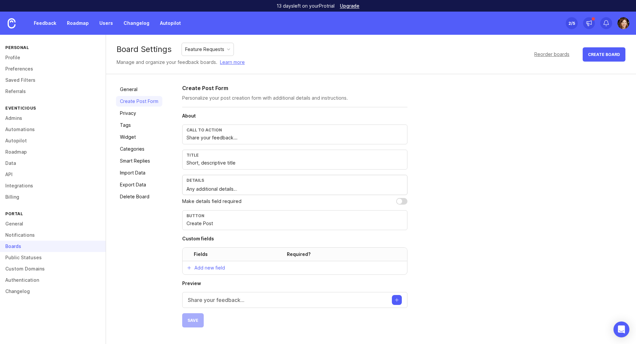
click at [208, 269] on p "Add new field" at bounding box center [210, 268] width 30 height 7
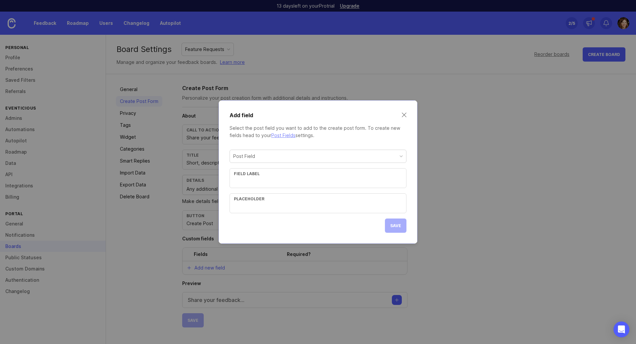
click at [273, 156] on div "Post Field" at bounding box center [318, 156] width 176 height 13
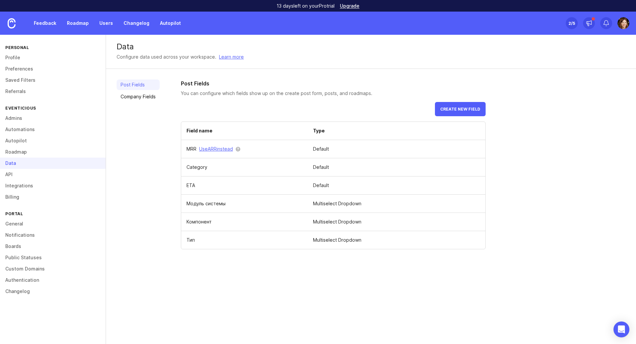
click at [453, 109] on span "Create new field" at bounding box center [460, 109] width 40 height 5
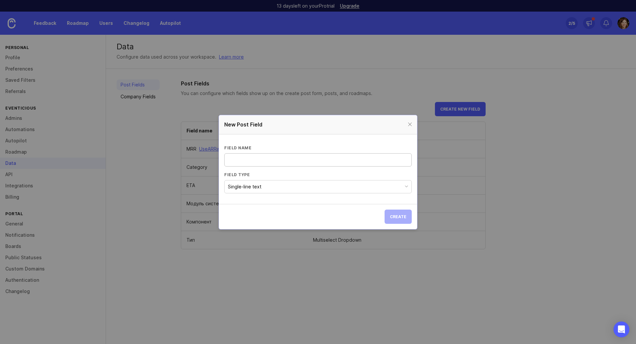
click at [246, 160] on input "Field name" at bounding box center [318, 159] width 179 height 7
click at [241, 191] on button "Single-line text" at bounding box center [318, 186] width 188 height 13
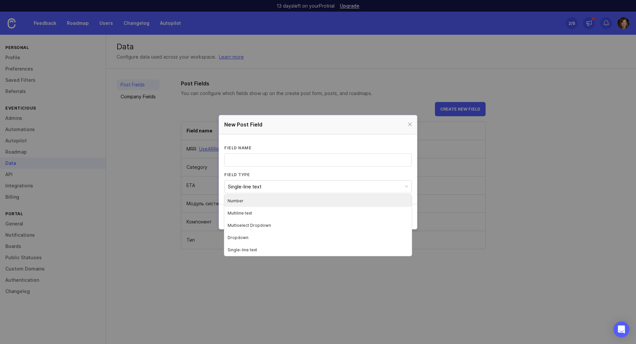
click at [240, 162] on input "Field name" at bounding box center [318, 159] width 179 height 7
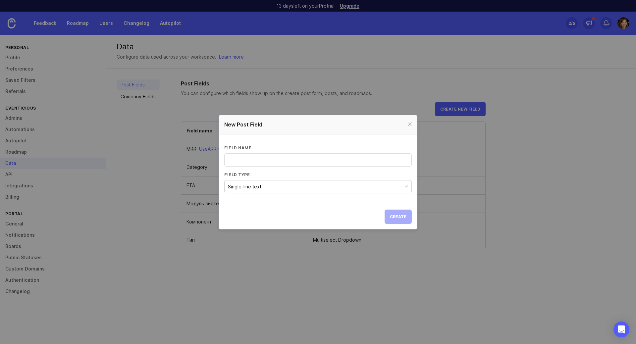
click at [272, 161] on input "Field name" at bounding box center [318, 159] width 179 height 7
type input "Клиент"
click at [275, 183] on button "Single-line text" at bounding box center [318, 186] width 188 height 13
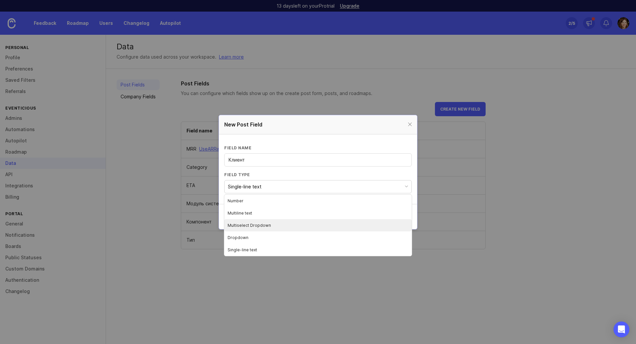
click at [275, 223] on li "Multiselect Dropdown" at bounding box center [318, 225] width 188 height 12
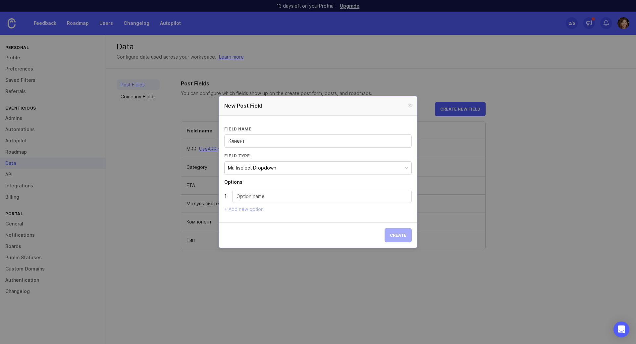
click at [265, 193] on input "Dropdown option" at bounding box center [322, 196] width 171 height 7
type input "БСПБ"
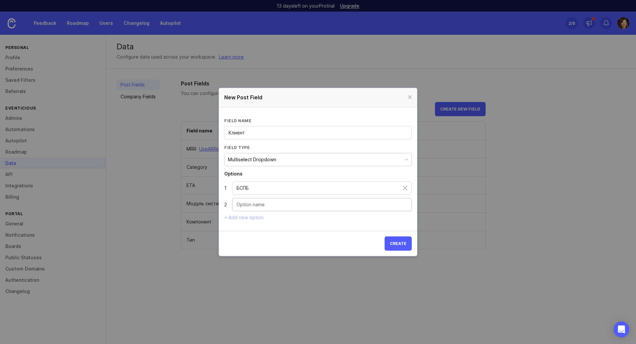
click at [274, 203] on input "Dropdown option" at bounding box center [322, 204] width 171 height 7
type input "Модис"
click at [254, 134] on input "Клиент" at bounding box center [318, 132] width 179 height 7
type input "Тип программы"
drag, startPoint x: 255, startPoint y: 190, endPoint x: 227, endPoint y: 186, distance: 28.1
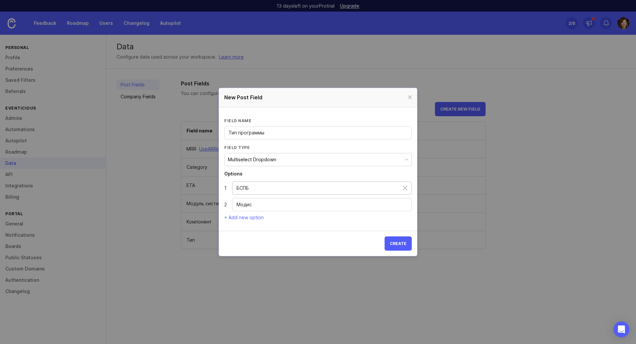
click at [227, 186] on li "1 БСПБ" at bounding box center [318, 188] width 188 height 13
type input "Модульная программа"
drag, startPoint x: 278, startPoint y: 206, endPoint x: 210, endPoint y: 209, distance: 68.0
click at [213, 209] on div "New Post Field Field name Тип программы Field type Multiselect Dropdown Options…" at bounding box center [318, 172] width 636 height 344
click at [251, 206] on input "Алаптаиця" at bounding box center [322, 204] width 171 height 7
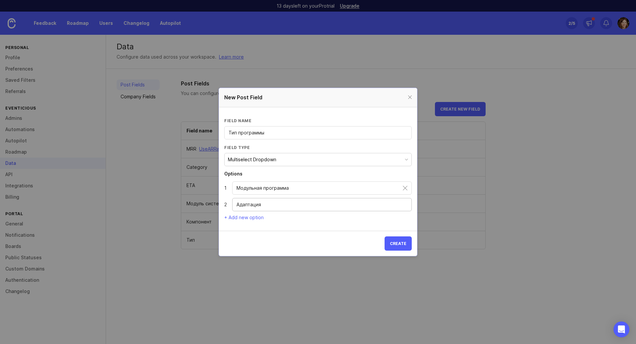
type input "Адаптация"
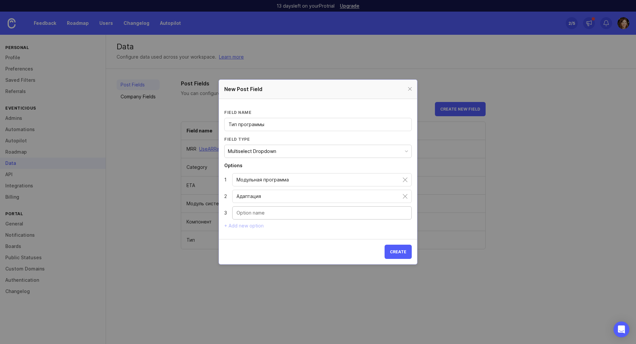
click at [262, 212] on input "Dropdown option" at bounding box center [322, 212] width 171 height 7
type input "Обучение"
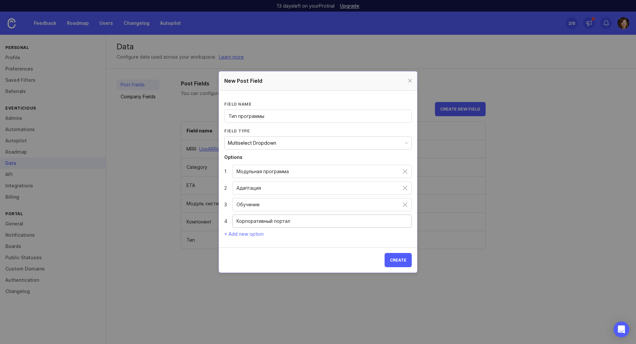
type input "Корпоративный портал"
click at [397, 260] on span "Create" at bounding box center [398, 260] width 17 height 5
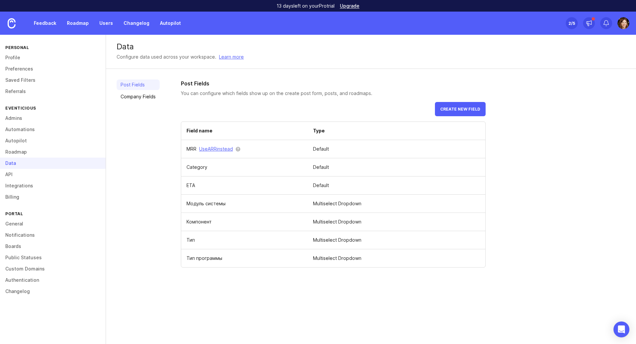
click at [444, 111] on span "Create new field" at bounding box center [460, 109] width 40 height 5
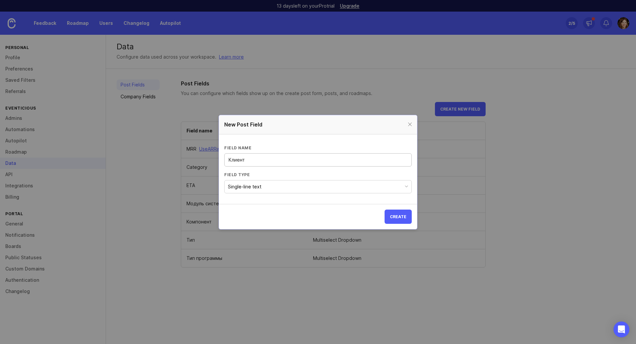
type input "Клиент"
click at [291, 184] on button "Single-line text" at bounding box center [318, 186] width 188 height 13
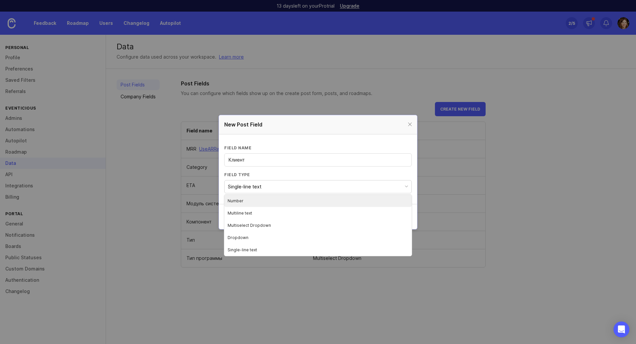
click at [291, 184] on button "Single-line text" at bounding box center [318, 186] width 188 height 13
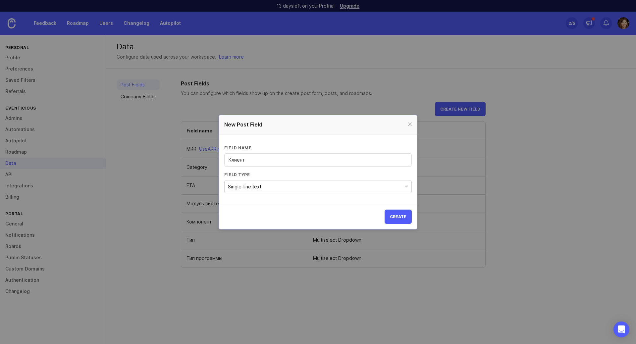
click at [398, 219] on span "Create" at bounding box center [398, 216] width 17 height 5
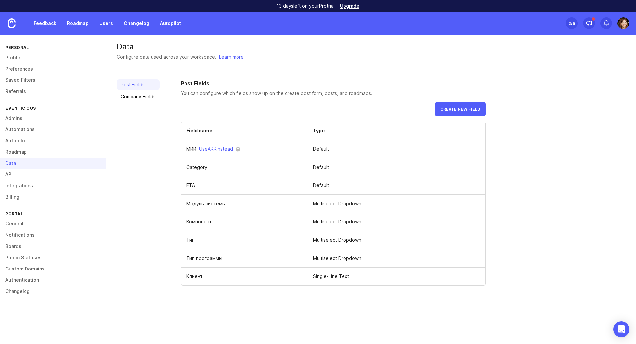
click at [18, 248] on link "Boards" at bounding box center [53, 246] width 106 height 11
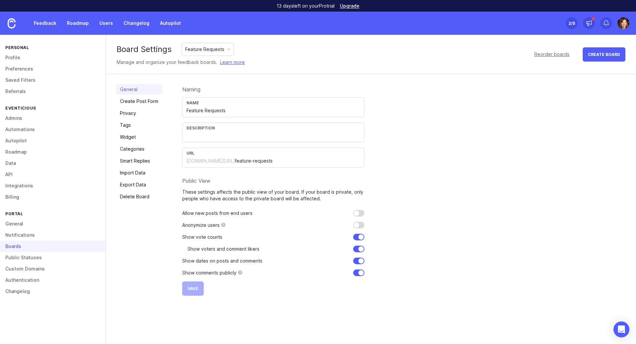
click at [131, 102] on link "Create Post Form" at bounding box center [139, 101] width 46 height 11
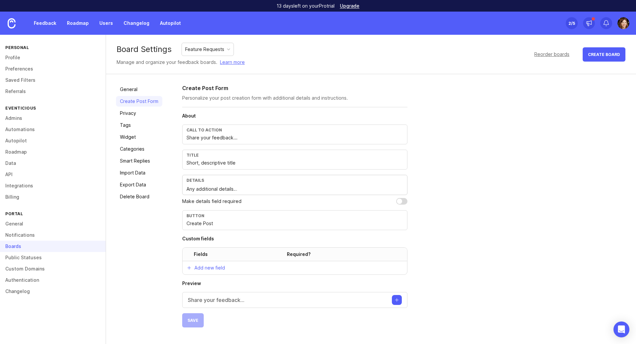
click at [217, 271] on p "Add new field" at bounding box center [210, 268] width 30 height 7
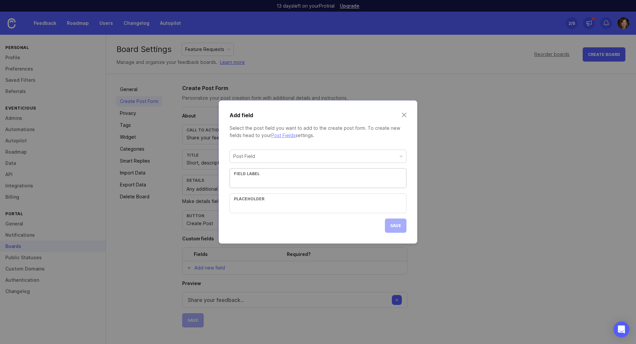
click at [277, 183] on input "text" at bounding box center [318, 181] width 168 height 7
click at [276, 155] on div "Post Field" at bounding box center [318, 156] width 176 height 13
click at [268, 184] on input "text" at bounding box center [318, 181] width 168 height 7
type input "Тип программы"
click at [265, 206] on input "text" at bounding box center [318, 206] width 168 height 7
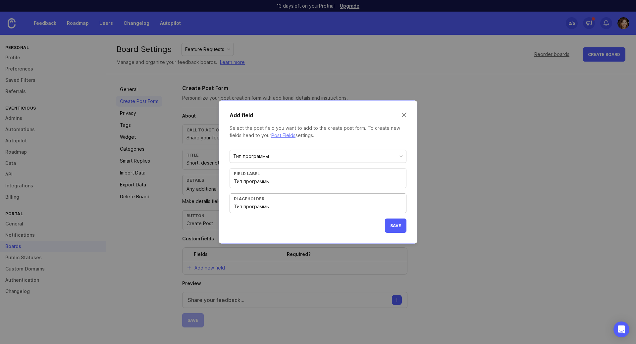
type input "Тип программы"
click at [397, 224] on span "Save" at bounding box center [395, 225] width 11 height 5
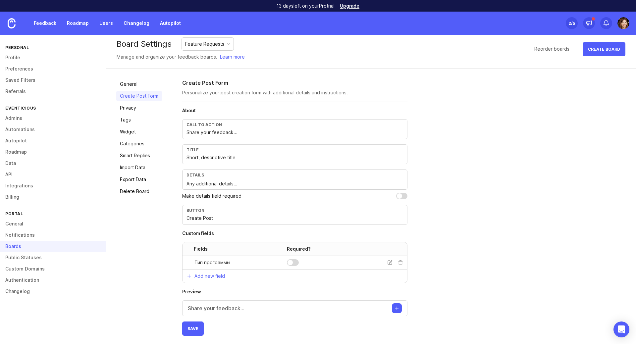
scroll to position [7, 0]
drag, startPoint x: 292, startPoint y: 262, endPoint x: 295, endPoint y: 264, distance: 4.0
click at [293, 262] on div at bounding box center [293, 261] width 12 height 7
click at [218, 274] on p "Add new field" at bounding box center [210, 274] width 30 height 7
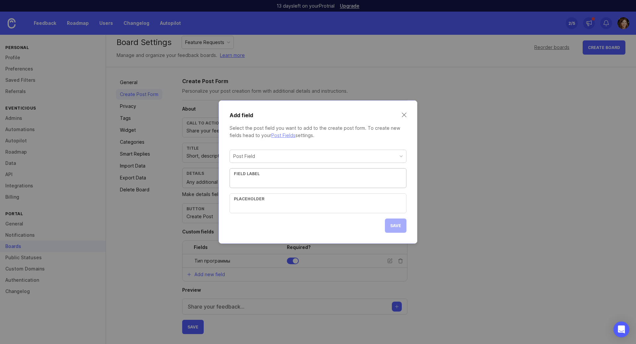
click at [262, 157] on div "Post Field" at bounding box center [318, 156] width 176 height 13
click at [251, 180] on input "text" at bounding box center [318, 181] width 168 height 7
type input "Компонент"
click at [252, 203] on div "Placeholder" at bounding box center [318, 204] width 177 height 20
type input "Компонент"
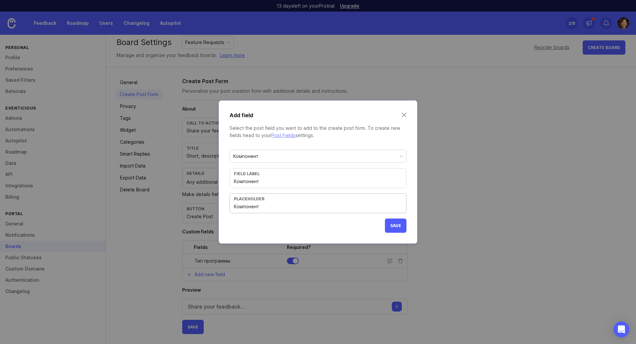
click at [385, 222] on button "Save" at bounding box center [396, 226] width 22 height 14
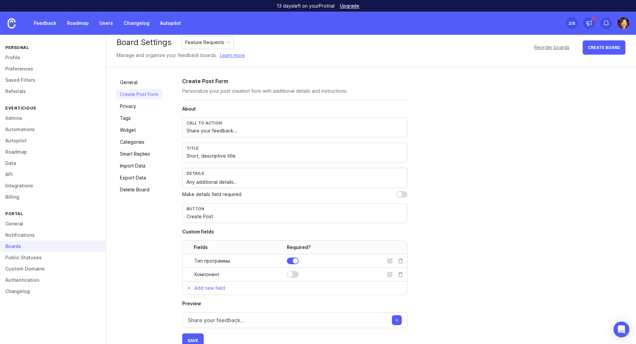
click at [215, 288] on p "Add new field" at bounding box center [210, 288] width 30 height 7
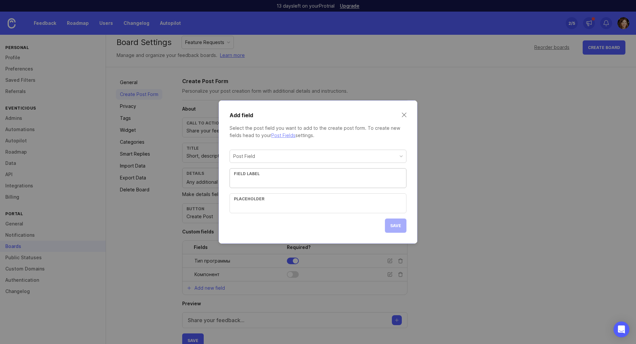
click at [266, 154] on div "Post Field" at bounding box center [318, 156] width 176 height 13
click at [256, 186] on div "Field label" at bounding box center [318, 178] width 177 height 20
type input "Клиент"
click at [299, 210] on input "text" at bounding box center [318, 206] width 168 height 7
type input "Клиент"
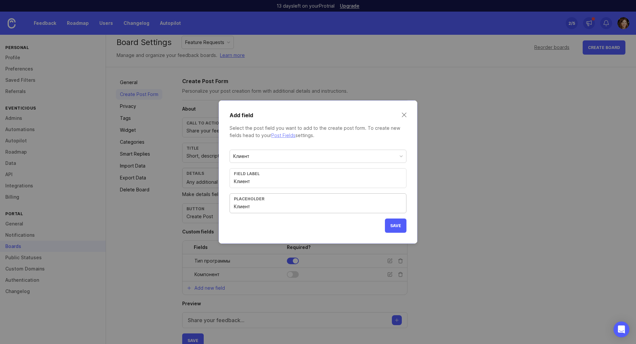
click at [400, 223] on span "Save" at bounding box center [395, 225] width 11 height 5
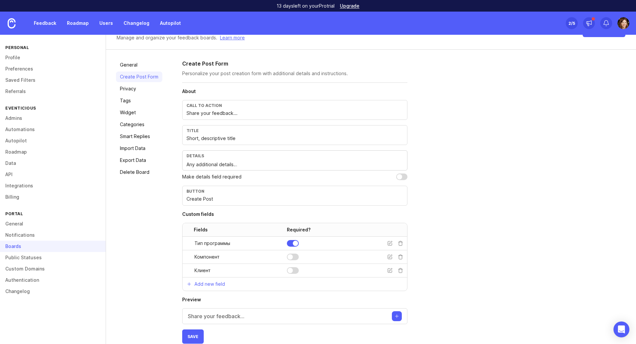
scroll to position [34, 0]
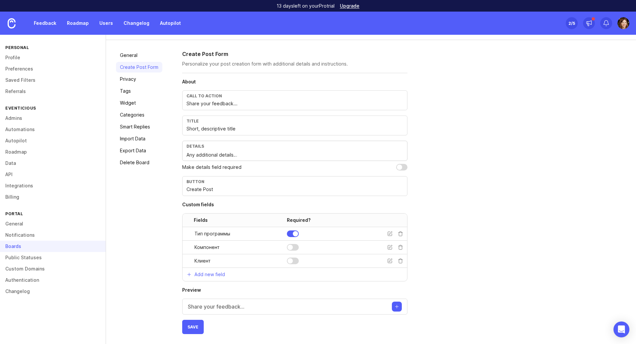
click at [191, 327] on span "Save" at bounding box center [193, 327] width 11 height 5
drag, startPoint x: 141, startPoint y: 203, endPoint x: 141, endPoint y: 213, distance: 10.3
click at [141, 204] on div "General Create Post Form Privacy Tags Widget Categories Smart Replies Import Da…" at bounding box center [139, 192] width 46 height 284
click at [48, 25] on link "Feedback" at bounding box center [45, 23] width 30 height 12
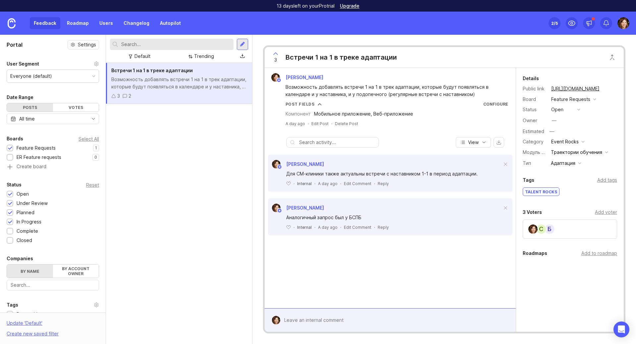
click at [244, 48] on div at bounding box center [242, 44] width 11 height 11
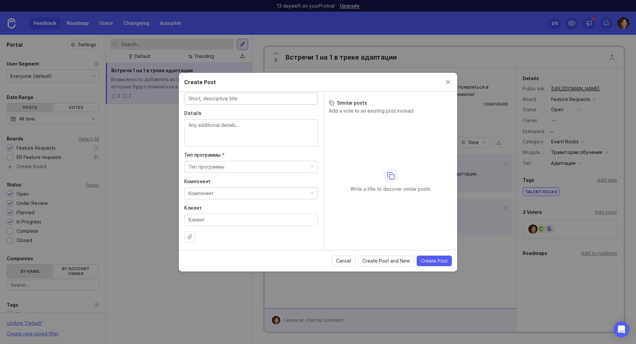
scroll to position [106, 0]
click at [249, 167] on button "Тип программы" at bounding box center [251, 167] width 134 height 12
click at [230, 207] on li "Обучение" at bounding box center [248, 204] width 129 height 12
click at [266, 154] on label "Тип программы *" at bounding box center [251, 154] width 134 height 7
click at [250, 194] on button "Компонент" at bounding box center [251, 193] width 134 height 12
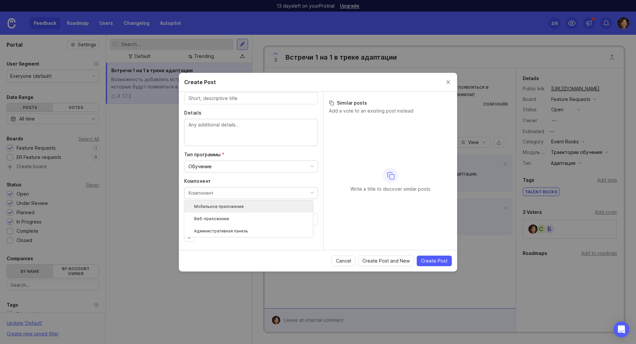
click at [241, 207] on приложение "Мобильное приложение" at bounding box center [248, 206] width 129 height 12
click at [268, 195] on button "Мобильное приложение" at bounding box center [251, 193] width 134 height 12
click at [257, 196] on button "Мобильное приложение" at bounding box center [251, 193] width 134 height 12
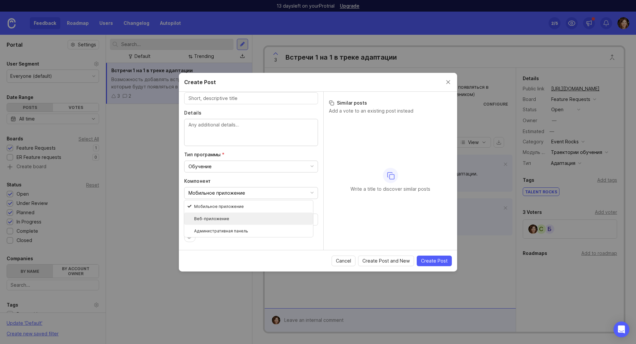
click at [241, 215] on li "Веб-приложение" at bounding box center [248, 219] width 129 height 12
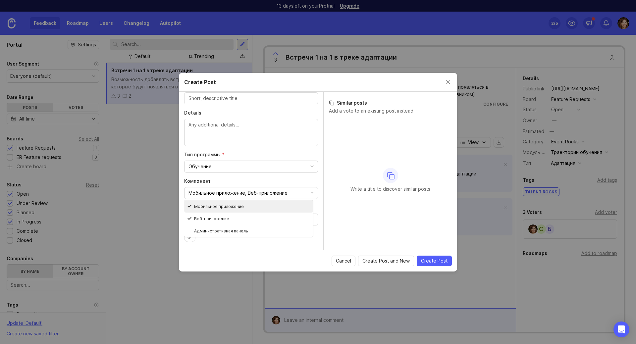
click at [293, 180] on label "Компонент" at bounding box center [251, 181] width 134 height 7
click at [268, 222] on input "Клиент" at bounding box center [251, 219] width 125 height 7
click at [276, 222] on input "Клиент" at bounding box center [251, 219] width 125 height 7
click at [216, 221] on input "Клиент" at bounding box center [251, 219] width 125 height 7
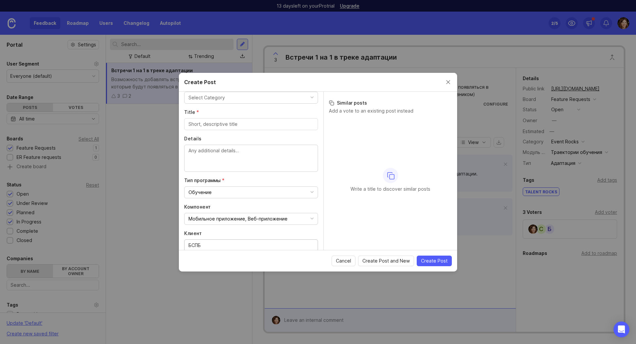
scroll to position [0, 0]
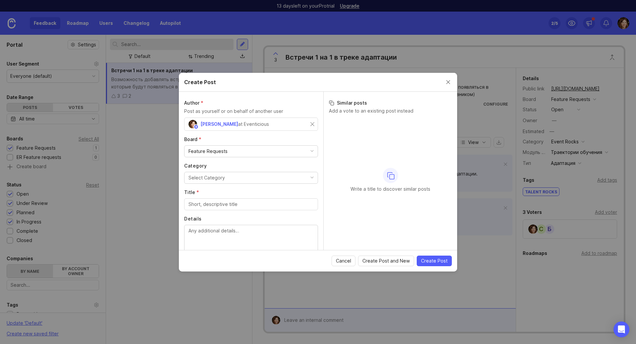
type input "БСПБ"
click at [230, 181] on button "Select Category" at bounding box center [251, 178] width 134 height 12
click at [246, 164] on label "Category" at bounding box center [251, 166] width 134 height 7
click at [239, 206] on input "Title *" at bounding box center [251, 204] width 125 height 7
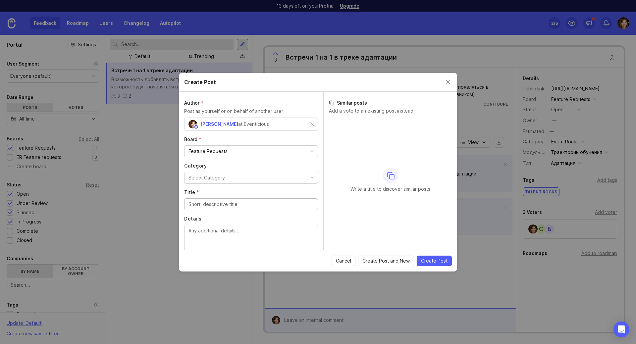
type input "С"
type input "Сертификаты"
click at [268, 234] on textarea "Details" at bounding box center [251, 238] width 125 height 22
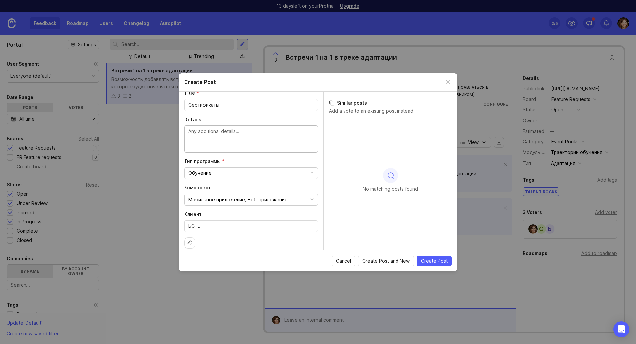
scroll to position [66, 0]
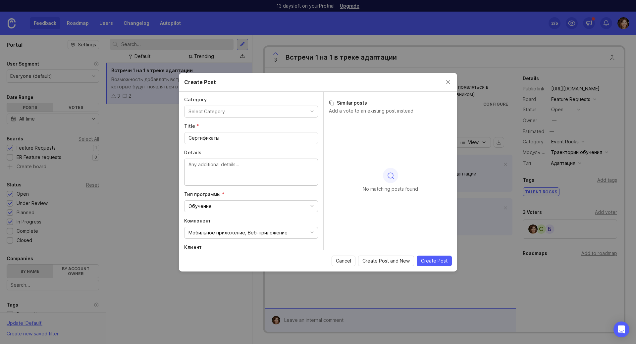
click at [246, 166] on textarea "Details" at bounding box center [251, 172] width 125 height 22
type textarea "Выдача сертификатов по итогам обучения"
click at [432, 260] on span "Create Post" at bounding box center [434, 261] width 27 height 7
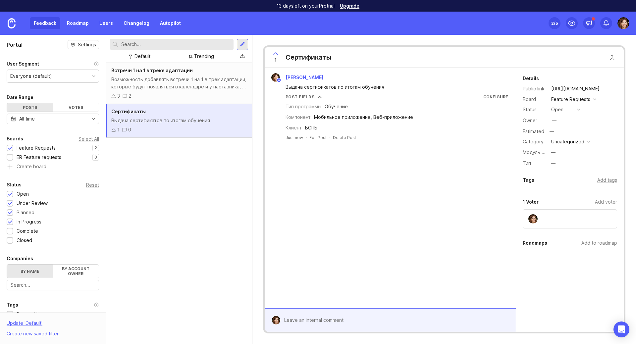
click at [185, 121] on div "Выдача сертификатов по итогам обучения" at bounding box center [179, 120] width 136 height 7
drag, startPoint x: 292, startPoint y: 108, endPoint x: 306, endPoint y: 108, distance: 13.9
click at [306, 108] on div "Тип программы" at bounding box center [304, 106] width 36 height 7
drag, startPoint x: 373, startPoint y: 117, endPoint x: 388, endPoint y: 118, distance: 14.3
click at [388, 118] on div "Мобильное приложение, Веб-приложение" at bounding box center [363, 117] width 99 height 7
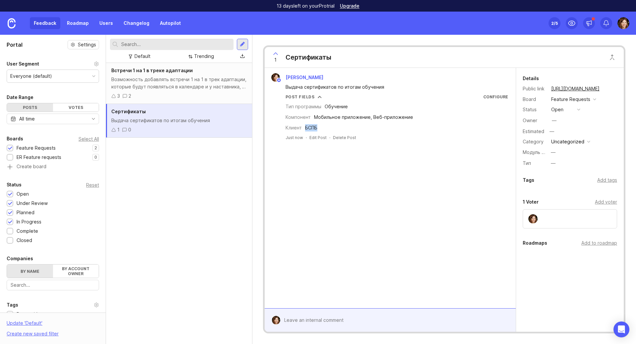
drag, startPoint x: 307, startPoint y: 127, endPoint x: 319, endPoint y: 127, distance: 12.9
click at [319, 127] on div "Клиент БСПБ" at bounding box center [397, 127] width 223 height 7
click at [345, 170] on div "Elena Kushpel Выдача сертификатов по итогам обучения Post Fields Configure Тип …" at bounding box center [390, 188] width 251 height 241
click at [552, 152] on div "—" at bounding box center [553, 152] width 5 height 7
click at [451, 203] on div "Elena Kushpel Выдача сертификатов по итогам обучения Post Fields Configure Тип …" at bounding box center [390, 188] width 251 height 241
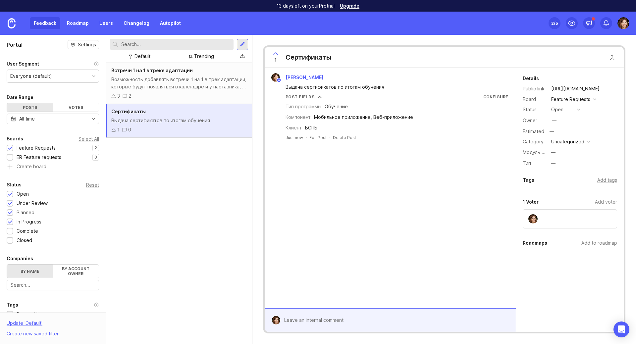
click at [555, 152] on div "—" at bounding box center [553, 152] width 5 height 7
click at [553, 165] on div "—" at bounding box center [553, 163] width 5 height 7
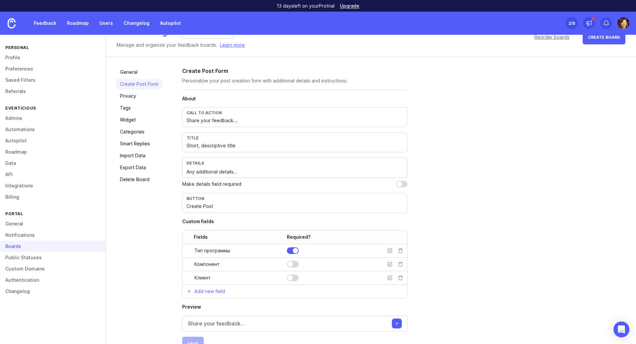
scroll to position [1, 0]
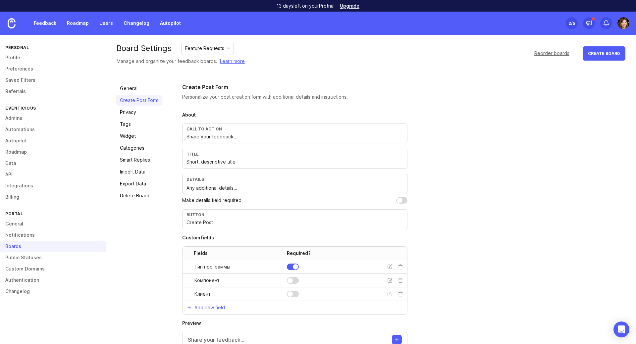
click at [294, 283] on div at bounding box center [293, 280] width 12 height 7
click at [295, 294] on div at bounding box center [293, 294] width 12 height 7
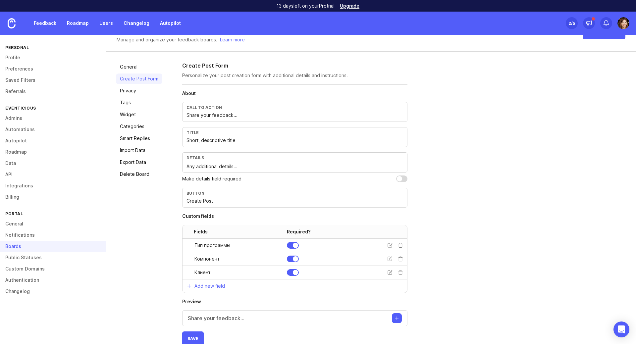
scroll to position [34, 0]
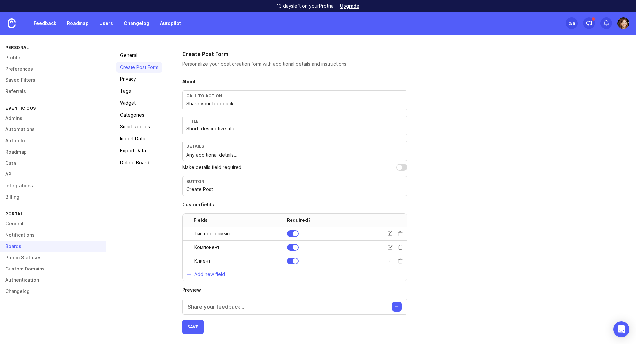
click at [401, 308] on button "Create post" at bounding box center [397, 307] width 10 height 10
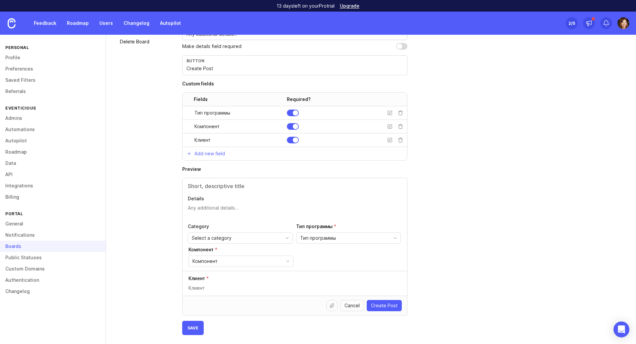
scroll to position [156, 0]
click at [188, 329] on span "Save" at bounding box center [193, 327] width 11 height 5
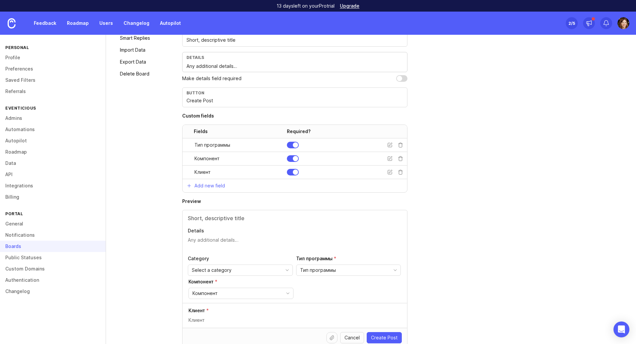
scroll to position [24, 0]
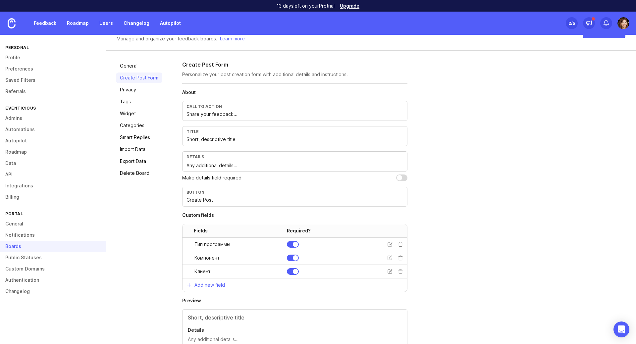
click at [126, 66] on link "General" at bounding box center [139, 66] width 46 height 11
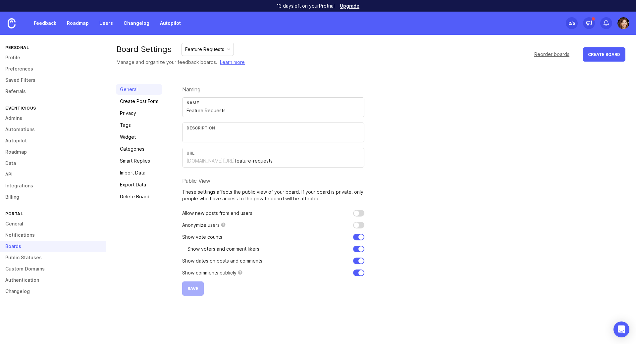
click at [128, 104] on link "Create Post Form" at bounding box center [139, 101] width 46 height 11
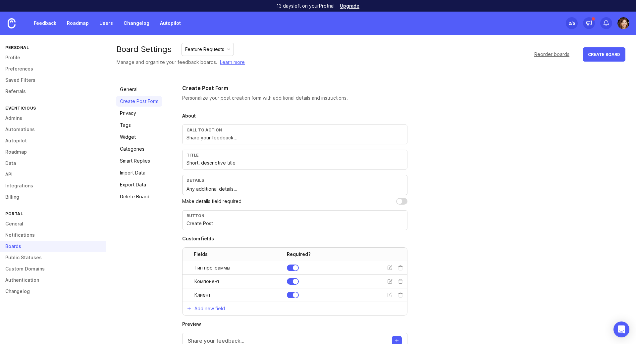
click at [17, 166] on link "Data" at bounding box center [53, 163] width 106 height 11
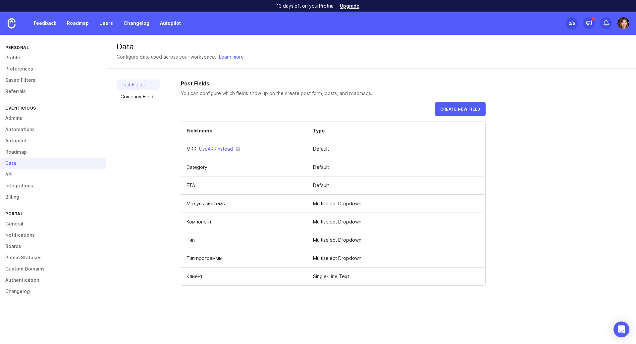
click at [147, 98] on link "Company Fields" at bounding box center [138, 96] width 43 height 11
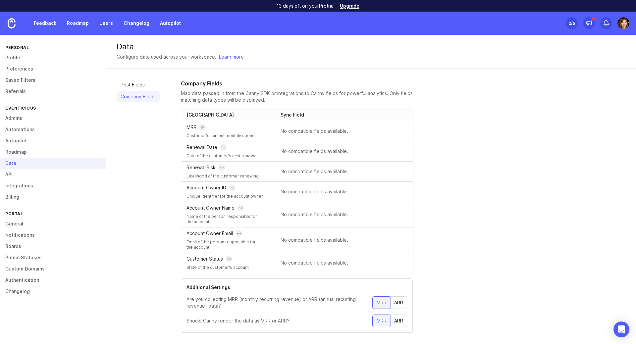
click at [128, 88] on link "Post Fields" at bounding box center [138, 85] width 43 height 11
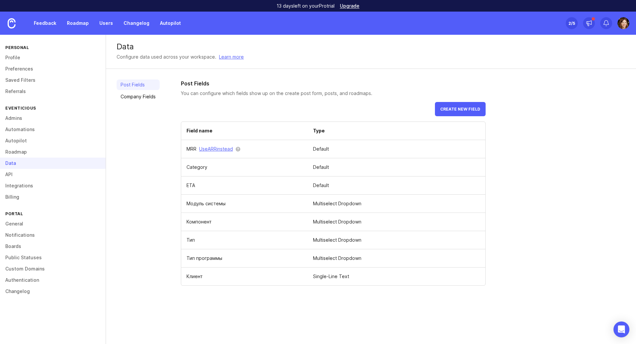
click at [0, 0] on span at bounding box center [0, 0] width 0 height 0
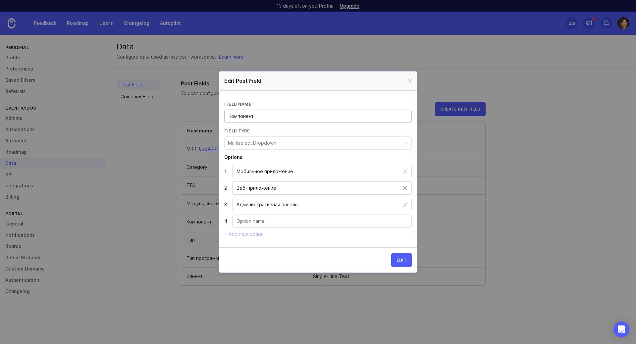
click at [409, 77] on div at bounding box center [410, 81] width 8 height 8
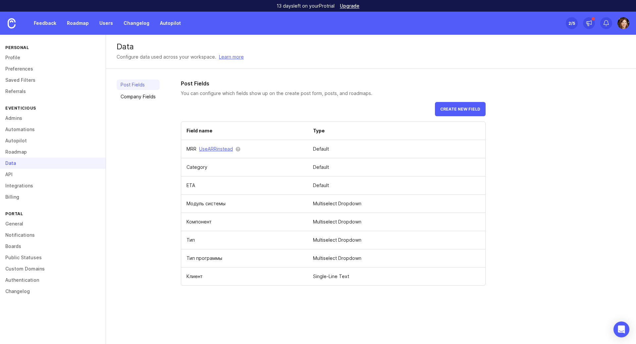
click at [218, 242] on td "Тип" at bounding box center [244, 240] width 127 height 18
click at [0, 0] on td at bounding box center [0, 0] width 0 height 0
click at [0, 0] on span at bounding box center [0, 0] width 0 height 0
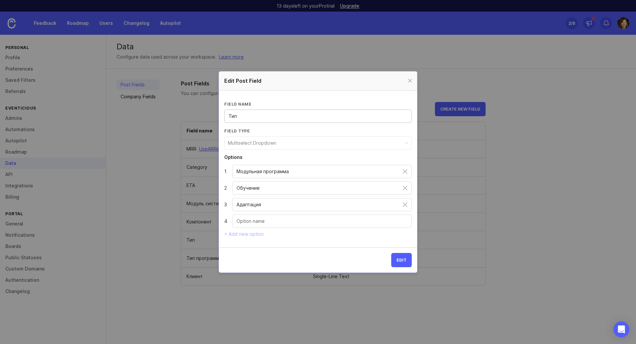
click at [412, 81] on div at bounding box center [410, 81] width 8 height 8
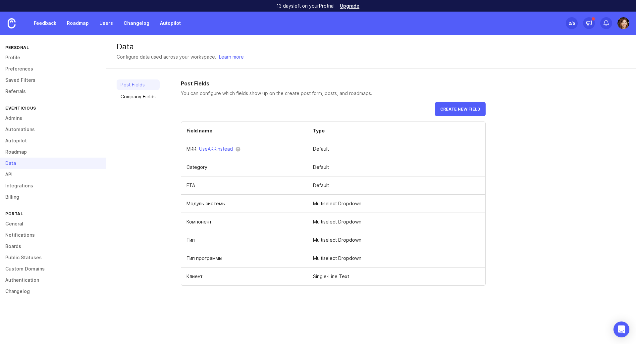
click at [0, 0] on td at bounding box center [0, 0] width 0 height 0
click at [0, 0] on span at bounding box center [0, 0] width 0 height 0
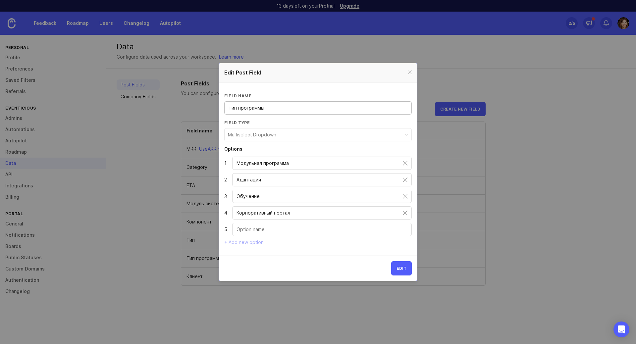
click at [410, 74] on div at bounding box center [410, 73] width 8 height 8
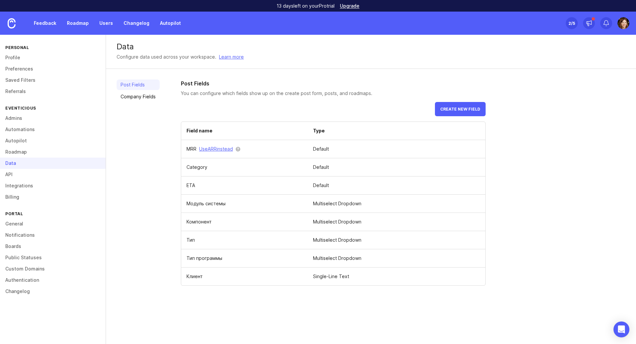
click at [245, 270] on td "Клиент" at bounding box center [244, 277] width 127 height 18
click at [0, 0] on span at bounding box center [0, 0] width 0 height 0
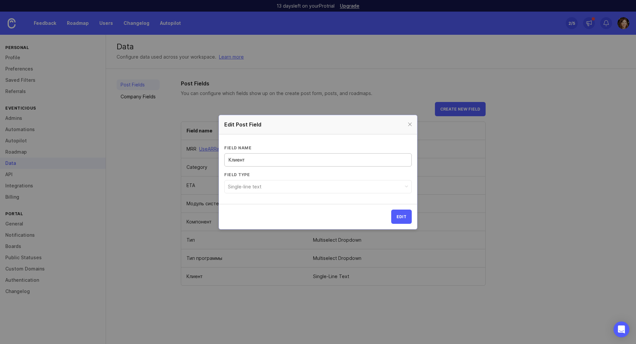
click at [411, 125] on div at bounding box center [410, 125] width 8 height 8
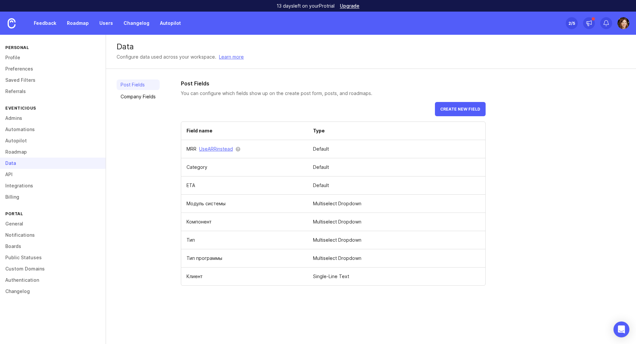
click at [284, 113] on div "Create new field Field name Type MRR Use ARR instead Default Category Default E…" at bounding box center [333, 194] width 305 height 184
click at [134, 148] on div "Post Fields Company Fields" at bounding box center [138, 183] width 43 height 206
click at [134, 98] on link "Company Fields" at bounding box center [138, 96] width 43 height 11
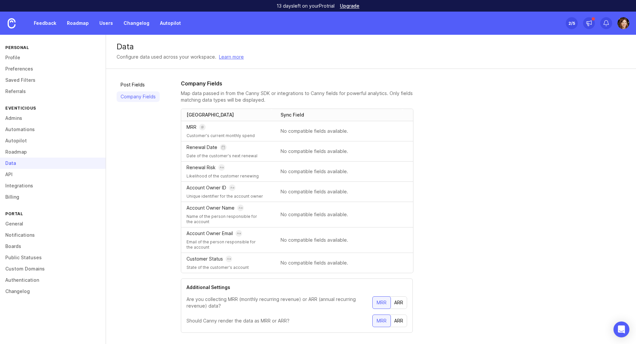
click at [47, 21] on link "Feedback" at bounding box center [45, 23] width 30 height 12
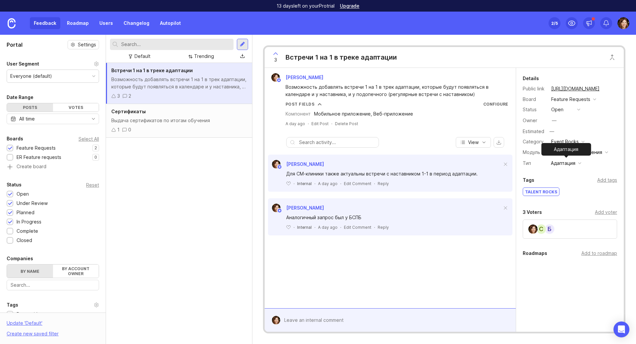
click at [572, 163] on div "Адаптация" at bounding box center [563, 163] width 25 height 7
click at [197, 186] on div "Встречи 1 на 1 в треке адаптации Возможность добавлять встречи 1 на 1 в трек ад…" at bounding box center [179, 203] width 146 height 281
click at [242, 46] on div at bounding box center [242, 44] width 5 height 6
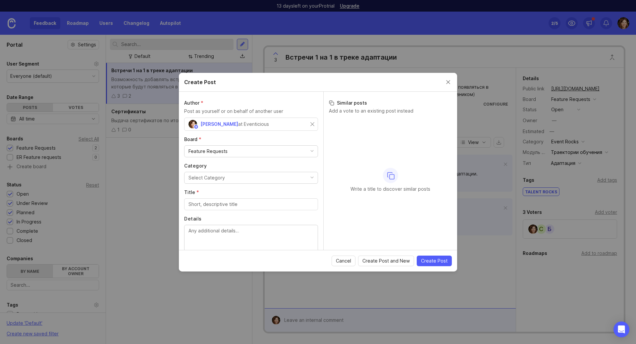
click at [445, 82] on button "Close create post modal" at bounding box center [448, 82] width 7 height 7
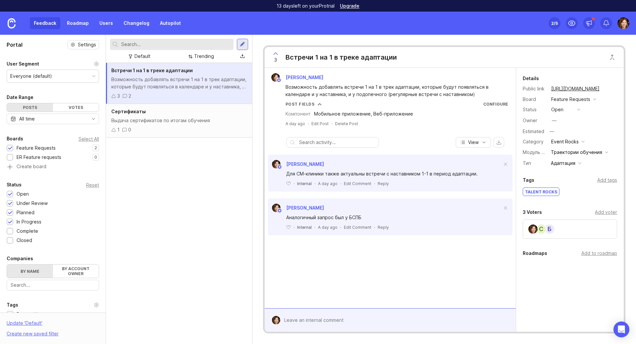
drag, startPoint x: 8, startPoint y: 147, endPoint x: 8, endPoint y: 151, distance: 3.3
click at [8, 148] on div at bounding box center [10, 148] width 7 height 7
drag, startPoint x: 9, startPoint y: 156, endPoint x: 11, endPoint y: 159, distance: 3.7
click at [11, 159] on div at bounding box center [10, 157] width 4 height 5
click at [28, 156] on div "ER Feature requests" at bounding box center [39, 157] width 45 height 7
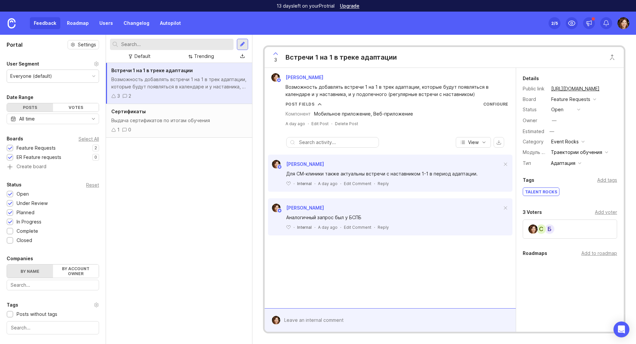
click at [9, 147] on div at bounding box center [10, 148] width 4 height 5
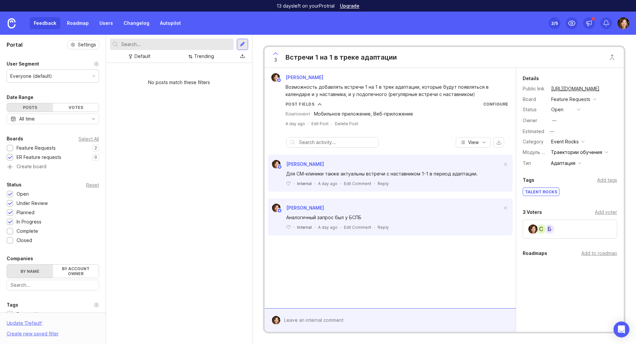
click at [242, 45] on div at bounding box center [242, 44] width 5 height 6
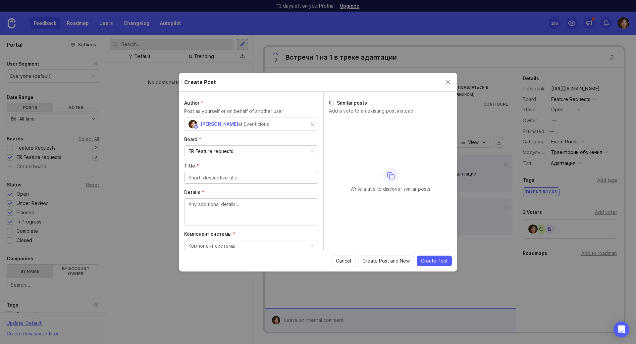
scroll to position [27, 0]
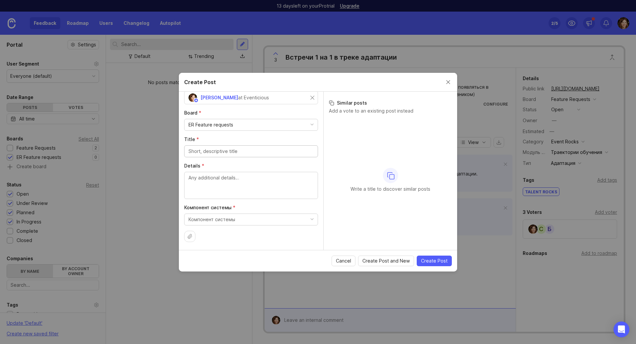
click at [253, 219] on button "Компонент системы" at bounding box center [251, 220] width 134 height 12
click at [231, 186] on textarea "Details *" at bounding box center [251, 185] width 125 height 22
click at [242, 217] on button "Компонент системы" at bounding box center [251, 220] width 134 height 12
click at [241, 245] on li "Веб-приложение" at bounding box center [248, 245] width 129 height 12
click at [372, 233] on div "Write a title to discover similar posts" at bounding box center [390, 180] width 123 height 124
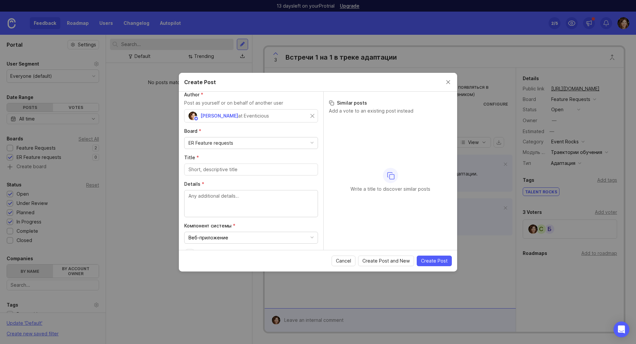
scroll to position [0, 0]
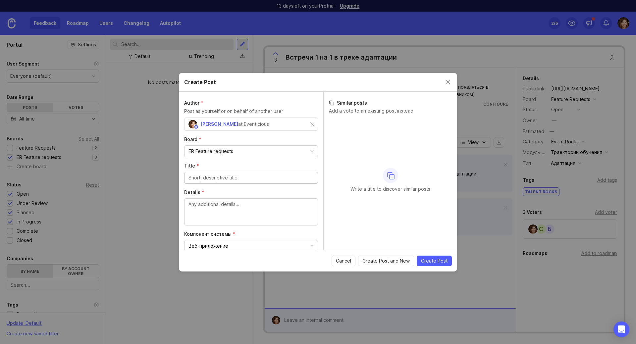
click at [262, 178] on input "Title *" at bounding box center [251, 177] width 125 height 7
click at [265, 151] on div "ER Feature requests" at bounding box center [251, 151] width 133 height 11
click at [237, 153] on div "Feature Requests" at bounding box center [251, 151] width 133 height 11
click at [234, 152] on div "Feature Requests" at bounding box center [251, 151] width 133 height 11
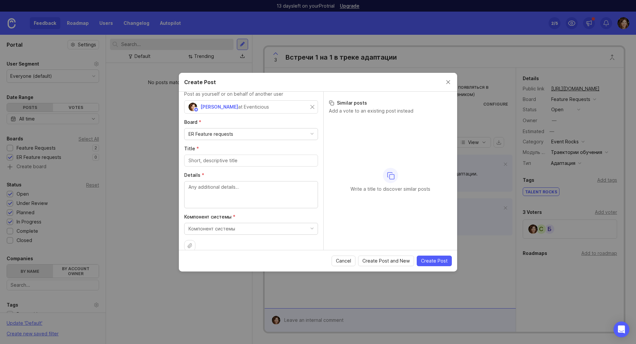
scroll to position [27, 0]
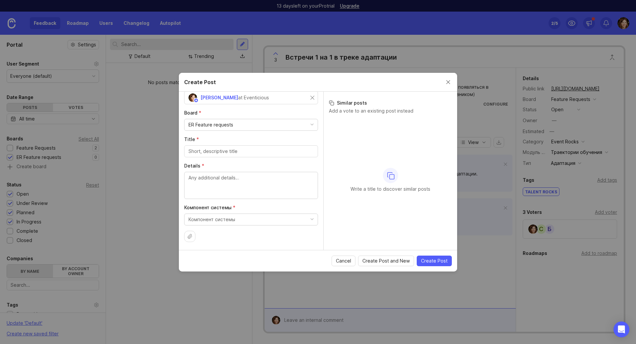
click at [213, 222] on div "Компонент системы" at bounding box center [212, 219] width 47 height 7
click at [215, 254] on панель "Административная панель" at bounding box center [248, 258] width 129 height 12
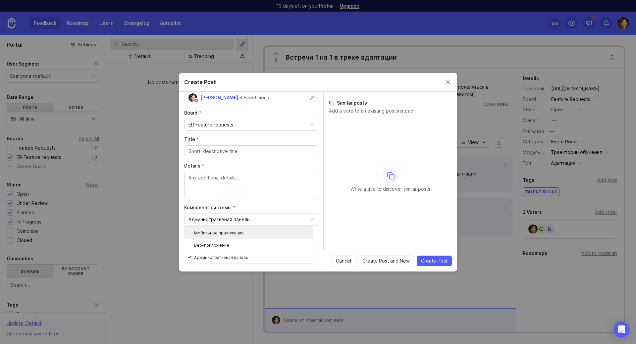
click at [334, 202] on div "Write a title to discover similar posts" at bounding box center [390, 180] width 123 height 124
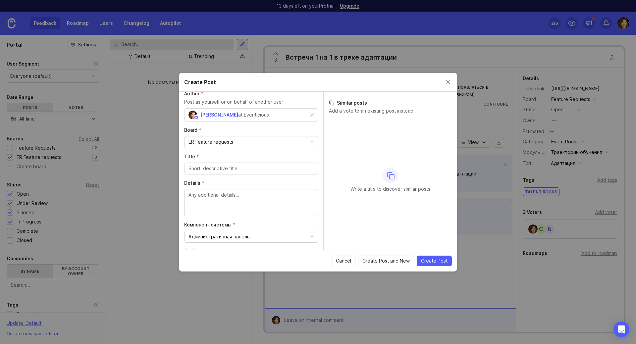
scroll to position [0, 0]
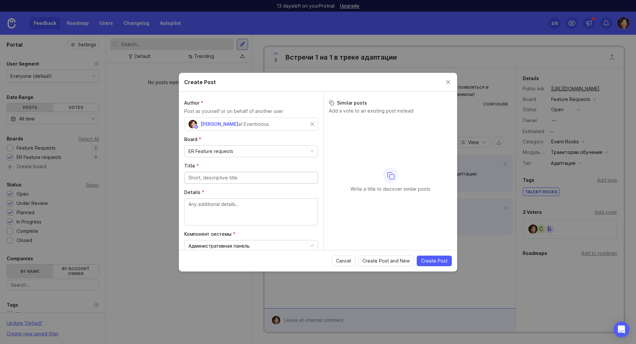
click at [222, 176] on input "Title *" at bounding box center [251, 177] width 125 height 7
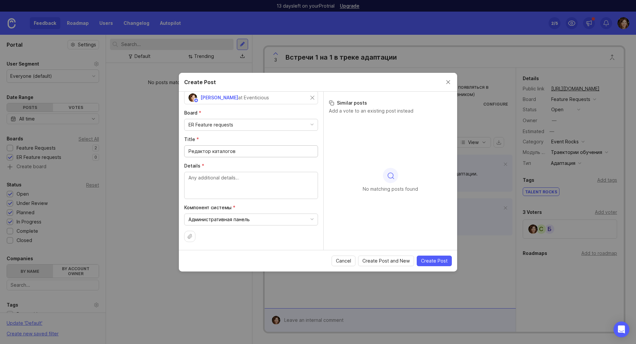
type input "Редактор каталогов"
drag, startPoint x: 247, startPoint y: 155, endPoint x: 164, endPoint y: 155, distance: 82.8
click at [164, 155] on div "Create Post Author * Post as yourself or on behalf of another user Elena Kushpe…" at bounding box center [318, 172] width 636 height 344
drag, startPoint x: 266, startPoint y: 155, endPoint x: 188, endPoint y: 149, distance: 78.4
click at [188, 149] on div "Редактор каталогов" at bounding box center [251, 151] width 134 height 12
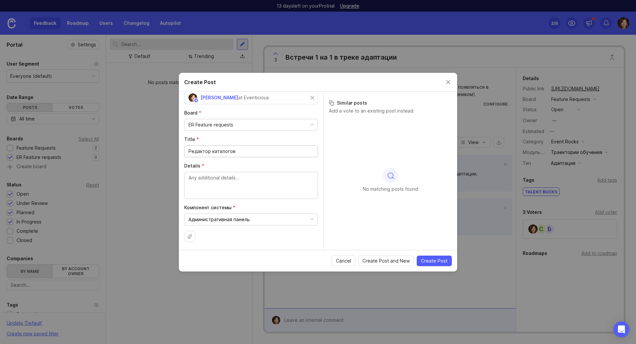
click at [233, 153] on input "Редактор каталогов" at bounding box center [251, 151] width 125 height 7
click at [220, 182] on textarea "Details *" at bounding box center [251, 185] width 125 height 22
paste textarea "Редактор каталогов"
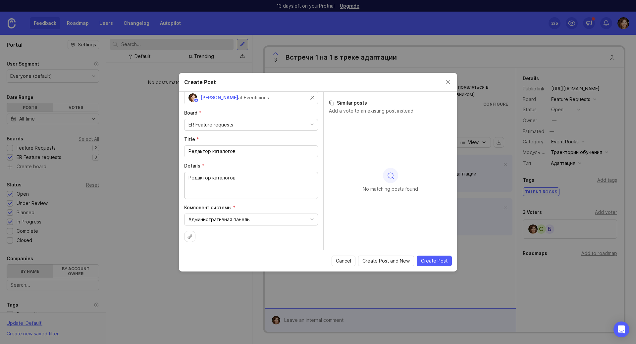
type textarea "Редактор каталогов"
click at [423, 261] on span "Create Post" at bounding box center [434, 261] width 27 height 7
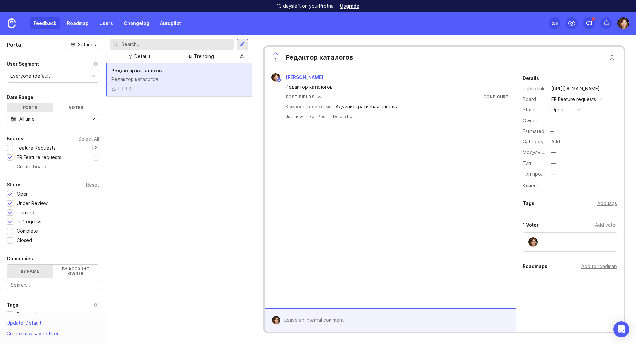
click at [191, 86] on div "1 0" at bounding box center [179, 88] width 136 height 7
click at [528, 187] on label "Клиент" at bounding box center [531, 186] width 16 height 6
click at [529, 161] on label "Тип" at bounding box center [527, 163] width 8 height 6
click at [523, 151] on label "Модуль системы" at bounding box center [542, 152] width 39 height 6
drag, startPoint x: 530, startPoint y: 99, endPoint x: 533, endPoint y: 201, distance: 102.4
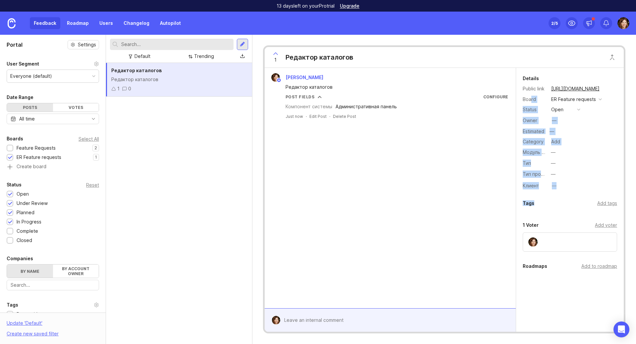
click at [533, 201] on div "Details Public link https://eventicious.canny.io/er-feature-requests/p/d26629 B…" at bounding box center [570, 200] width 108 height 265
click at [440, 172] on div "[PERSON_NAME] Редактор каталогов Post Fields Configure Компонент системы Админи…" at bounding box center [390, 188] width 251 height 241
click at [156, 83] on div "Редактор каталогов Редактор каталогов 1 0" at bounding box center [179, 80] width 146 height 34
click at [529, 180] on div "Details Public link https://eventicious.canny.io/er-feature-requests/p/d26629 B…" at bounding box center [570, 133] width 108 height 117
click at [533, 145] on div "Category Add" at bounding box center [570, 142] width 94 height 9
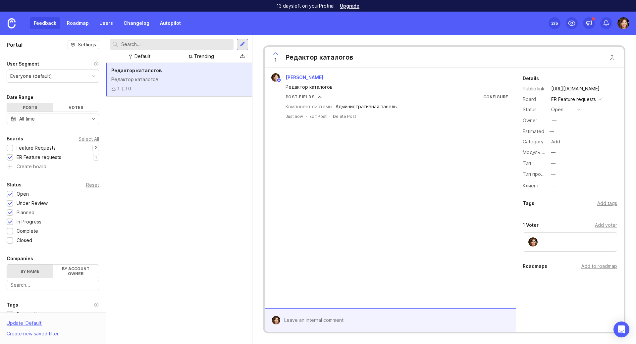
click at [420, 108] on div "Компонент системы Административная панель" at bounding box center [397, 106] width 223 height 7
click at [555, 175] on div "—" at bounding box center [553, 174] width 5 height 7
click at [557, 165] on button "—" at bounding box center [565, 163] width 33 height 9
click at [498, 179] on div "[PERSON_NAME] Редактор каталогов Post Fields Configure Компонент системы Админи…" at bounding box center [390, 188] width 251 height 241
click at [419, 236] on div "[PERSON_NAME] Редактор каталогов Post Fields Configure Компонент системы Админи…" at bounding box center [390, 188] width 251 height 241
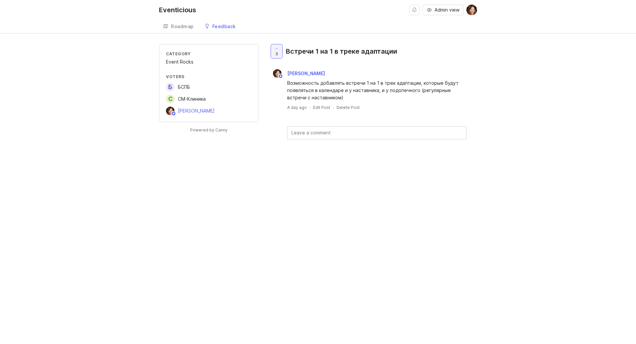
click at [179, 24] on div "Roadmap" at bounding box center [182, 26] width 23 height 5
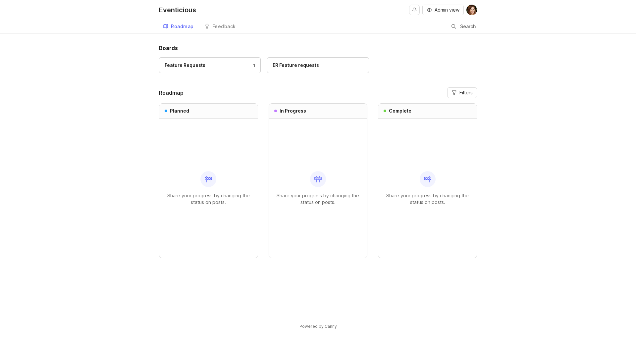
click at [182, 5] on link "Eventicious" at bounding box center [180, 10] width 42 height 20
click at [183, 11] on div "Eventicious" at bounding box center [177, 10] width 37 height 7
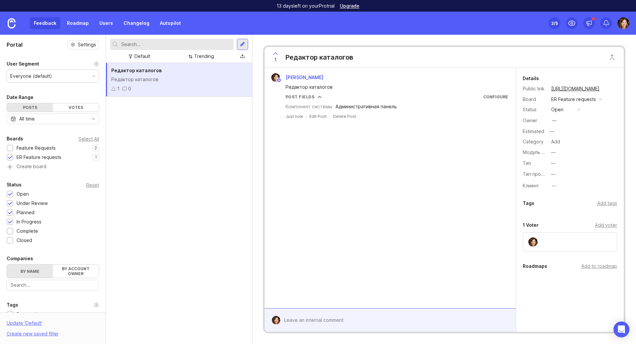
click at [526, 165] on label "Тип" at bounding box center [527, 163] width 8 height 6
click at [554, 165] on div "—" at bounding box center [553, 163] width 5 height 7
click at [526, 176] on label "Тип программы" at bounding box center [541, 174] width 36 height 6
click at [551, 174] on div "—" at bounding box center [553, 174] width 5 height 7
click at [488, 157] on div "[PERSON_NAME] Редактор каталогов Post Fields Configure Компонент системы Админи…" at bounding box center [390, 188] width 251 height 241
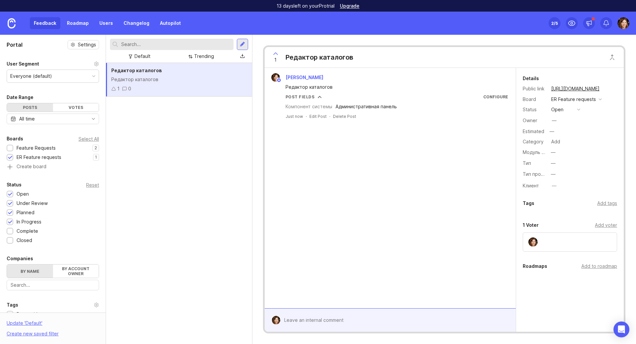
click at [11, 147] on div at bounding box center [10, 148] width 4 height 5
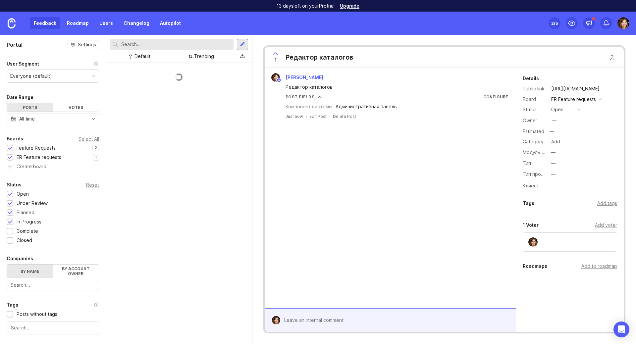
click at [11, 156] on div at bounding box center [10, 157] width 4 height 5
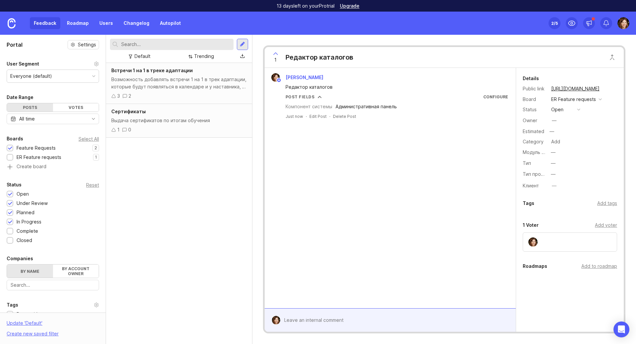
click at [54, 147] on div "Feature Requests" at bounding box center [36, 147] width 39 height 7
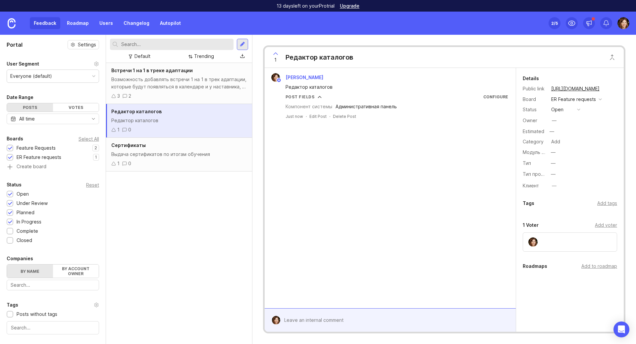
click at [9, 158] on div at bounding box center [10, 157] width 4 height 5
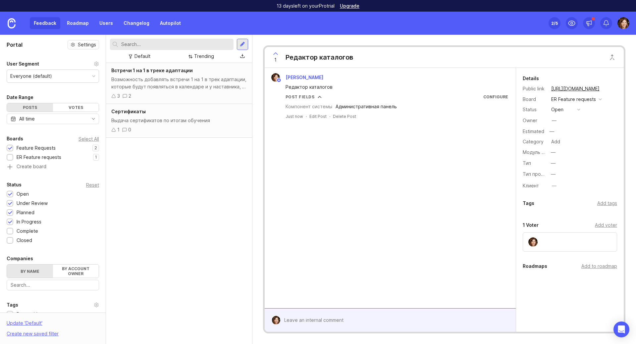
click at [12, 158] on div at bounding box center [10, 157] width 4 height 5
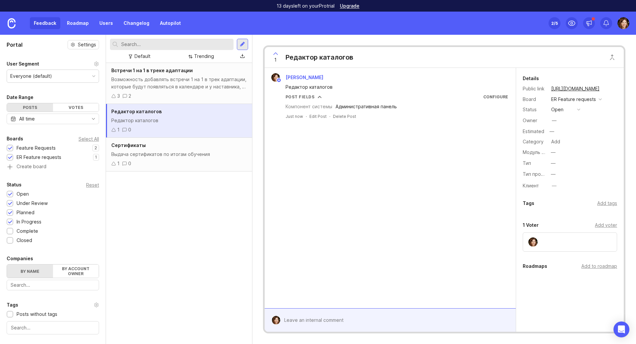
click at [12, 158] on div at bounding box center [10, 157] width 4 height 5
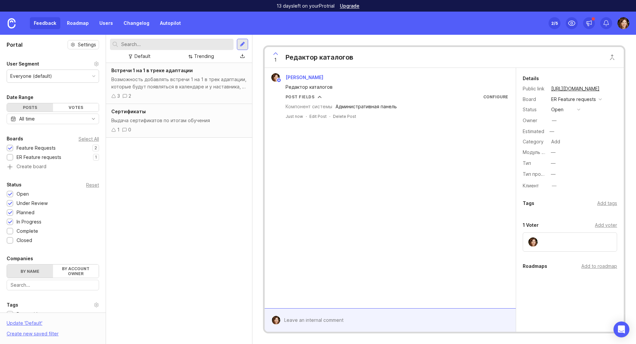
click at [38, 149] on div "Feature Requests" at bounding box center [36, 147] width 39 height 7
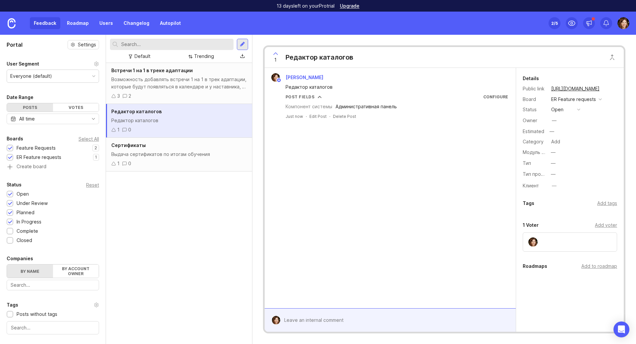
click at [44, 157] on div "ER Feature requests" at bounding box center [39, 157] width 45 height 7
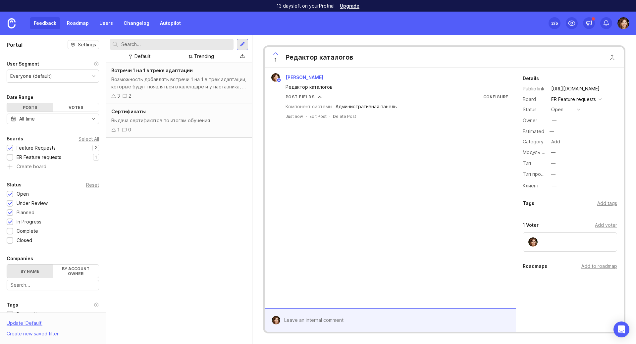
click at [205, 122] on div "Выдача сертификатов по итогам обучения" at bounding box center [179, 120] width 136 height 7
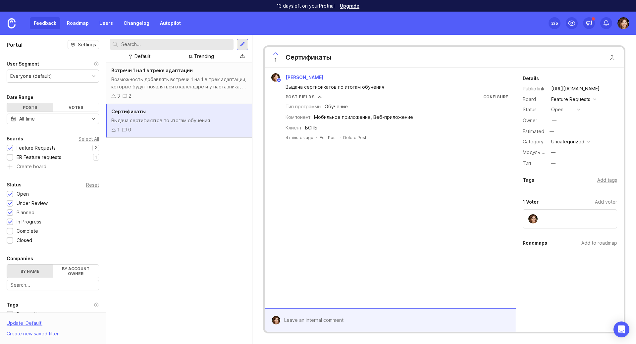
click at [198, 94] on div "3 2" at bounding box center [179, 95] width 136 height 7
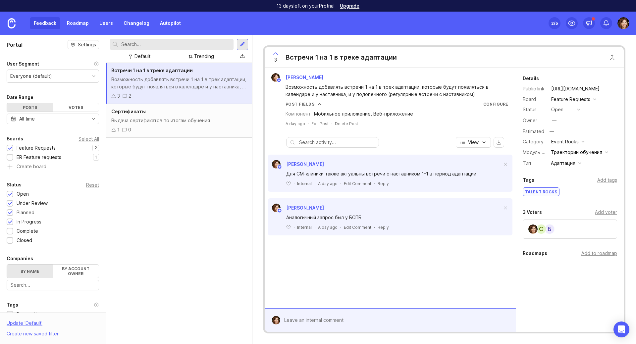
click at [197, 119] on div "Выдача сертификатов по итогам обучения" at bounding box center [179, 120] width 136 height 7
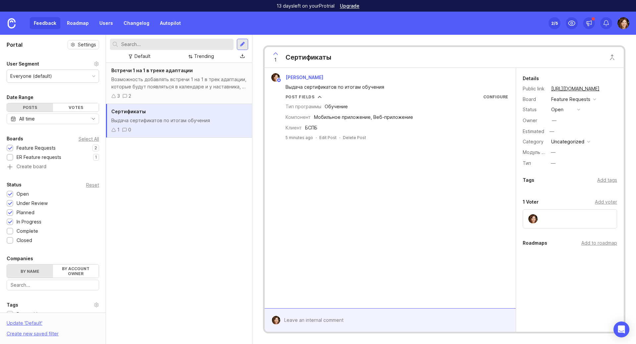
click at [553, 123] on div "—" at bounding box center [554, 120] width 5 height 7
click at [483, 155] on div "[PERSON_NAME] Выдача сертификатов по итогам обучения Post Fields Configure Тип …" at bounding box center [390, 188] width 251 height 241
click at [560, 148] on button "—" at bounding box center [565, 152] width 33 height 9
click at [560, 163] on обучения "Траектории обучения" at bounding box center [565, 164] width 33 height 12
click at [457, 200] on div "[PERSON_NAME] Выдача сертификатов по итогам обучения Post Fields Configure Тип …" at bounding box center [390, 188] width 251 height 241
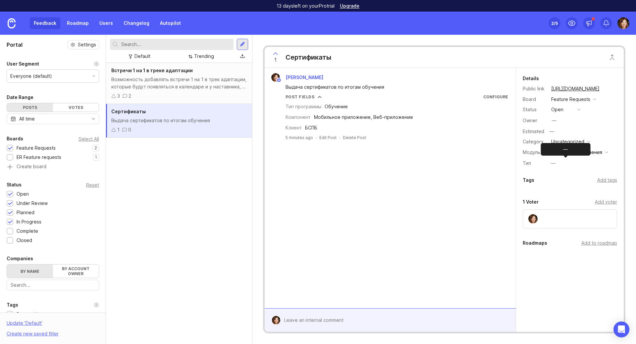
click at [557, 162] on button "—" at bounding box center [565, 163] width 33 height 9
click at [556, 185] on "Обучение" at bounding box center [565, 187] width 33 height 12
click at [476, 192] on div "[PERSON_NAME] Выдача сертификатов по итогам обучения Post Fields Configure Тип …" at bounding box center [390, 188] width 251 height 241
click at [160, 163] on div "Встречи 1 на 1 в треке адаптации Возможность добавлять встречи 1 на 1 в трек ад…" at bounding box center [179, 203] width 146 height 281
click at [603, 200] on div "Add voter" at bounding box center [606, 201] width 22 height 7
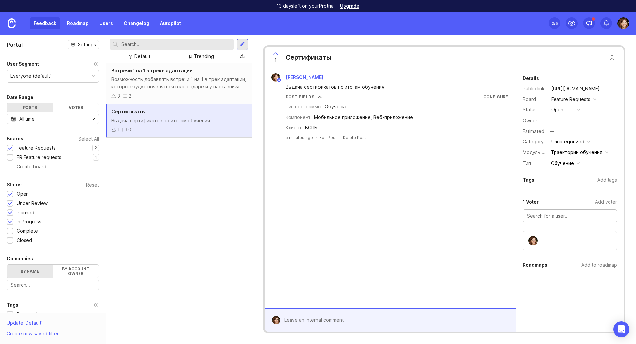
click at [547, 219] on input "text" at bounding box center [570, 215] width 86 height 7
click at [454, 227] on div "[PERSON_NAME] Выдача сертификатов по итогам обучения Post Fields Configure Тип …" at bounding box center [390, 188] width 251 height 241
click at [454, 146] on div "[PERSON_NAME] Выдача сертификатов по итогам обучения Post Fields Configure Тип …" at bounding box center [390, 188] width 251 height 241
